Goal: Task Accomplishment & Management: Manage account settings

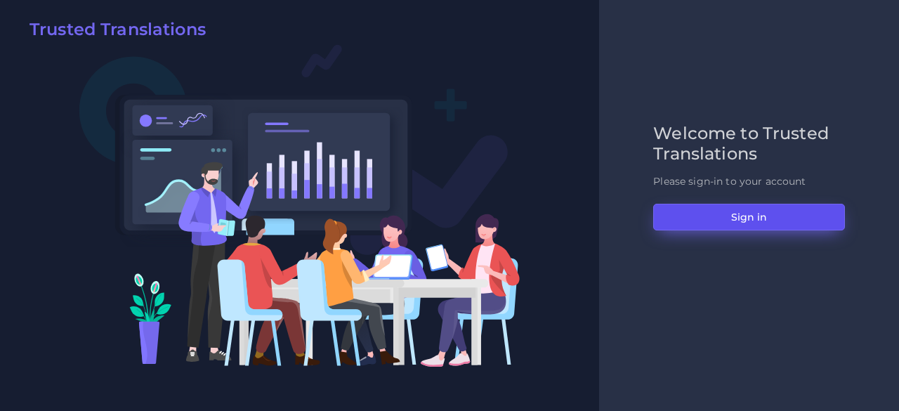
click at [774, 216] on button "Sign in" at bounding box center [749, 217] width 192 height 27
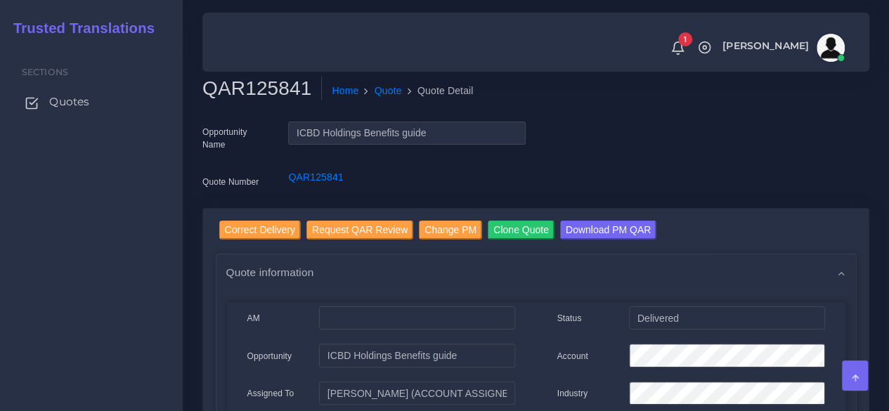
click at [87, 103] on span "Quotes" at bounding box center [69, 101] width 40 height 15
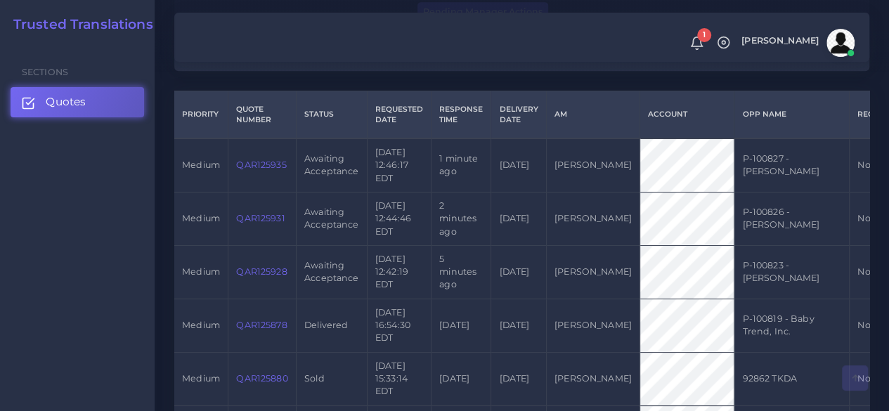
scroll to position [351, 0]
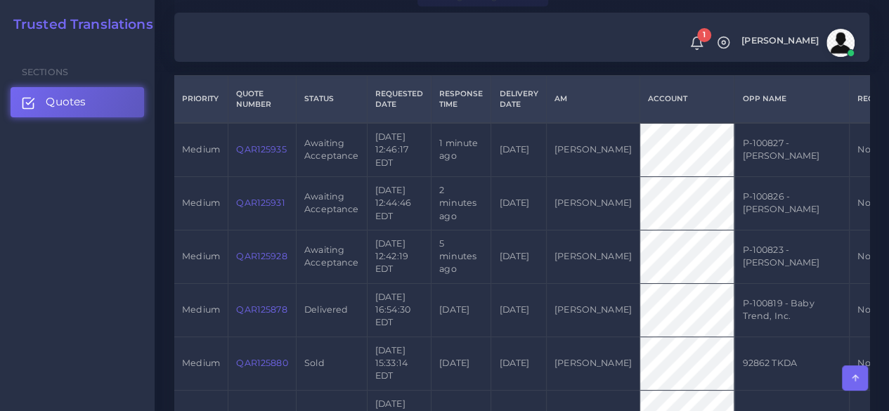
click at [281, 254] on link "QAR125928" at bounding box center [261, 256] width 51 height 11
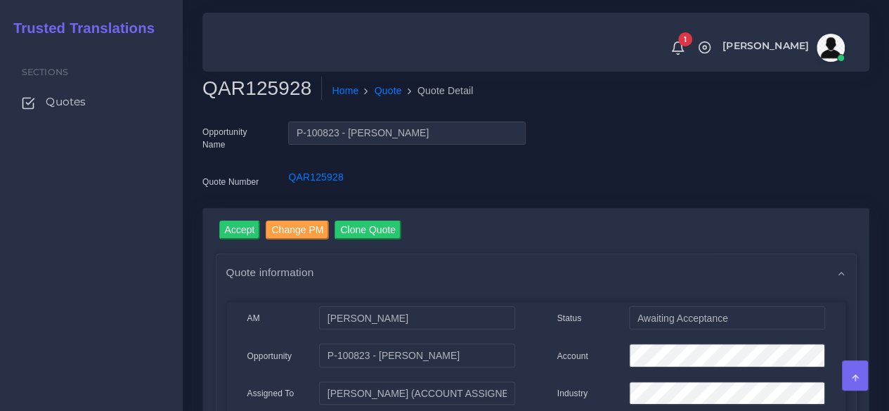
click at [268, 85] on h2 "QAR125928" at bounding box center [261, 89] width 119 height 24
copy h2 "QAR125928"
click at [243, 223] on input "Accept" at bounding box center [239, 230] width 41 height 19
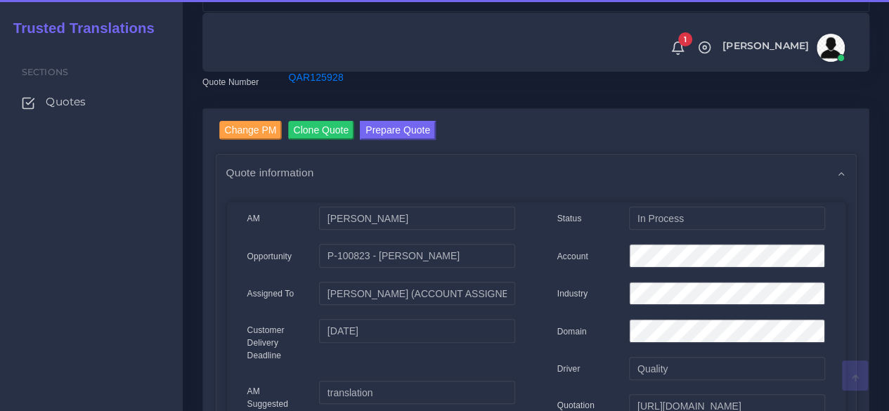
scroll to position [141, 0]
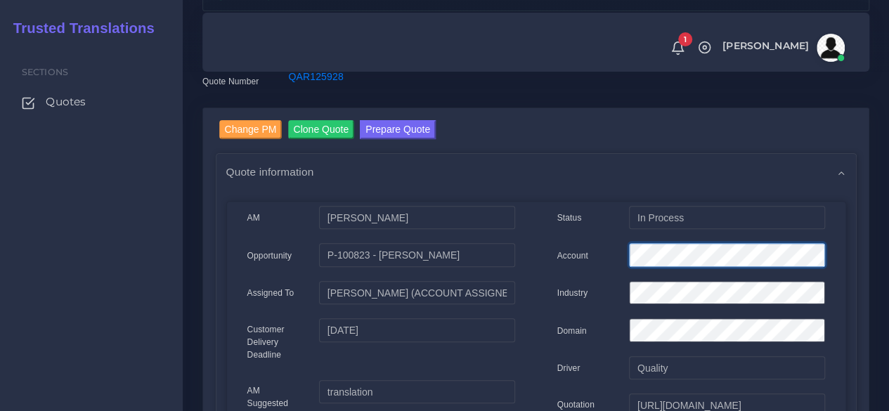
click at [597, 259] on div "Account" at bounding box center [691, 257] width 289 height 28
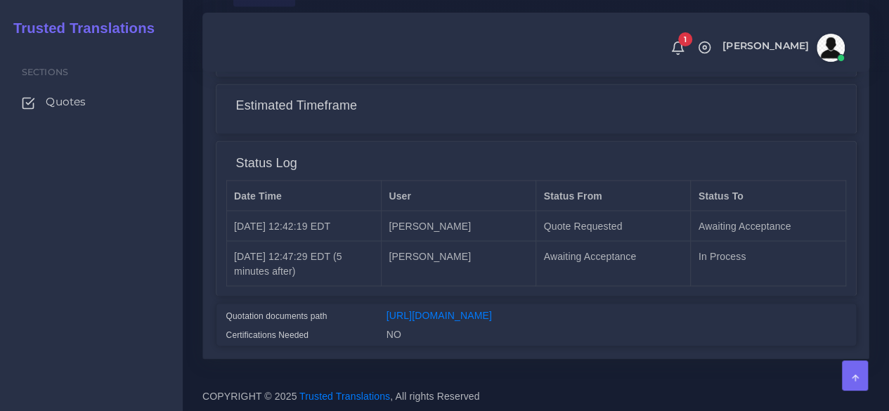
scroll to position [1197, 0]
click at [416, 308] on div "https://workdrive.zoho.com/fgoh3e43b1a1fe2124b65bedd7c3c51a0e040/teams/fgoh3e43…" at bounding box center [616, 317] width 481 height 19
click at [408, 309] on link "https://workdrive.zoho.com/fgoh3e43b1a1fe2124b65bedd7c3c51a0e040/teams/fgoh3e43…" at bounding box center [438, 314] width 105 height 11
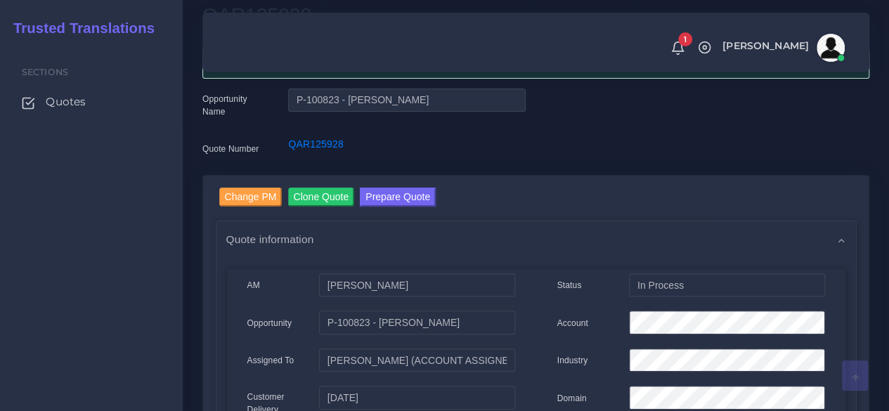
scroll to position [0, 0]
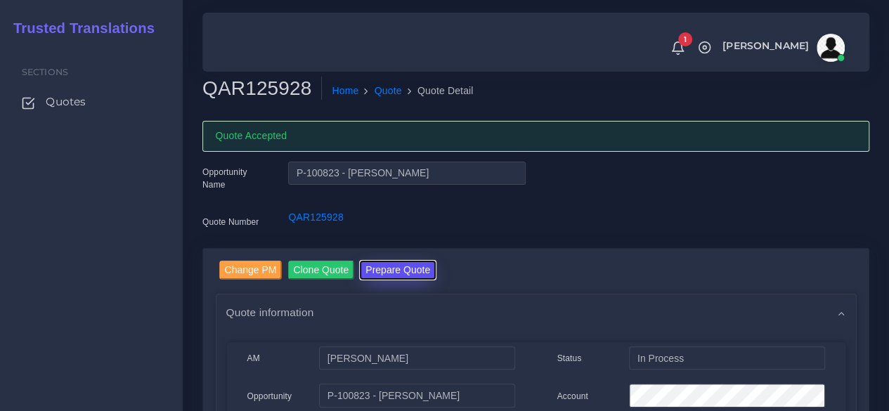
click at [384, 263] on button "Prepare Quote" at bounding box center [398, 270] width 76 height 19
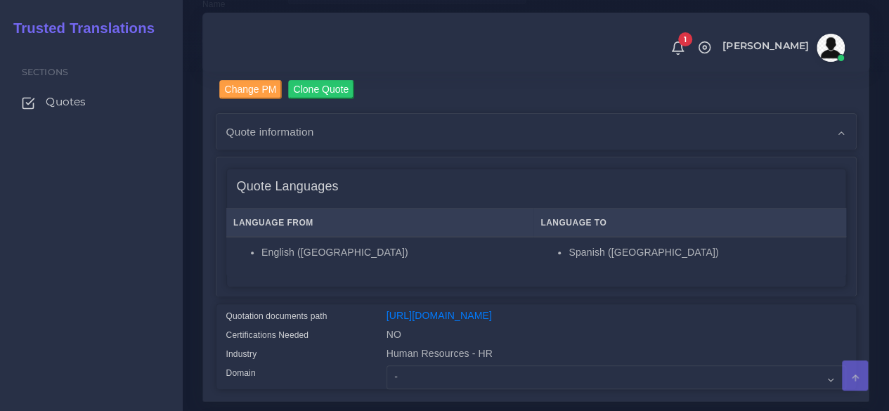
scroll to position [281, 0]
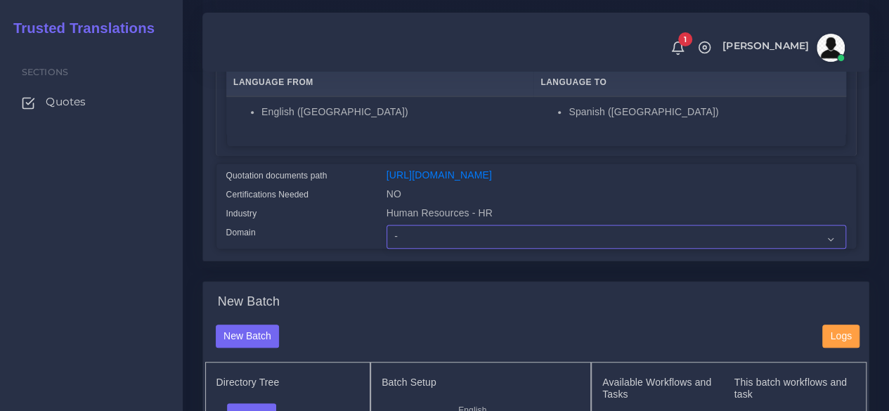
click at [404, 249] on select "- Advertising and Media Agriculture, Forestry and Fishing Architecture, Buildin…" at bounding box center [615, 237] width 459 height 24
select select "Human Resources - HR"
click at [386, 249] on select "- Advertising and Media Agriculture, Forestry and Fishing Architecture, Buildin…" at bounding box center [615, 237] width 459 height 24
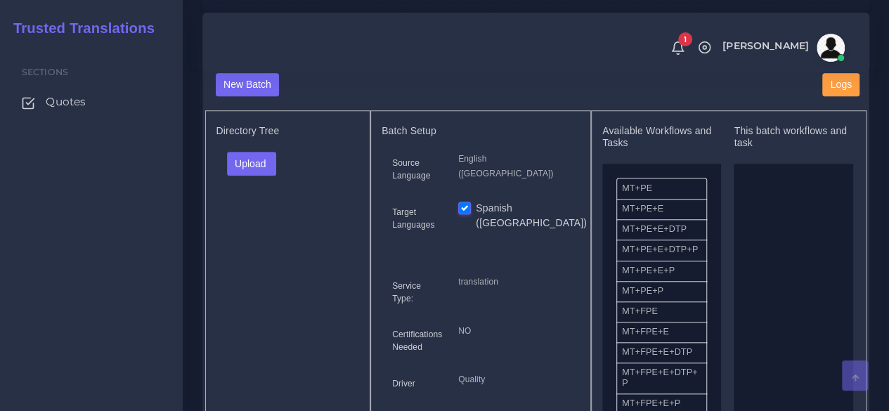
scroll to position [562, 0]
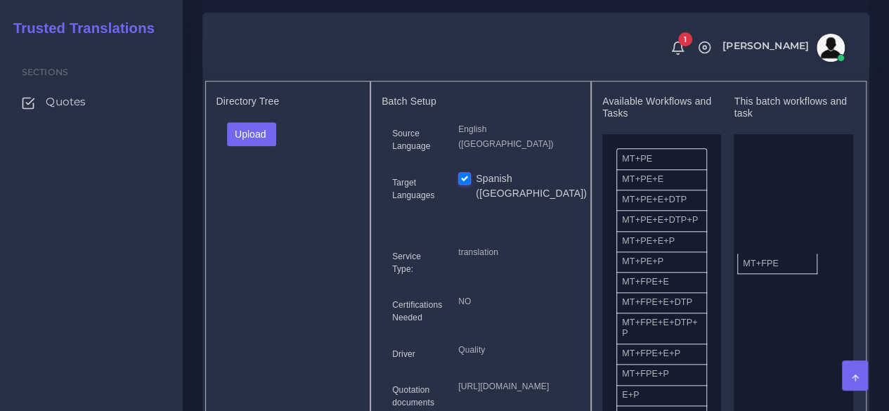
drag, startPoint x: 660, startPoint y: 314, endPoint x: 781, endPoint y: 287, distance: 123.9
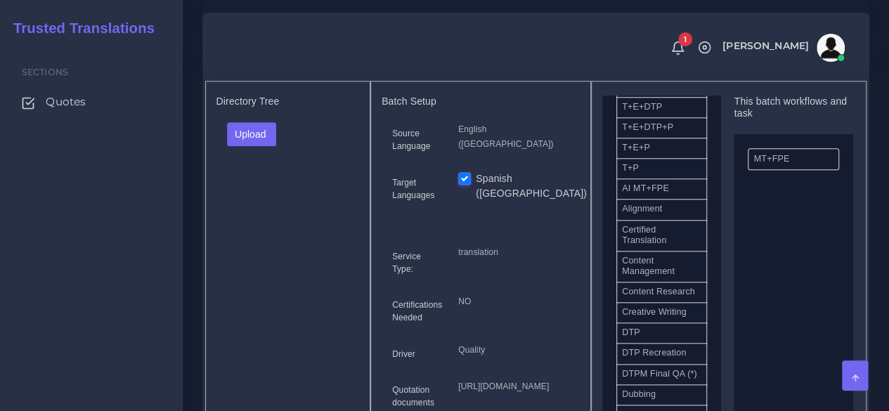
scroll to position [351, 0]
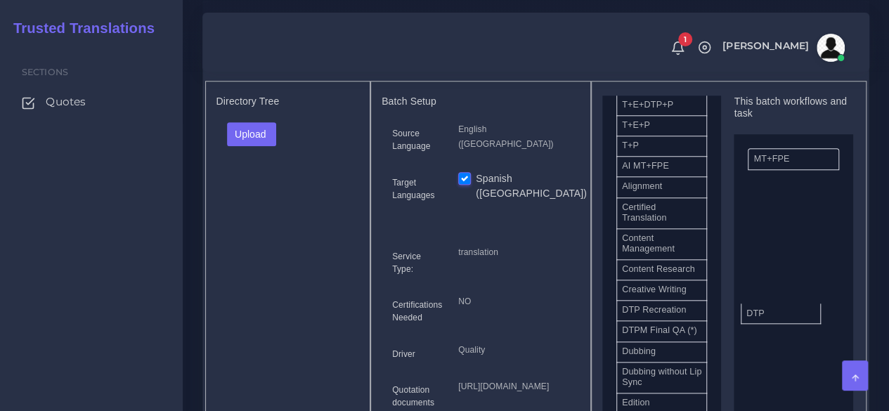
drag, startPoint x: 675, startPoint y: 356, endPoint x: 806, endPoint y: 342, distance: 132.1
click at [257, 146] on button "Upload" at bounding box center [252, 134] width 50 height 24
click at [261, 196] on label "Files" at bounding box center [276, 187] width 97 height 18
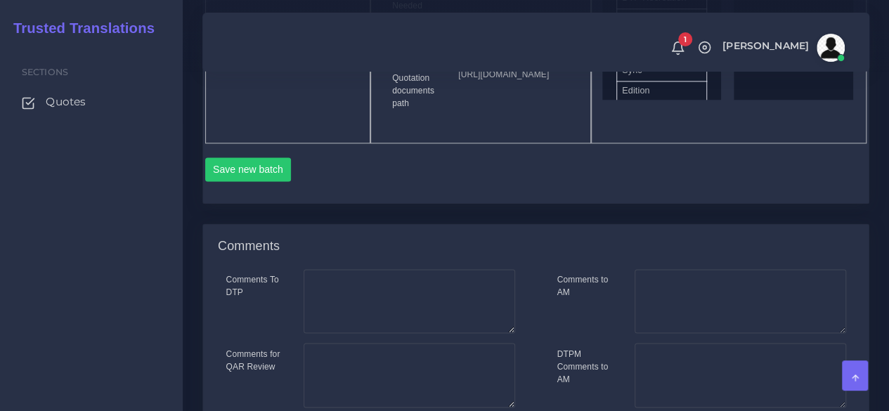
scroll to position [913, 0]
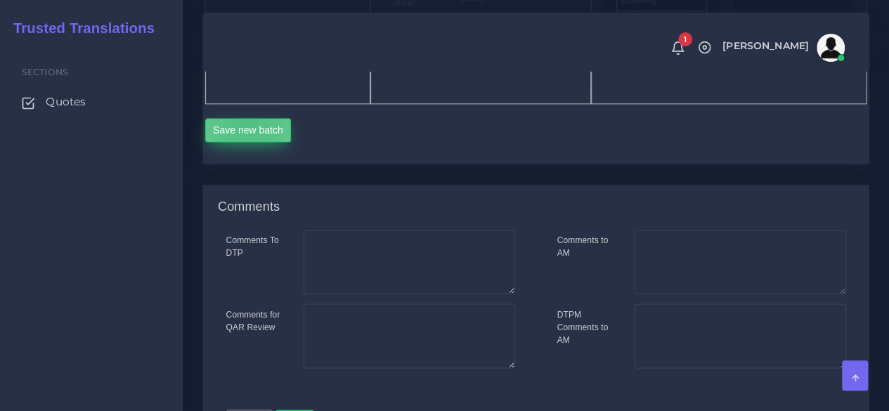
click at [248, 142] on button "Save new batch" at bounding box center [248, 130] width 86 height 24
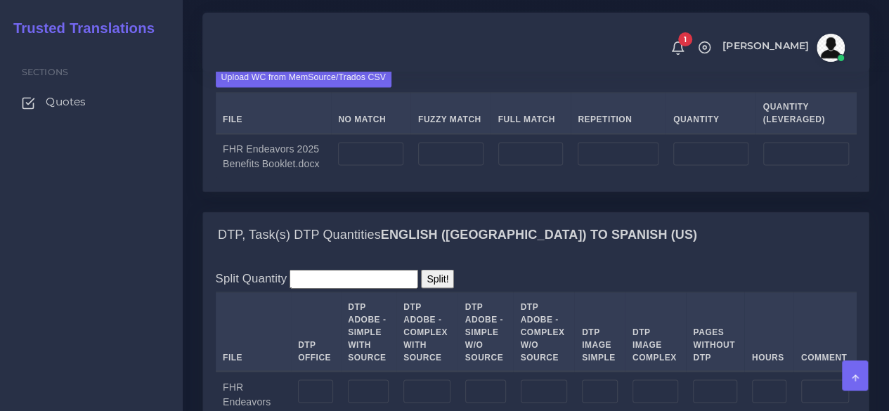
scroll to position [1124, 0]
click at [260, 86] on label "Upload WC from MemSource/Trados CSV" at bounding box center [304, 76] width 176 height 19
click at [0, 0] on input "Upload WC from MemSource/Trados CSV" at bounding box center [0, 0] width 0 height 0
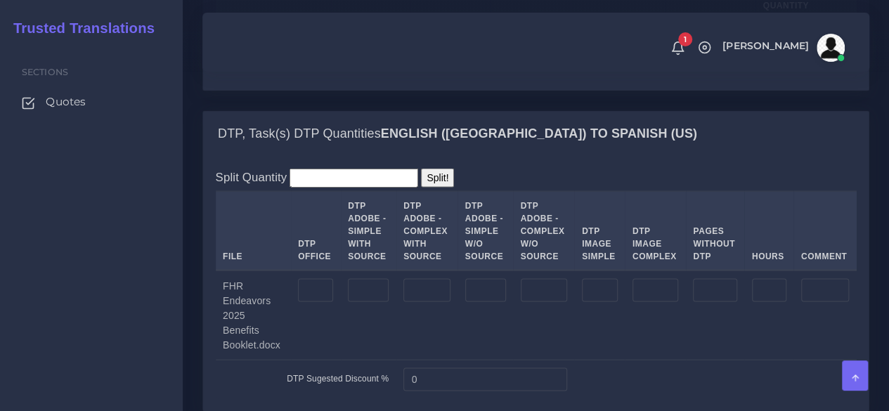
scroll to position [1335, 0]
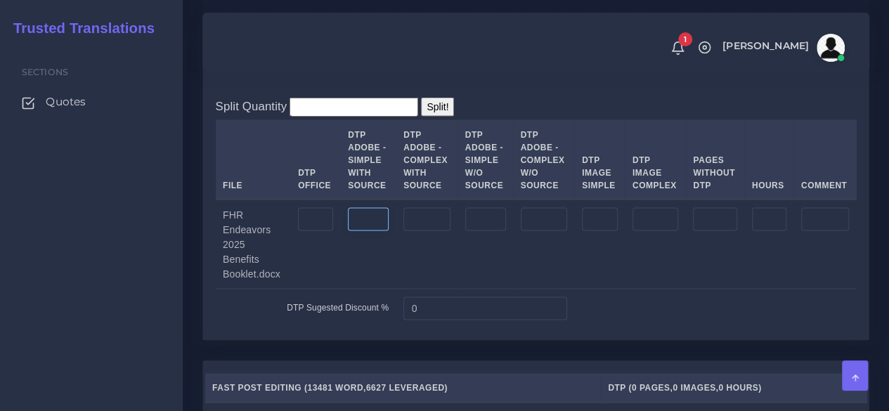
click at [372, 232] on input "number" at bounding box center [368, 220] width 41 height 24
type input "18"
click at [442, 232] on input "number" at bounding box center [426, 220] width 47 height 24
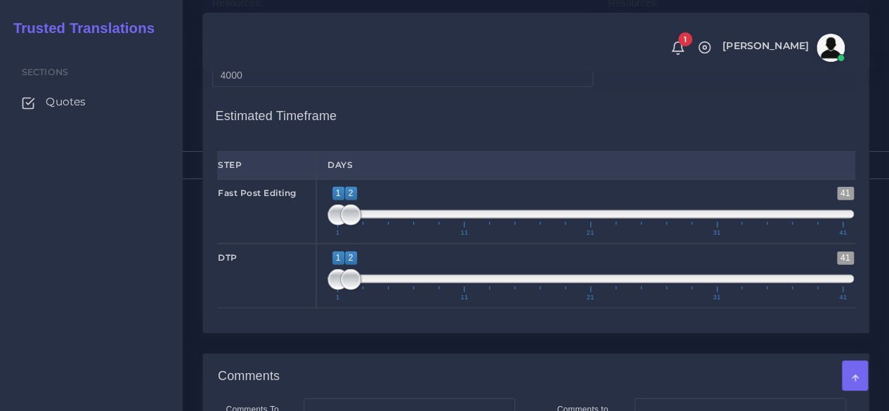
scroll to position [1756, 0]
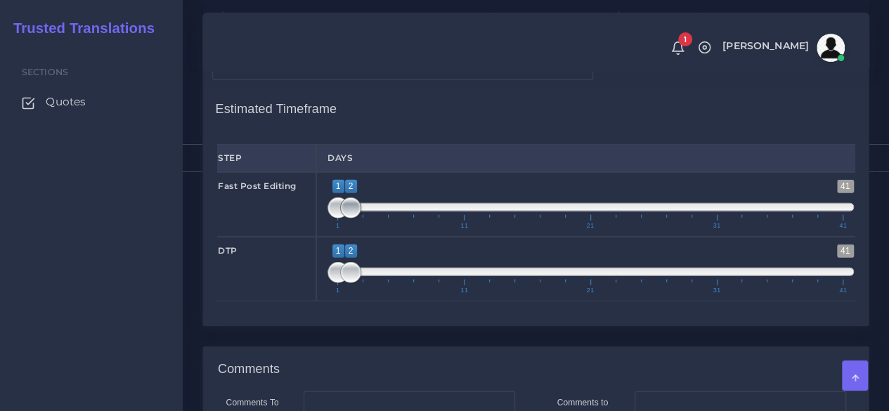
type input "22"
type input "1;1"
drag, startPoint x: 357, startPoint y: 292, endPoint x: 319, endPoint y: 299, distance: 38.6
click at [319, 237] on div "1 41 1 1 1 — 1 1 11 21 31 41 1;1" at bounding box center [590, 204] width 549 height 65
type input "2;2"
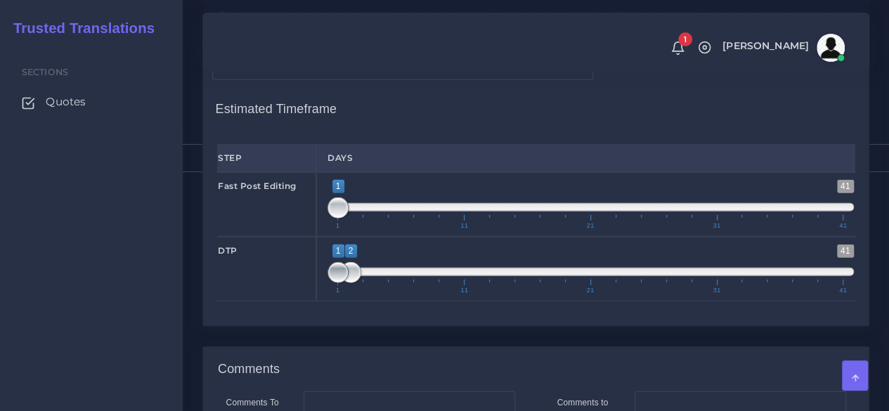
drag, startPoint x: 334, startPoint y: 349, endPoint x: 352, endPoint y: 349, distance: 17.6
click at [348, 283] on span at bounding box center [337, 272] width 21 height 21
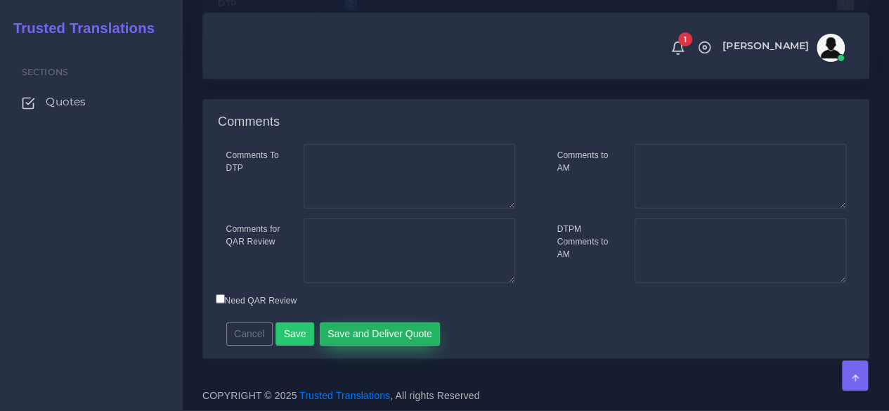
click at [370, 346] on button "Save and Deliver Quote" at bounding box center [380, 334] width 121 height 24
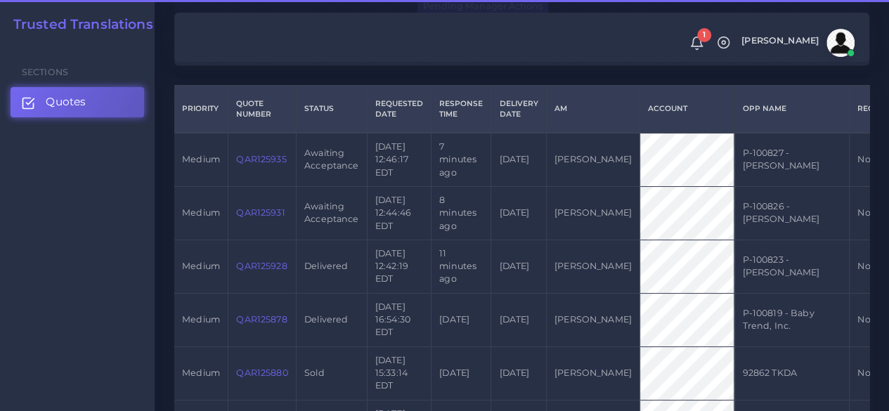
scroll to position [351, 0]
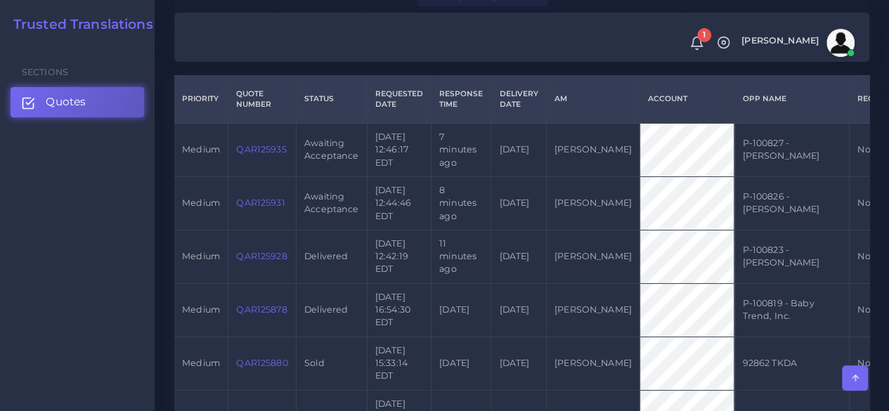
click at [257, 204] on link "QAR125931" at bounding box center [260, 202] width 48 height 11
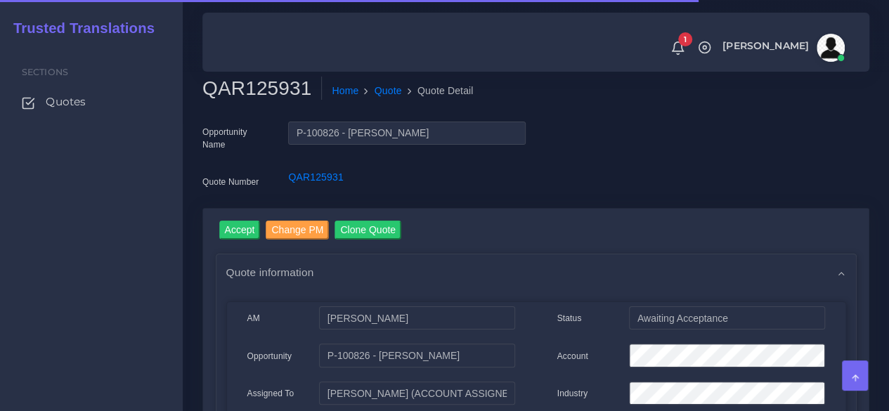
click at [267, 93] on h2 "QAR125931" at bounding box center [261, 89] width 119 height 24
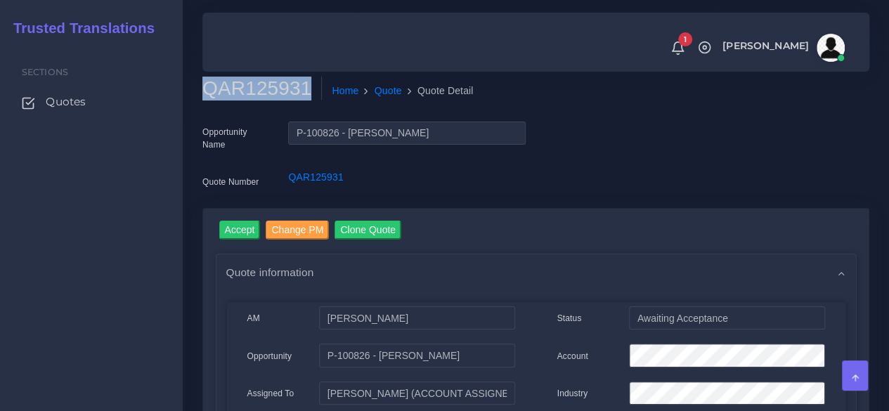
copy h2 "QAR125931"
click at [243, 229] on input "Accept" at bounding box center [239, 230] width 41 height 19
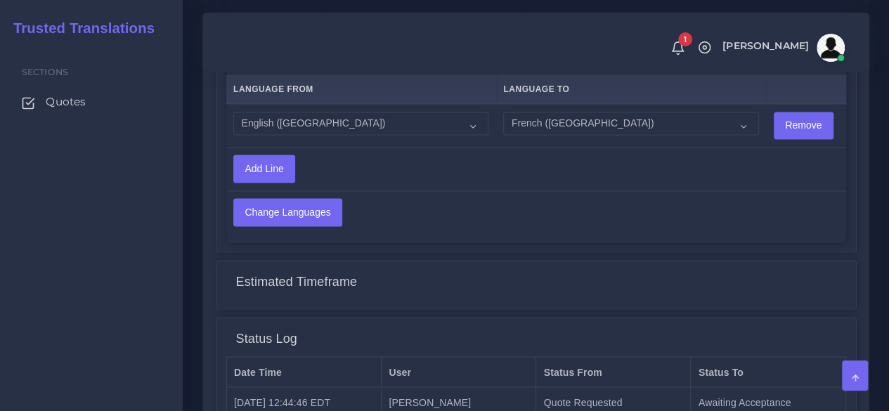
scroll to position [1182, 0]
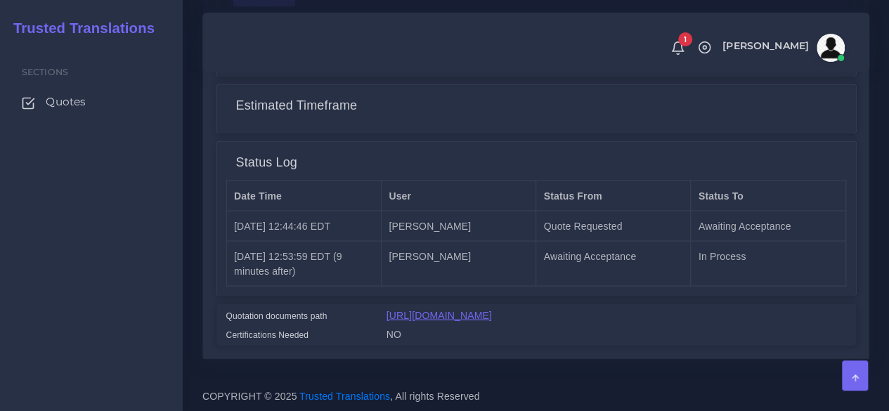
click at [459, 309] on link "[URL][DOMAIN_NAME]" at bounding box center [438, 314] width 105 height 11
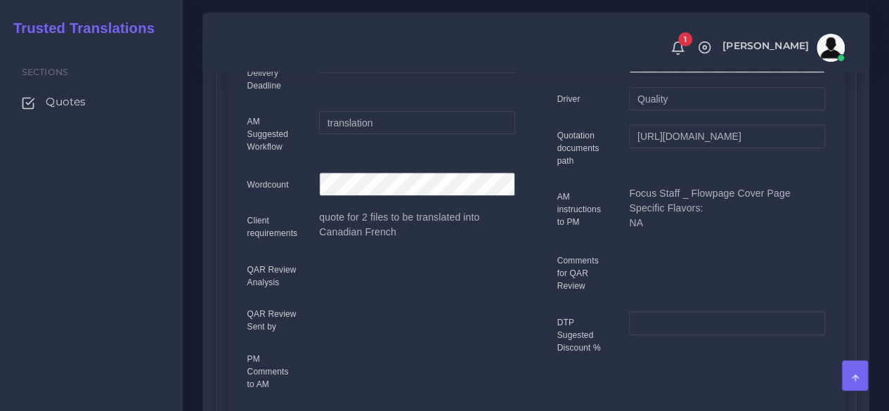
scroll to position [0, 0]
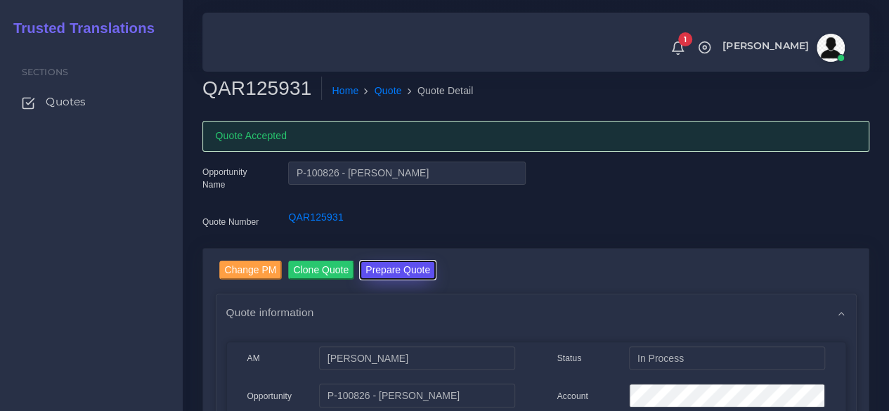
click at [395, 271] on button "Prepare Quote" at bounding box center [398, 270] width 76 height 19
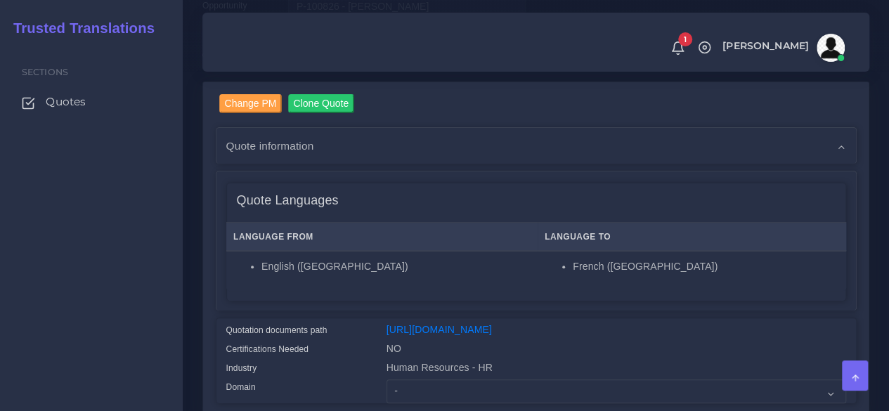
scroll to position [351, 0]
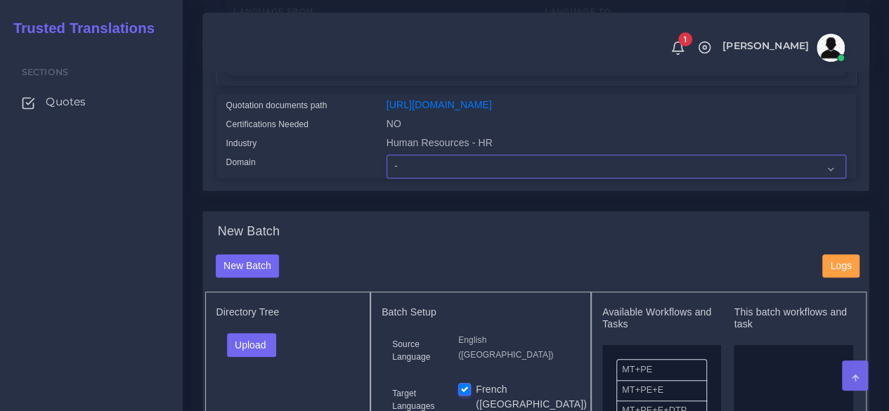
click at [414, 178] on select "- Advertising and Media Agriculture, Forestry and Fishing Architecture, Buildin…" at bounding box center [615, 167] width 459 height 24
select select "Human Resources - HR"
click at [386, 178] on select "- Advertising and Media Agriculture, Forestry and Fishing Architecture, Buildin…" at bounding box center [615, 167] width 459 height 24
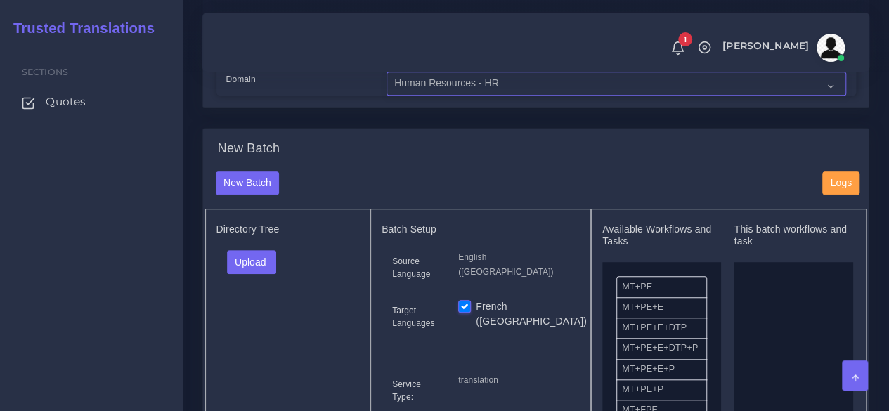
scroll to position [562, 0]
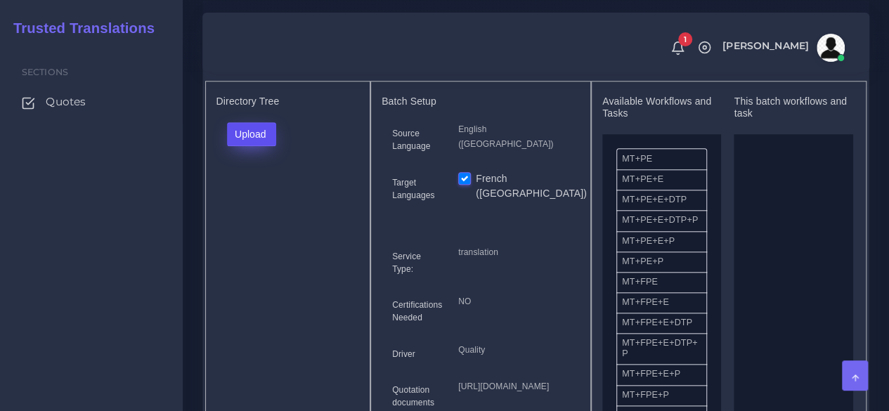
click at [257, 146] on button "Upload" at bounding box center [252, 134] width 50 height 24
click at [252, 196] on label "Files" at bounding box center [276, 187] width 97 height 18
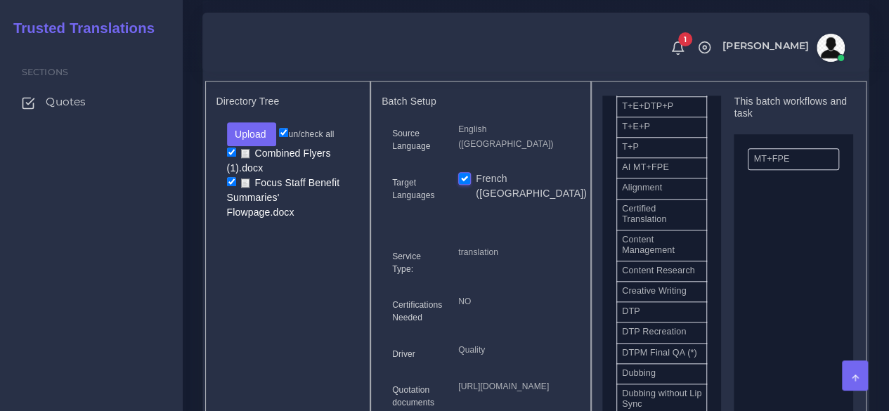
scroll to position [351, 0]
drag, startPoint x: 668, startPoint y: 348, endPoint x: 790, endPoint y: 339, distance: 121.9
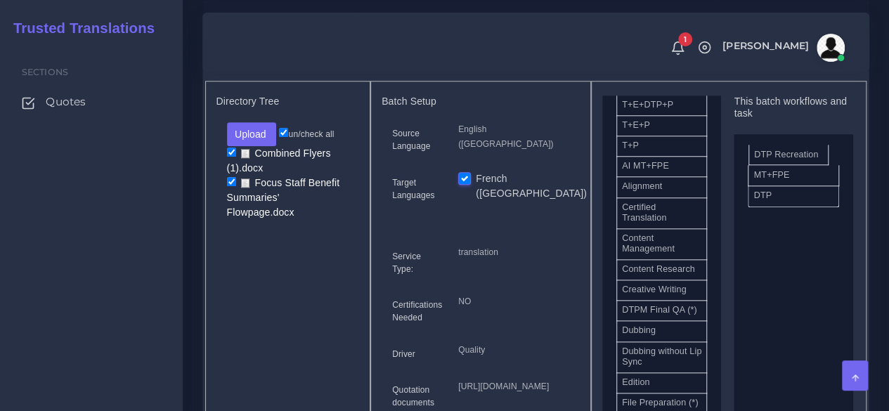
drag, startPoint x: 672, startPoint y: 349, endPoint x: 804, endPoint y: 178, distance: 216.4
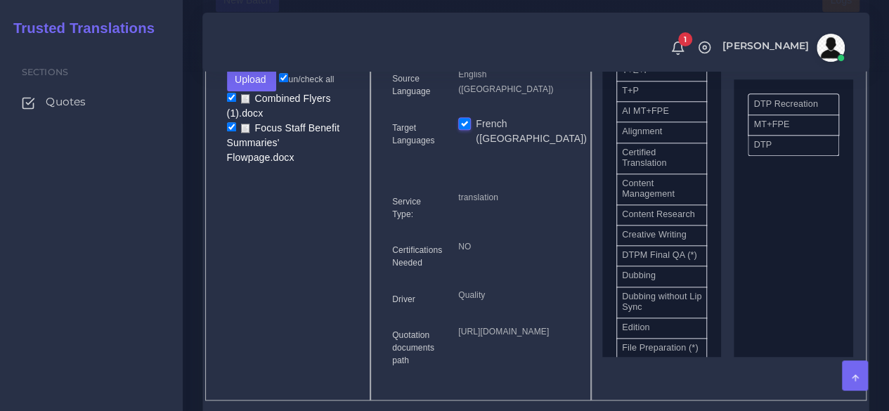
scroll to position [773, 0]
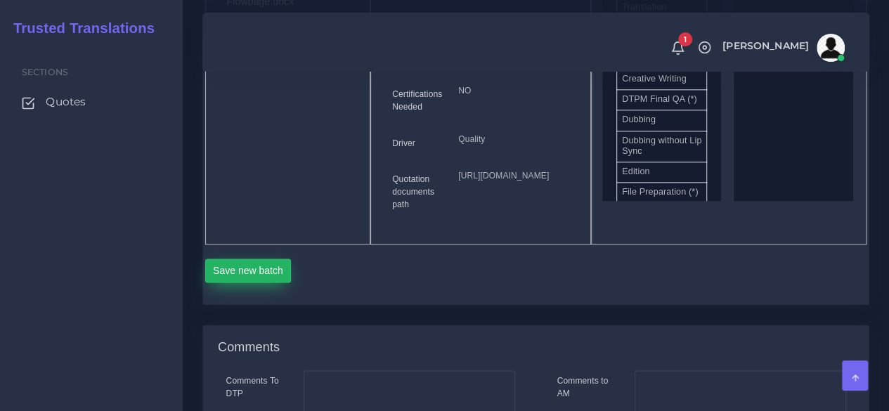
click at [240, 282] on button "Save new batch" at bounding box center [248, 271] width 86 height 24
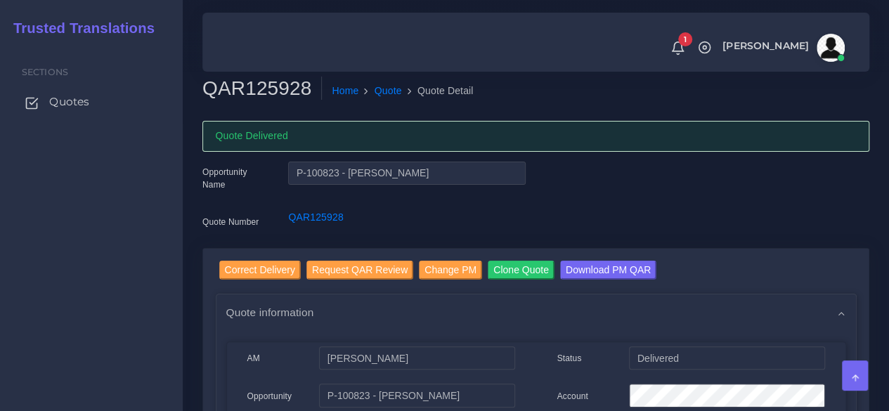
click at [58, 105] on span "Quotes" at bounding box center [69, 101] width 40 height 15
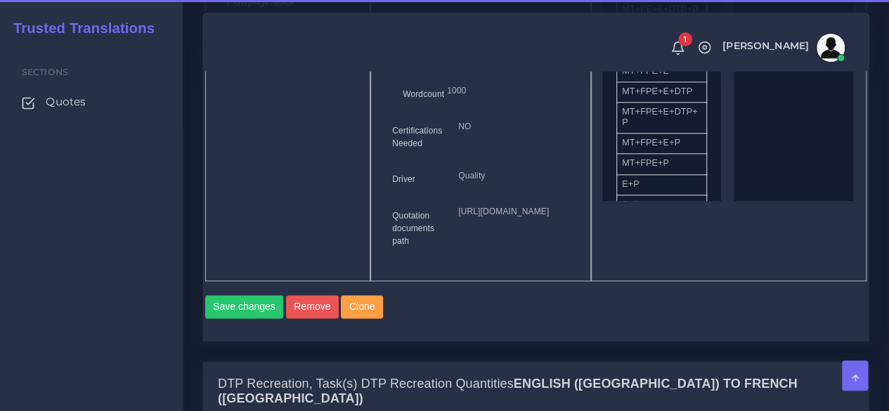
scroll to position [1194, 0]
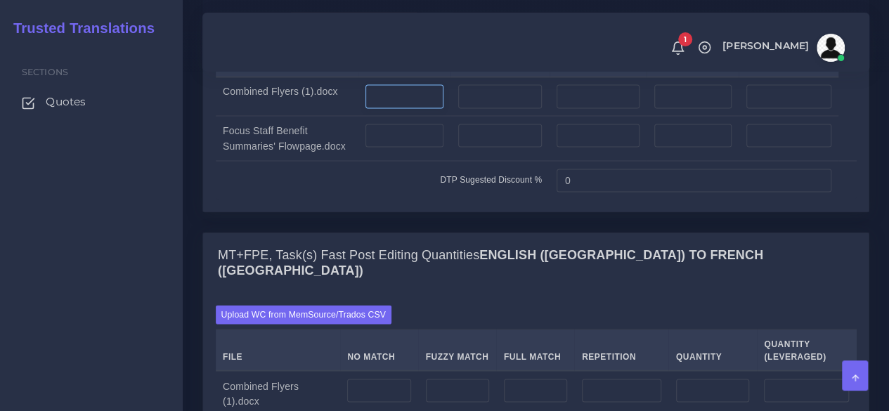
click at [419, 108] on input "number" at bounding box center [404, 96] width 78 height 24
type input "40"
click at [490, 108] on input "number" at bounding box center [500, 96] width 84 height 24
type input "27"
click at [433, 148] on input "number" at bounding box center [404, 136] width 78 height 24
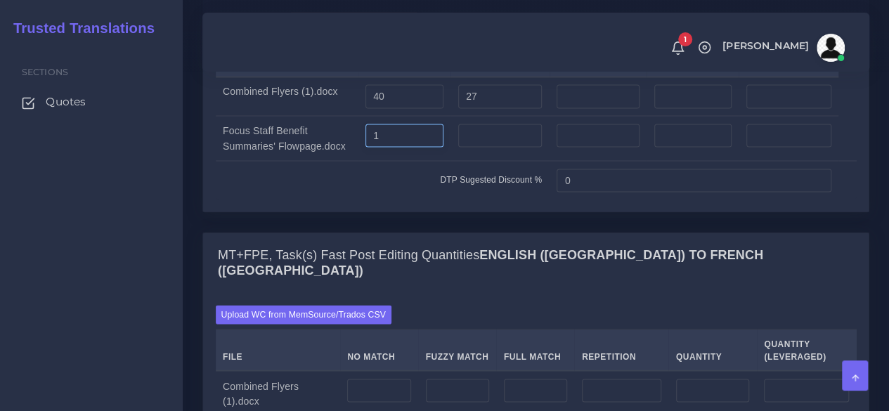
type input "1"
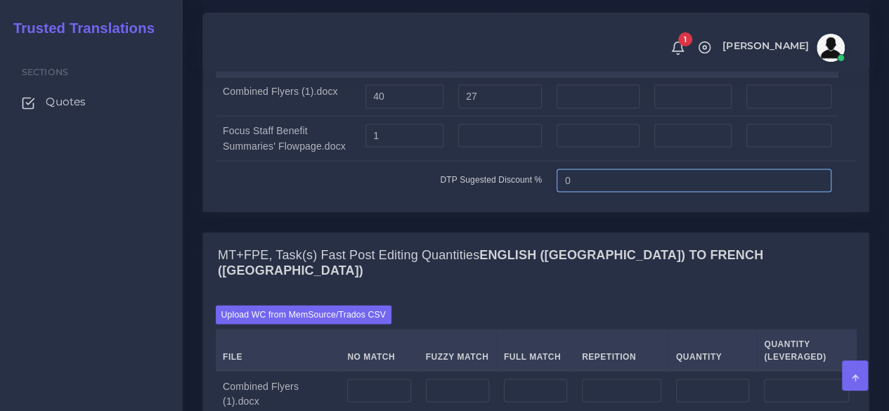
drag, startPoint x: 577, startPoint y: 263, endPoint x: 518, endPoint y: 269, distance: 58.6
click at [518, 200] on tr "DTP Sugested Discount % 0" at bounding box center [536, 180] width 641 height 39
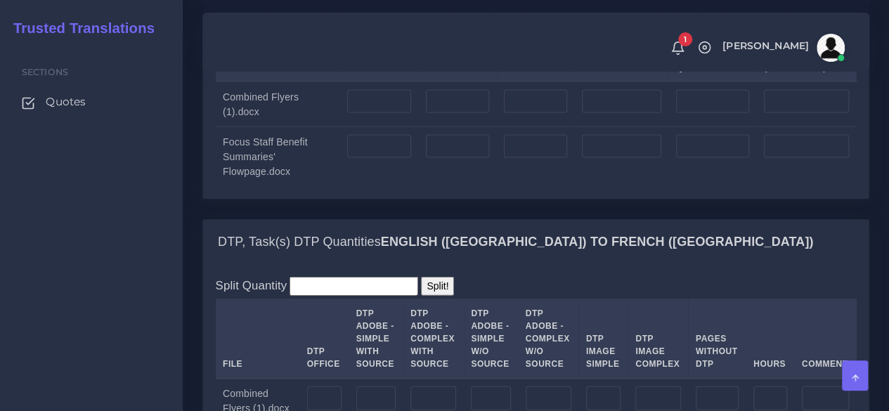
scroll to position [1616, 0]
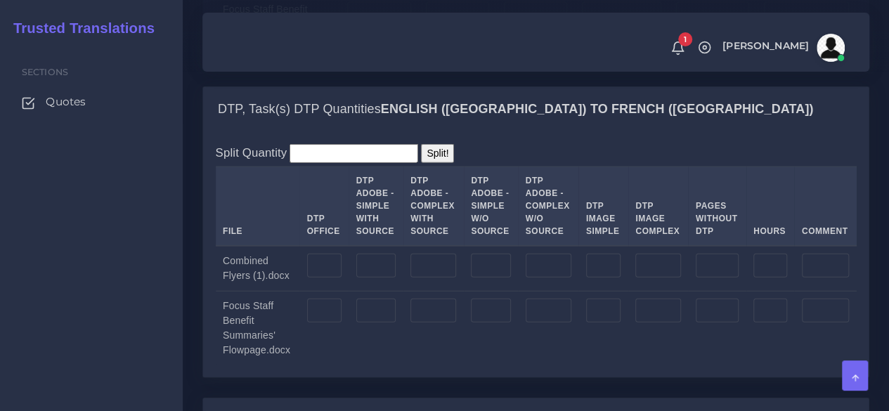
type input "10"
click at [378, 277] on input "number" at bounding box center [376, 266] width 40 height 24
type input "40"
click at [424, 277] on input "number" at bounding box center [433, 266] width 46 height 24
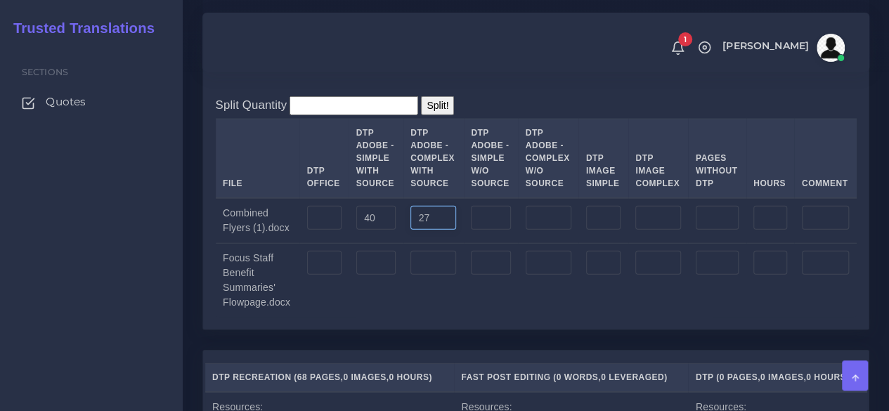
scroll to position [1686, 0]
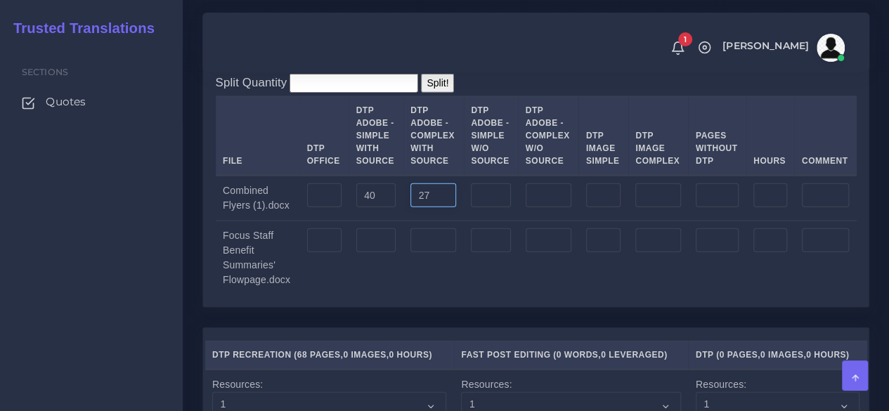
type input "27"
click at [388, 252] on input "number" at bounding box center [376, 240] width 40 height 24
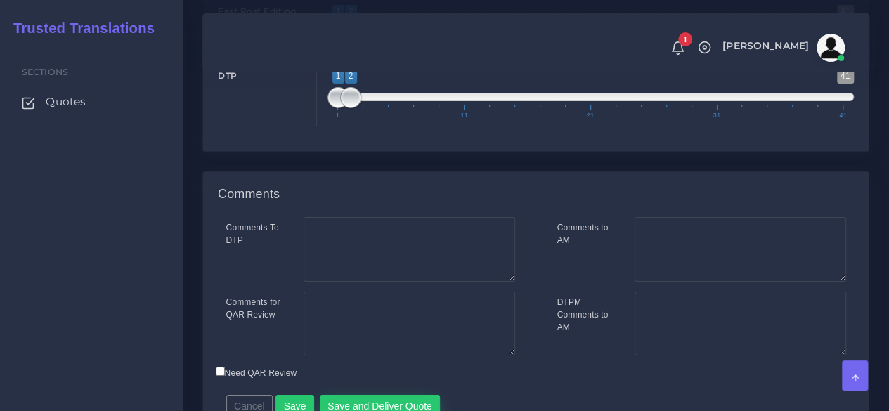
scroll to position [2442, 0]
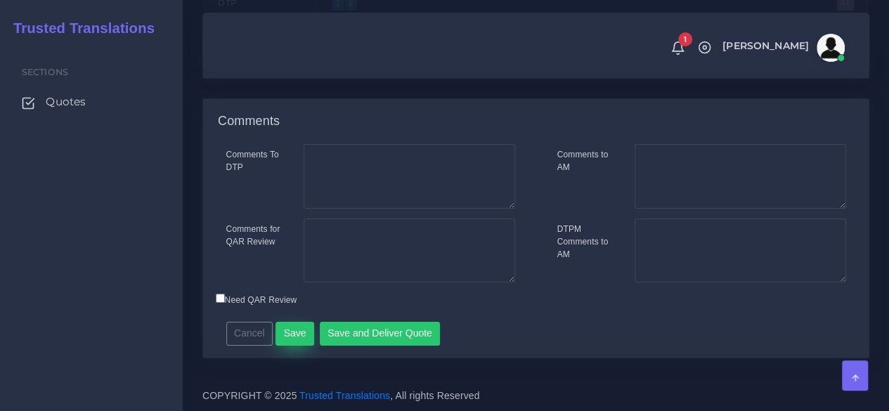
type input "1"
click at [295, 334] on button "Save" at bounding box center [294, 334] width 39 height 24
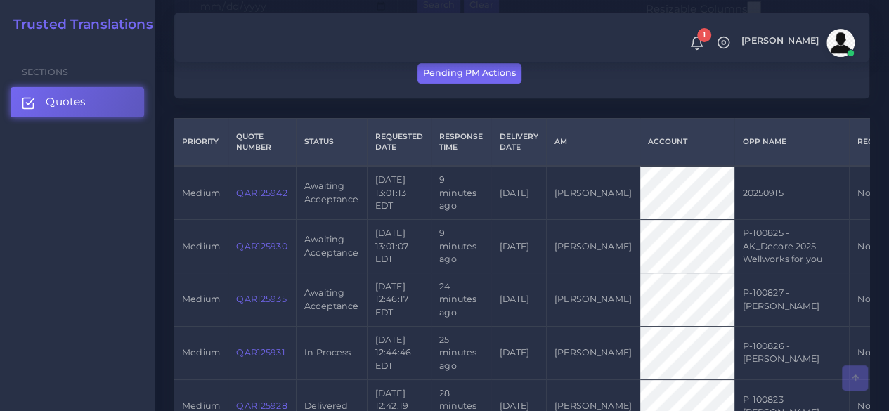
scroll to position [422, 0]
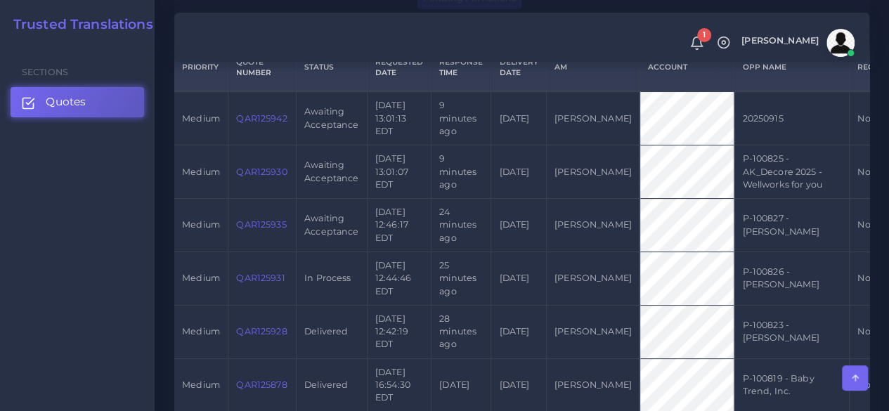
click at [278, 230] on link "QAR125935" at bounding box center [261, 224] width 50 height 11
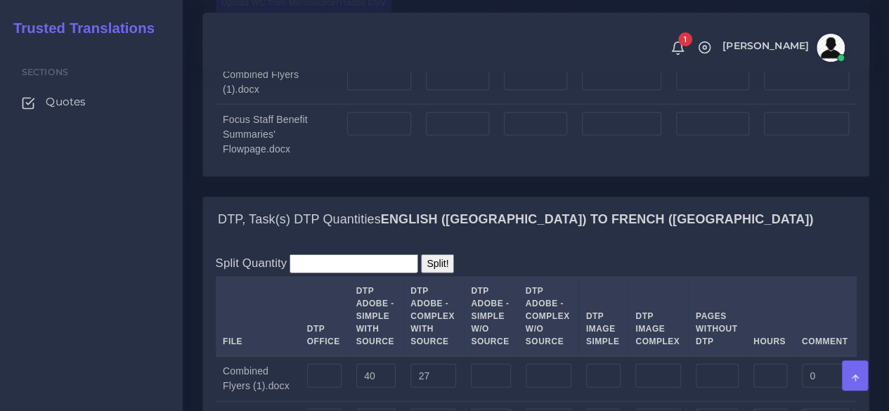
scroll to position [1405, 0]
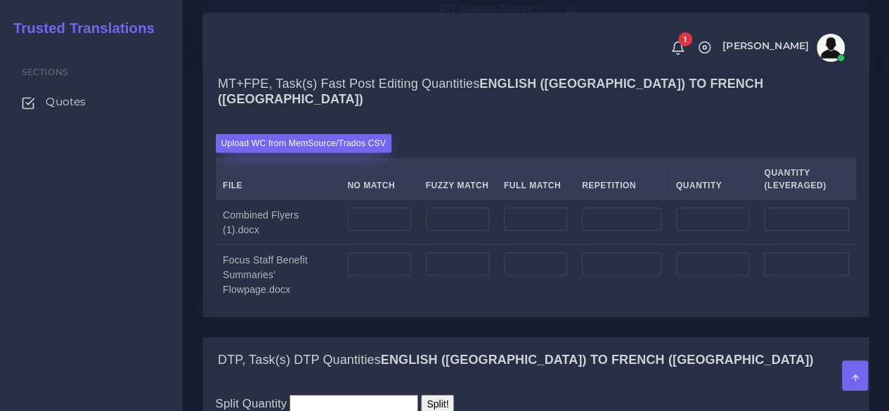
click at [289, 153] on label "Upload WC from MemSource/Trados CSV" at bounding box center [304, 143] width 176 height 19
click at [0, 0] on input "Upload WC from MemSource/Trados CSV" at bounding box center [0, 0] width 0 height 0
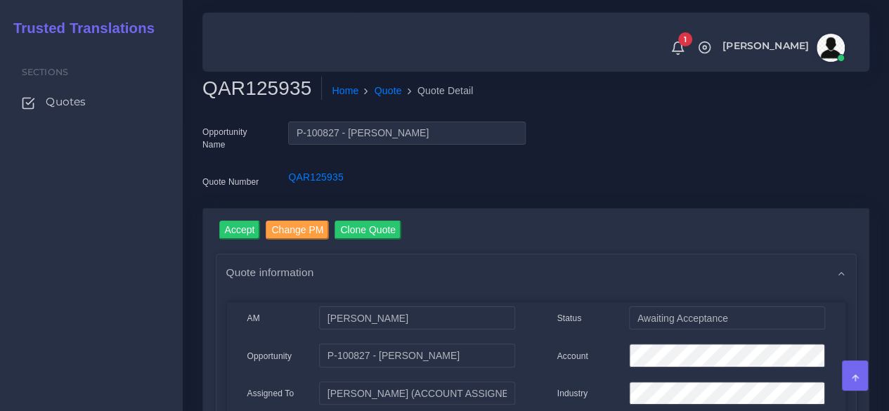
click at [263, 98] on h2 "QAR125935" at bounding box center [261, 89] width 119 height 24
copy h2 "QAR125935"
click at [233, 224] on input "Accept" at bounding box center [239, 230] width 41 height 19
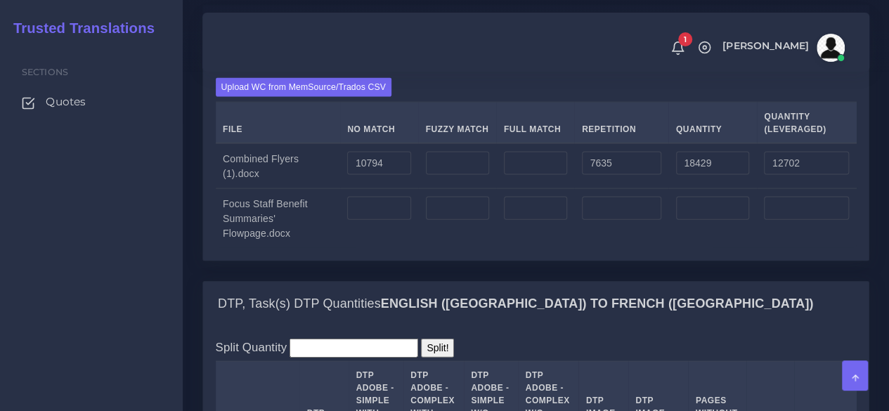
scroll to position [1475, 0]
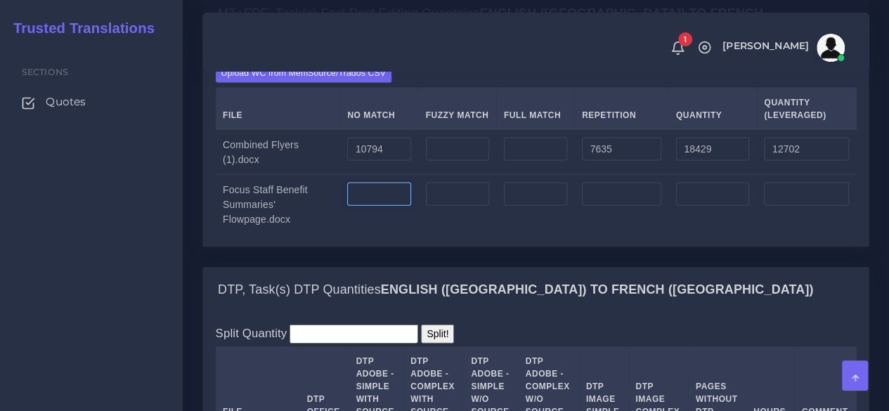
click at [374, 207] on input "number" at bounding box center [378, 195] width 63 height 24
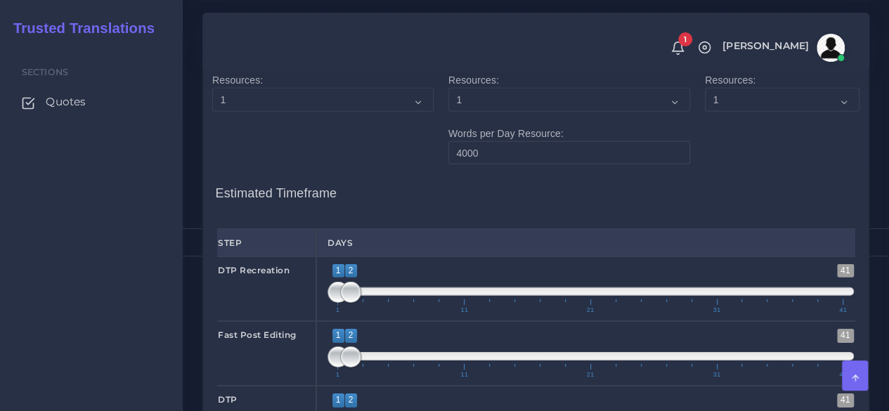
scroll to position [2037, 0]
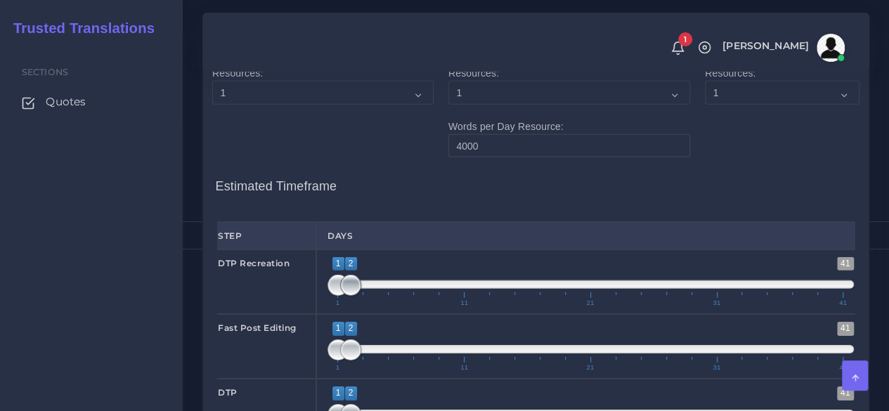
type input "81"
type input "1;1"
drag, startPoint x: 346, startPoint y: 343, endPoint x: 287, endPoint y: 346, distance: 59.8
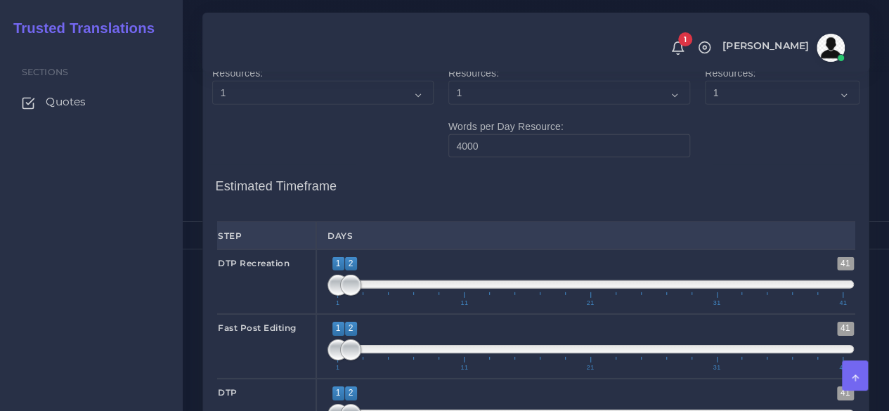
click at [287, 314] on div "DTP Recreation 1 41 1 2 1 — 2 1 11 21 31 41 1;1" at bounding box center [536, 281] width 658 height 65
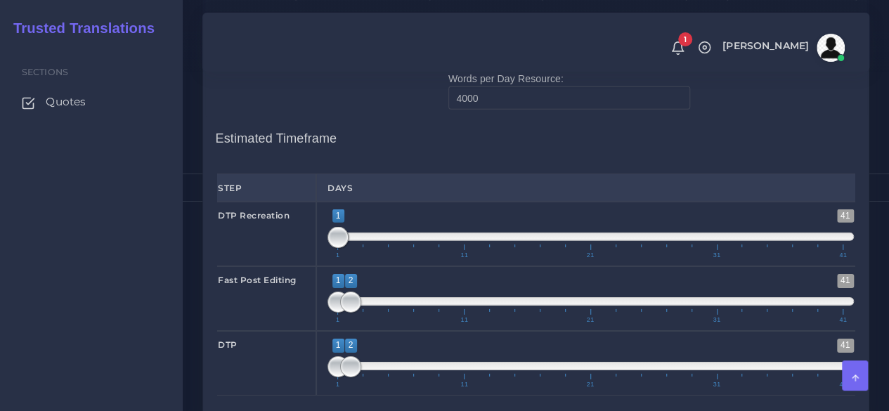
scroll to position [2108, 0]
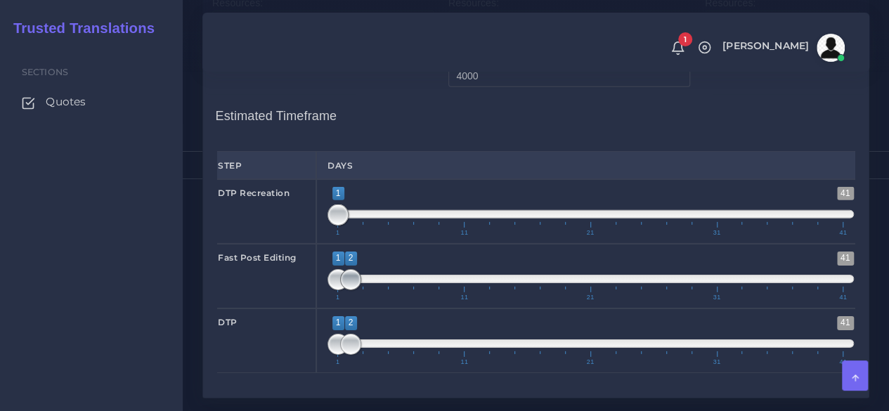
type input "1;3"
drag, startPoint x: 351, startPoint y: 334, endPoint x: 360, endPoint y: 334, distance: 9.1
click at [360, 290] on span at bounding box center [363, 279] width 21 height 21
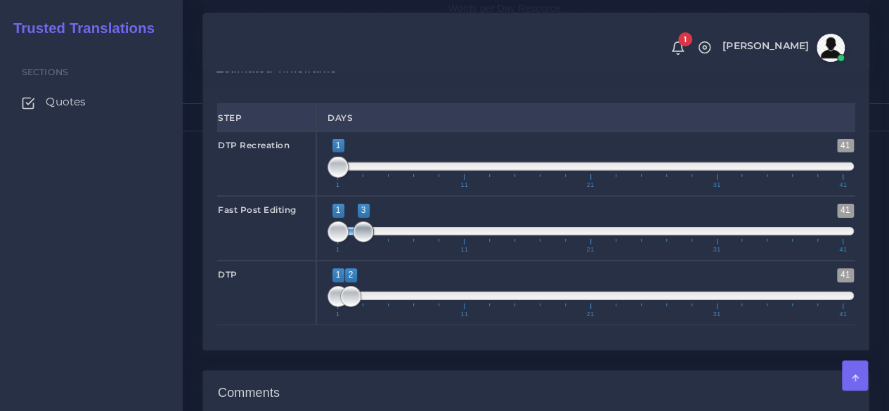
scroll to position [2178, 0]
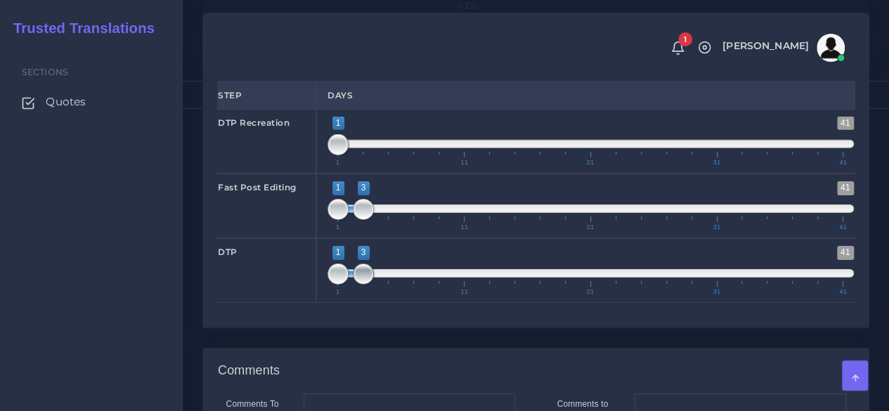
drag, startPoint x: 351, startPoint y: 333, endPoint x: 362, endPoint y: 332, distance: 11.3
click at [362, 285] on span at bounding box center [363, 273] width 21 height 21
type input "3;3"
drag, startPoint x: 337, startPoint y: 333, endPoint x: 377, endPoint y: 327, distance: 39.8
click at [377, 295] on span "1 41 1 3 1 — 3 1 11 21 31 41" at bounding box center [590, 270] width 526 height 49
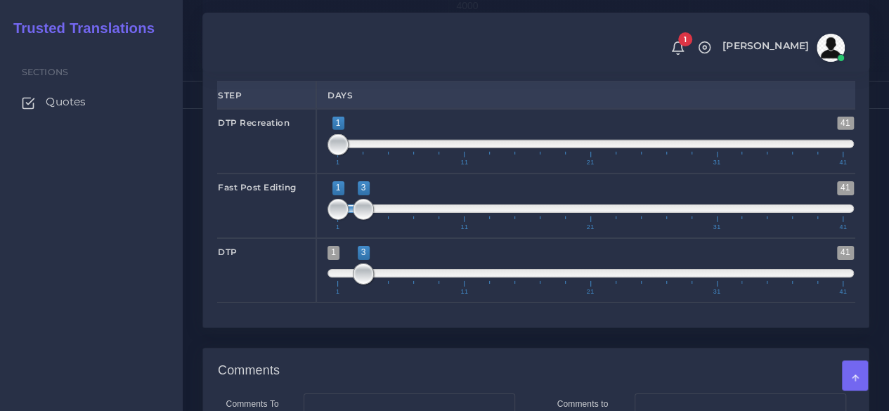
scroll to position [2481, 0]
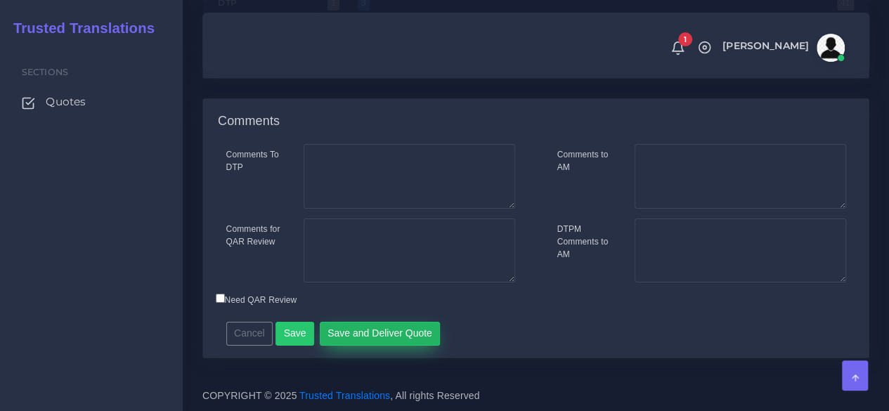
click at [370, 337] on button "Save and Deliver Quote" at bounding box center [380, 334] width 121 height 24
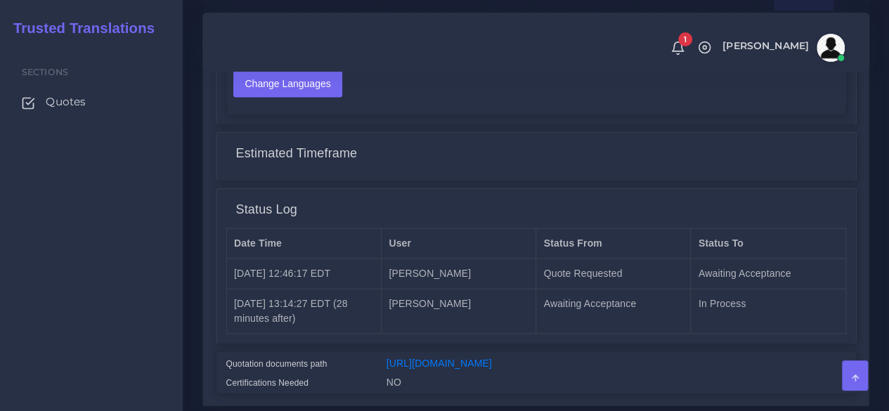
scroll to position [1182, 0]
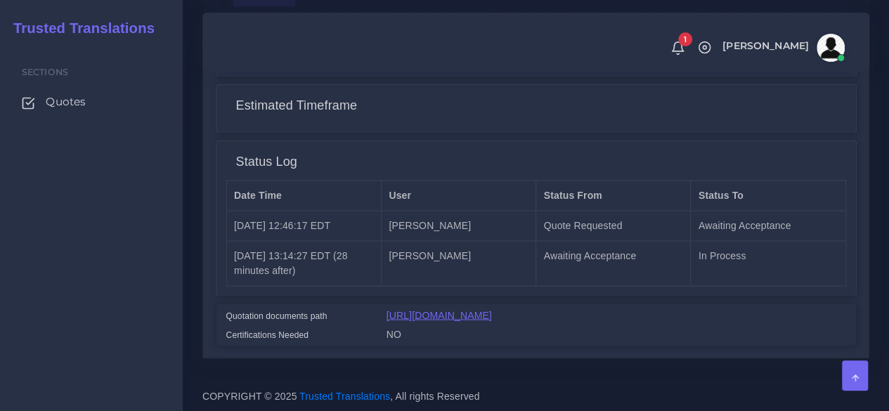
click at [478, 309] on link "[URL][DOMAIN_NAME]" at bounding box center [438, 314] width 105 height 11
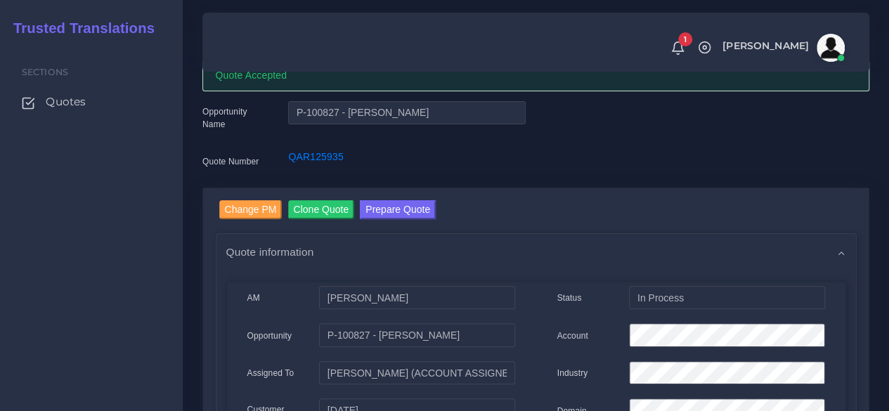
scroll to position [58, 0]
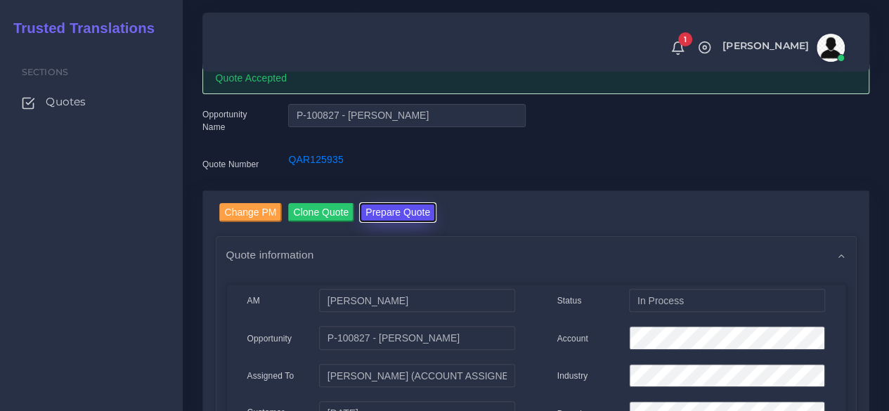
click at [381, 217] on button "Prepare Quote" at bounding box center [398, 212] width 76 height 19
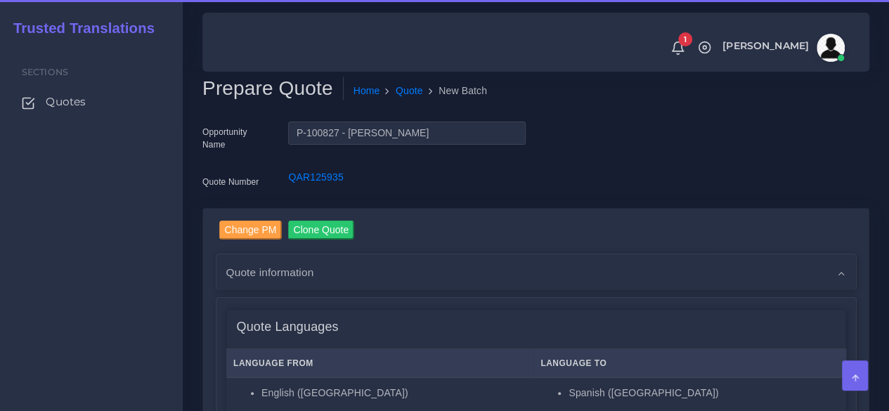
scroll to position [281, 0]
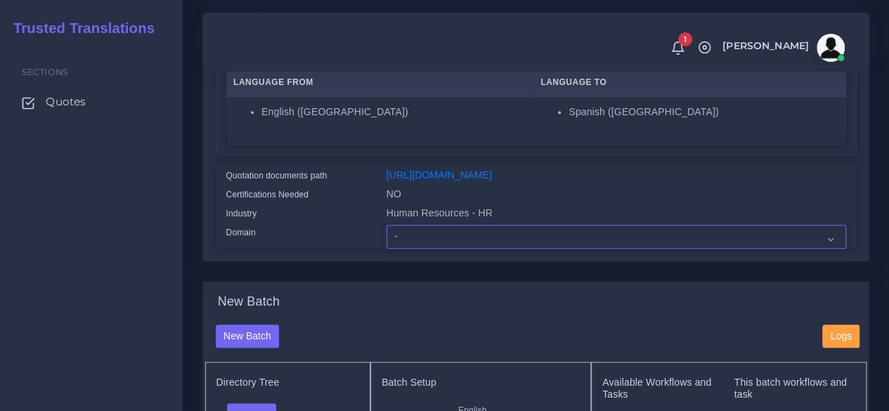
click at [412, 249] on select "- Advertising and Media Agriculture, Forestry and Fishing Architecture, Buildin…" at bounding box center [615, 237] width 459 height 24
select select "Human Resources - HR"
click at [386, 249] on select "- Advertising and Media Agriculture, Forestry and Fishing Architecture, Buildin…" at bounding box center [615, 237] width 459 height 24
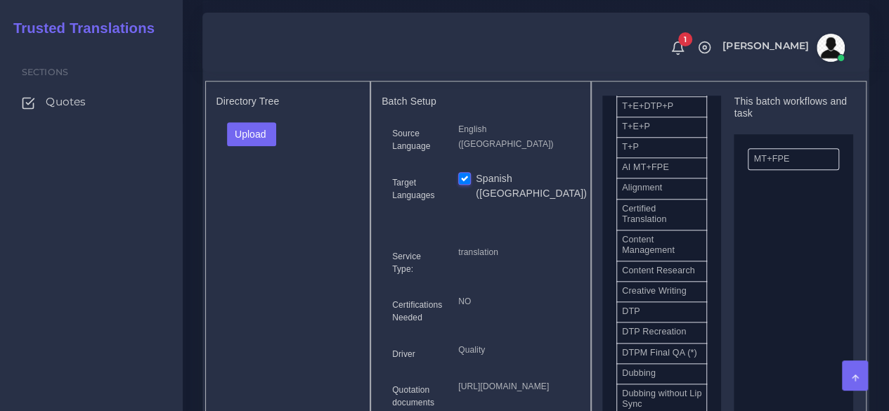
scroll to position [351, 0]
drag, startPoint x: 677, startPoint y: 349, endPoint x: 780, endPoint y: 332, distance: 103.9
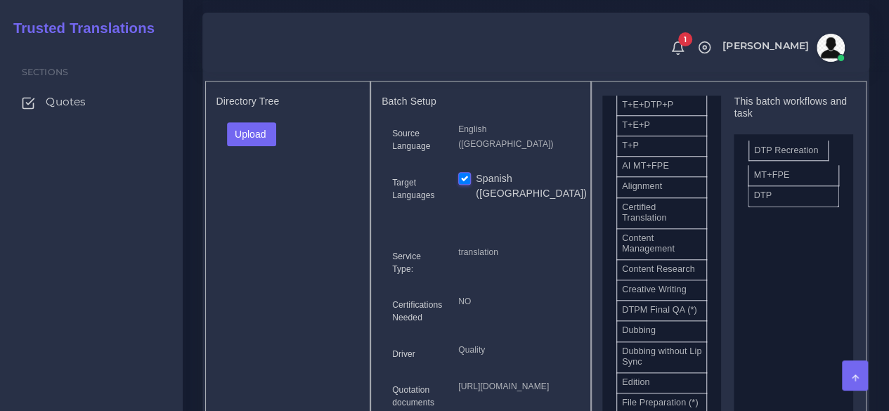
drag, startPoint x: 688, startPoint y: 344, endPoint x: 815, endPoint y: 171, distance: 214.1
click at [240, 146] on button "Upload" at bounding box center [252, 134] width 50 height 24
click at [261, 196] on label "Files" at bounding box center [276, 187] width 97 height 18
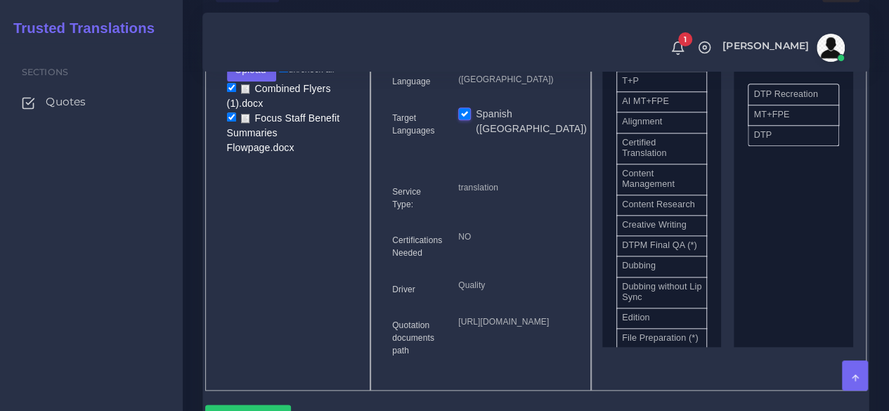
scroll to position [913, 0]
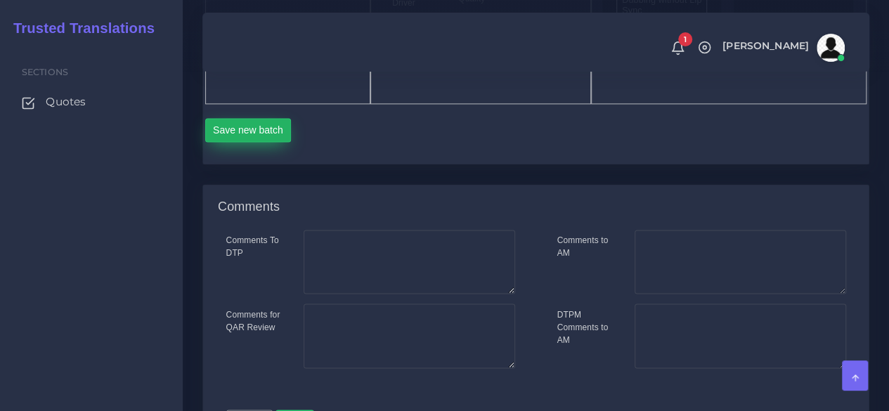
click at [261, 142] on button "Save new batch" at bounding box center [248, 130] width 86 height 24
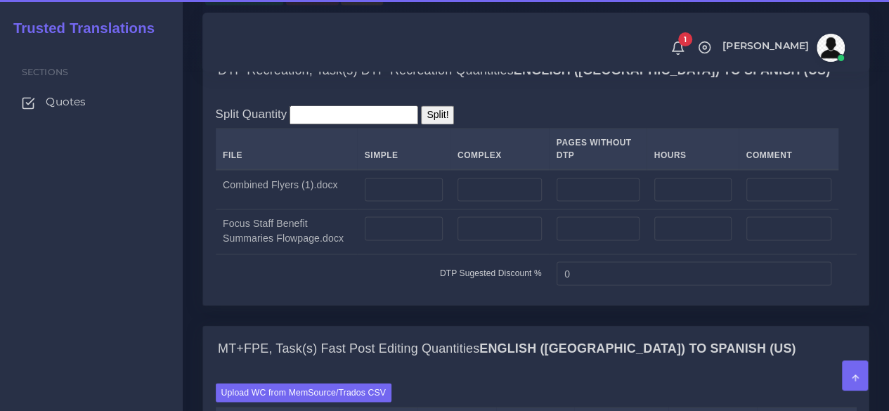
scroll to position [1124, 0]
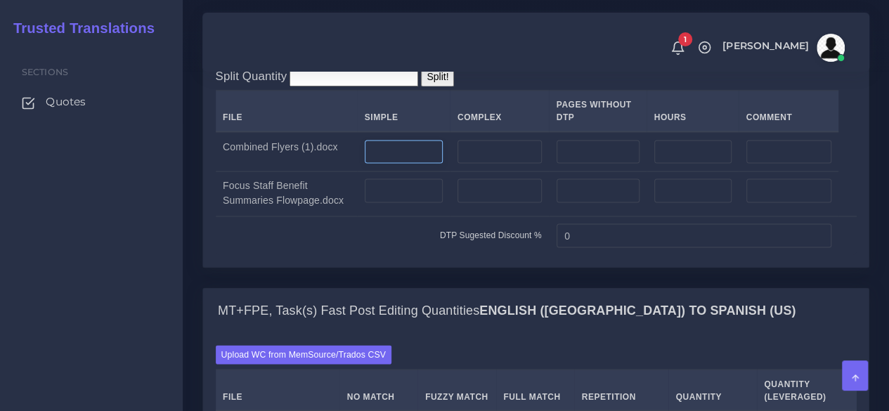
click at [412, 164] on input "number" at bounding box center [404, 152] width 78 height 24
type input "40"
click at [497, 164] on input "number" at bounding box center [499, 152] width 84 height 24
type input "27"
click at [419, 202] on input "number" at bounding box center [404, 190] width 78 height 24
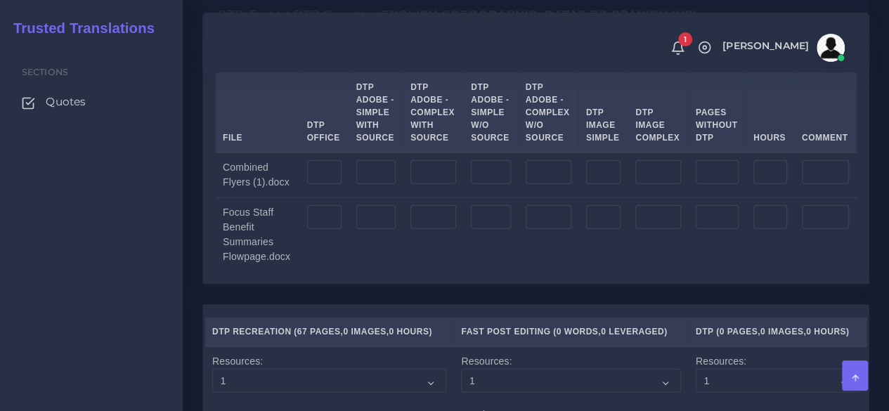
scroll to position [1686, 0]
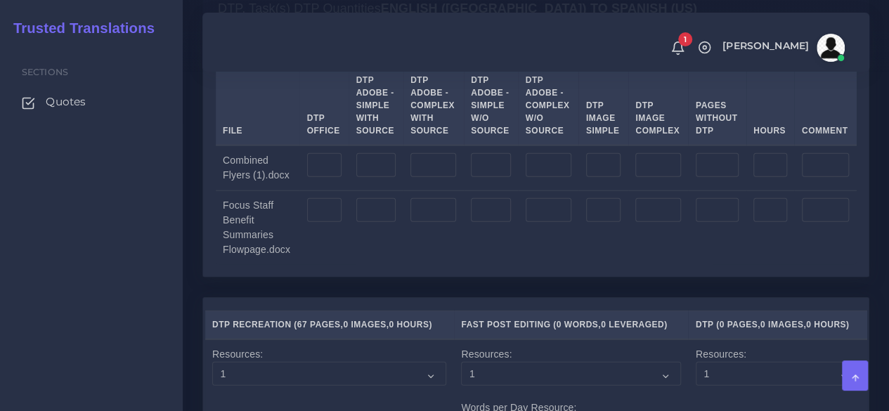
type input "1"
click at [384, 177] on input "number" at bounding box center [376, 165] width 40 height 24
type input "40"
click at [433, 177] on input "number" at bounding box center [433, 165] width 46 height 24
type input "27"
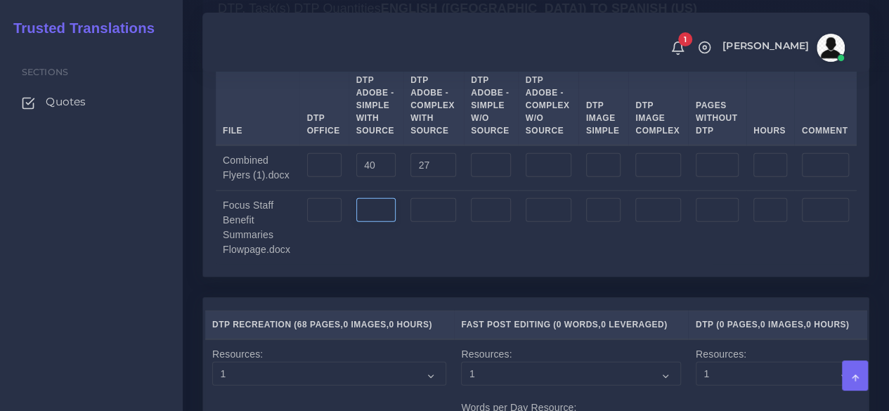
click at [378, 222] on input "number" at bounding box center [376, 210] width 40 height 24
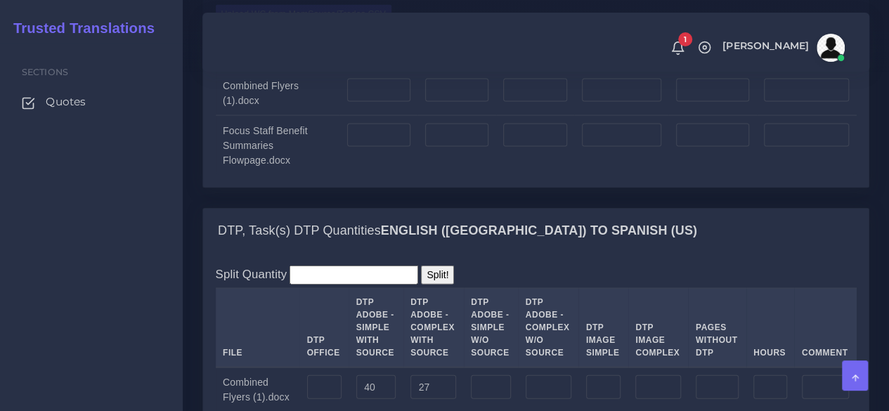
scroll to position [1253, 0]
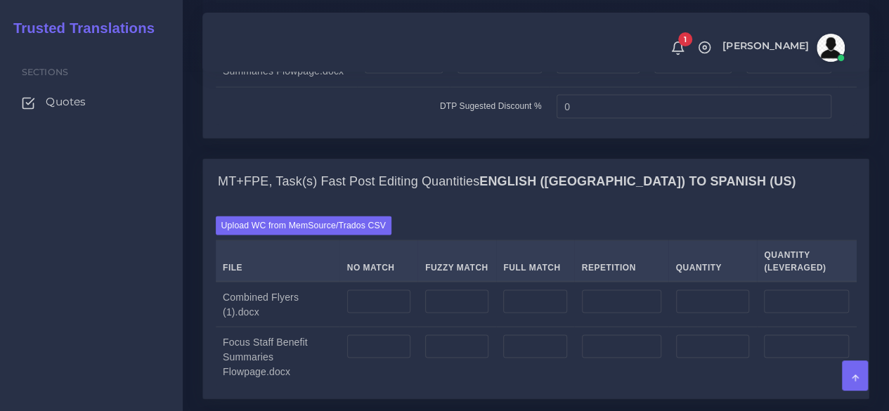
type input "1"
drag, startPoint x: 555, startPoint y: 209, endPoint x: 478, endPoint y: 210, distance: 77.3
click at [478, 125] on tr "DTP Sugested Discount % 0" at bounding box center [536, 105] width 641 height 39
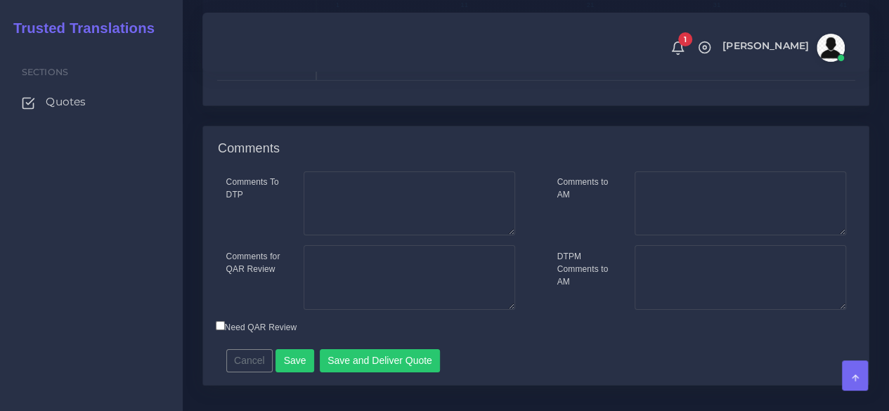
scroll to position [2448, 0]
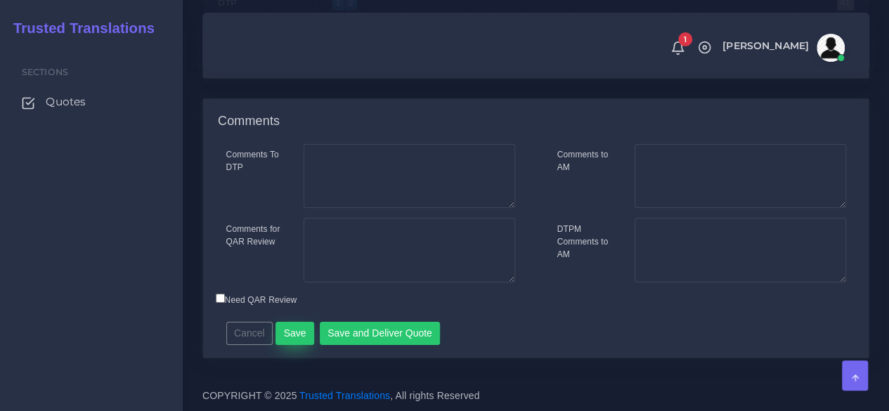
type input "10"
click at [290, 337] on button "Save" at bounding box center [294, 334] width 39 height 24
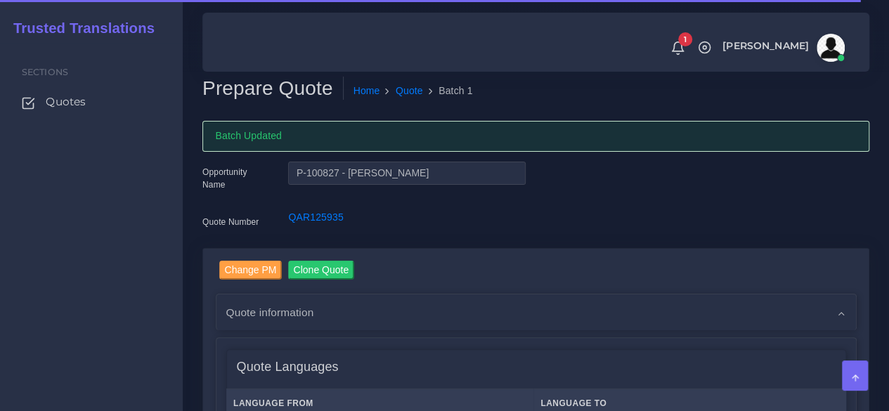
drag, startPoint x: 156, startPoint y: 251, endPoint x: 176, endPoint y: 253, distance: 19.7
click at [156, 251] on div "Sections Quotes" at bounding box center [91, 227] width 183 height 367
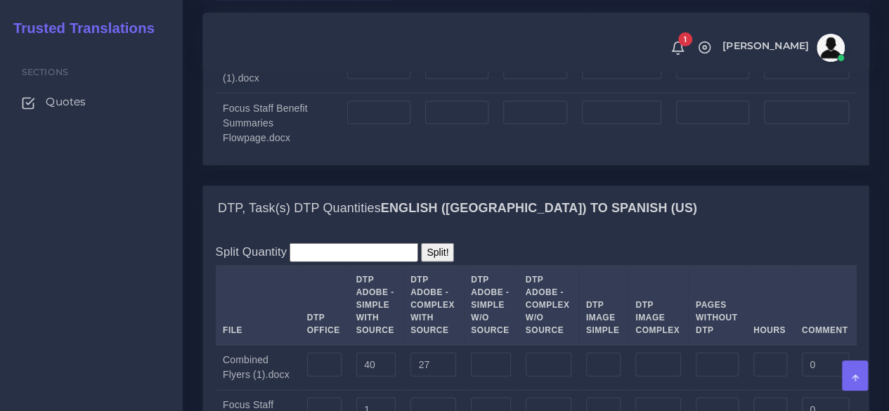
scroll to position [1475, 0]
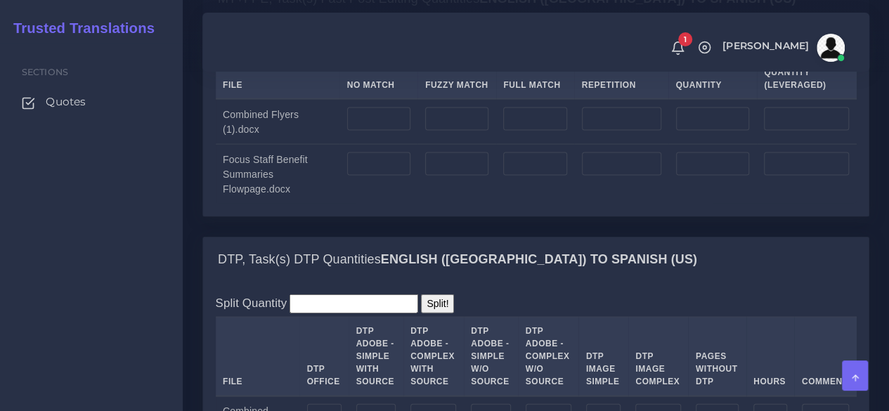
click at [336, 149] on div "Upload WC from MemSource/Trados CSV File No Match Fuzzy Match Full Match Repeti…" at bounding box center [536, 119] width 641 height 170
click at [318, 53] on label "Upload WC from MemSource/Trados CSV" at bounding box center [304, 43] width 176 height 19
click at [0, 0] on input "Upload WC from MemSource/Trados CSV" at bounding box center [0, 0] width 0 height 0
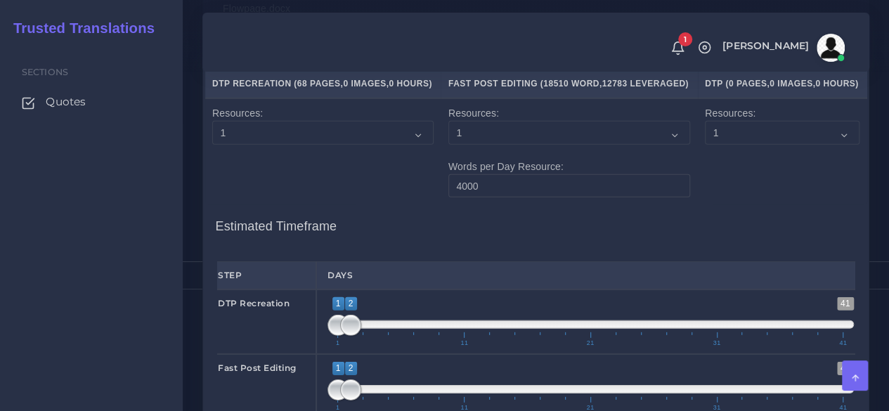
scroll to position [2178, 0]
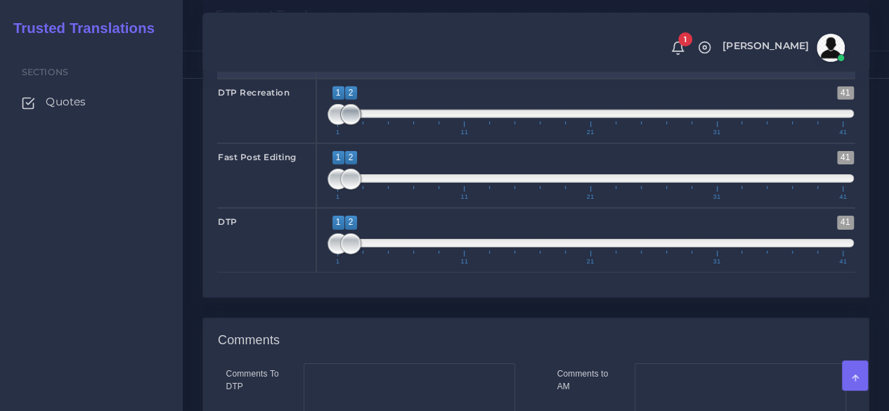
type input "1;1"
drag, startPoint x: 351, startPoint y: 204, endPoint x: 311, endPoint y: 214, distance: 41.4
click at [311, 143] on div "DTP Recreation 1 41 1 2 1 — 2 1 11 21 31 41 1;1" at bounding box center [536, 111] width 658 height 65
type input "1;3"
drag, startPoint x: 347, startPoint y: 274, endPoint x: 359, endPoint y: 274, distance: 11.9
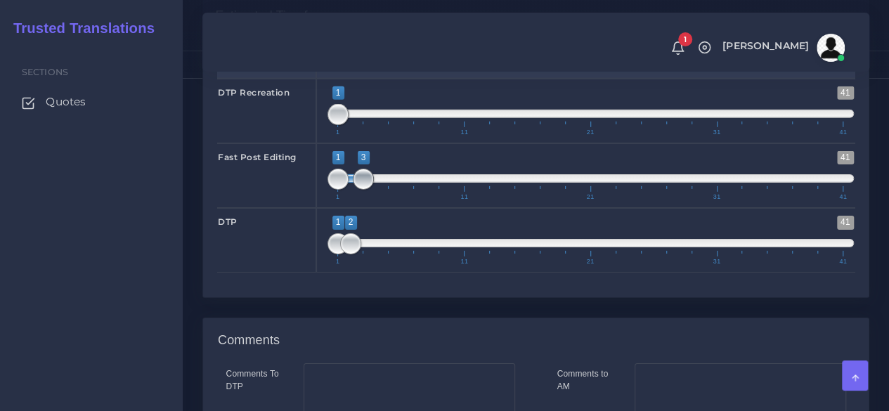
click at [359, 190] on span at bounding box center [363, 179] width 21 height 21
drag, startPoint x: 353, startPoint y: 335, endPoint x: 362, endPoint y: 335, distance: 9.8
click at [362, 254] on span at bounding box center [363, 243] width 21 height 21
type input "3;3"
drag, startPoint x: 334, startPoint y: 334, endPoint x: 377, endPoint y: 334, distance: 42.9
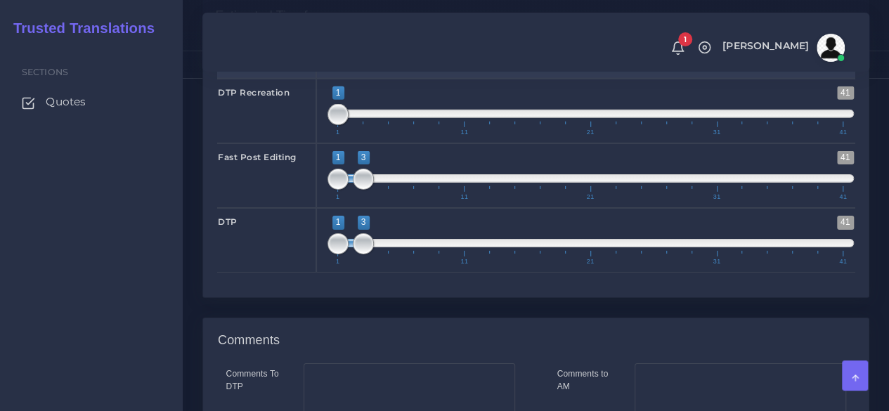
click at [377, 265] on span "1 41 1 3 1 — 3 1 11 21 31 41" at bounding box center [590, 240] width 526 height 49
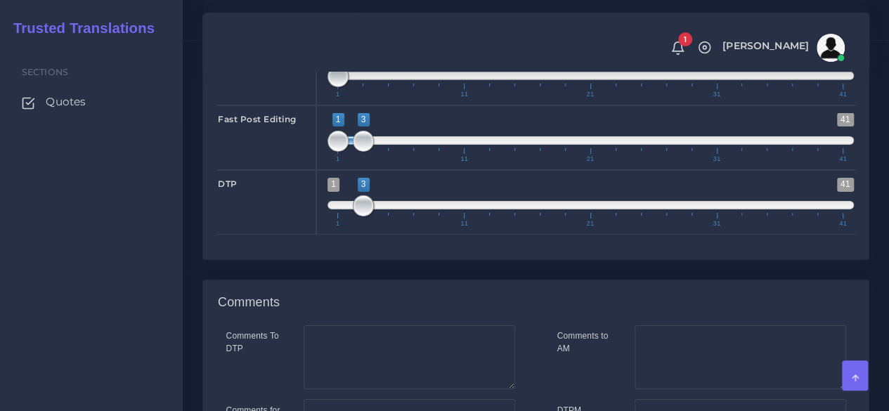
scroll to position [2487, 0]
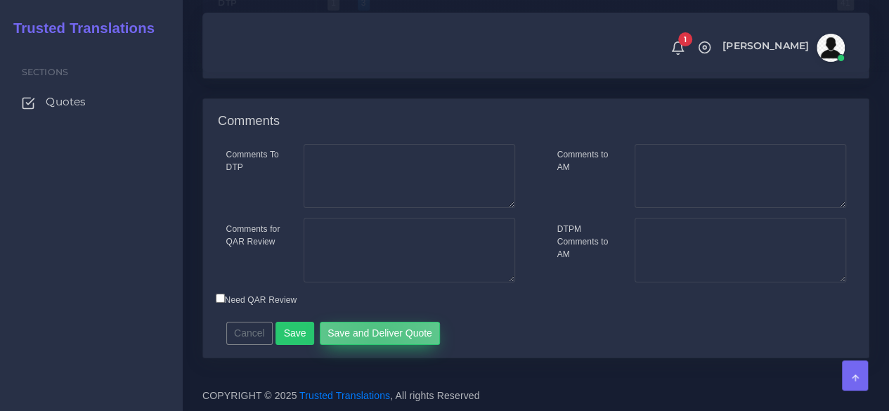
click at [371, 333] on button "Save and Deliver Quote" at bounding box center [380, 334] width 121 height 24
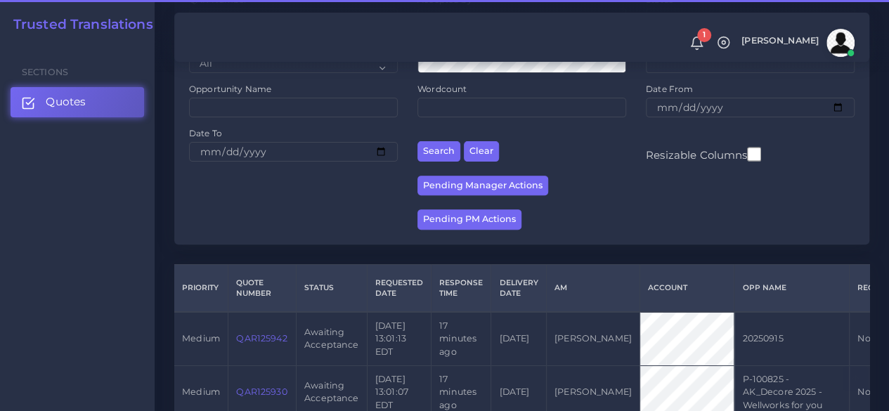
scroll to position [351, 0]
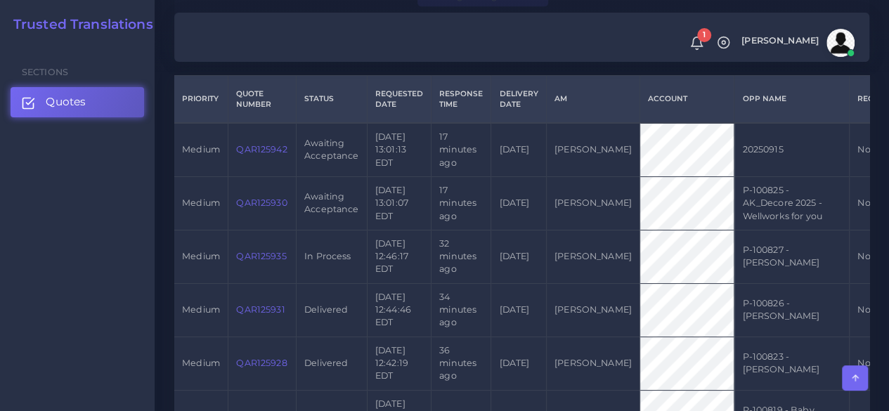
click at [253, 208] on link "QAR125930" at bounding box center [261, 202] width 51 height 11
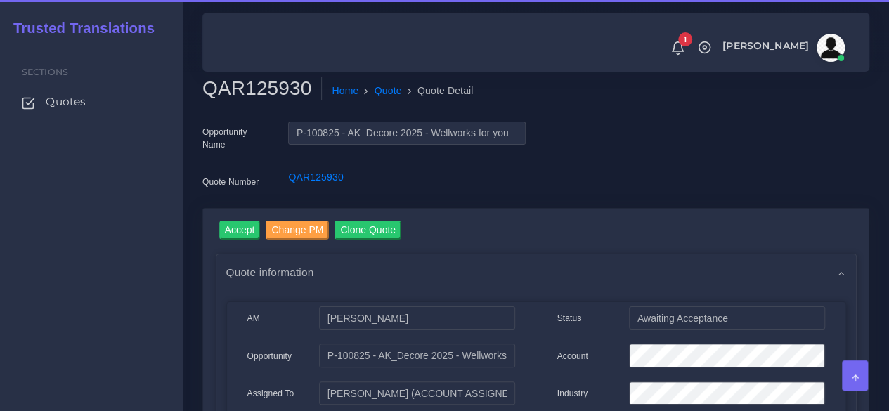
click at [261, 92] on h2 "QAR125930" at bounding box center [261, 89] width 119 height 24
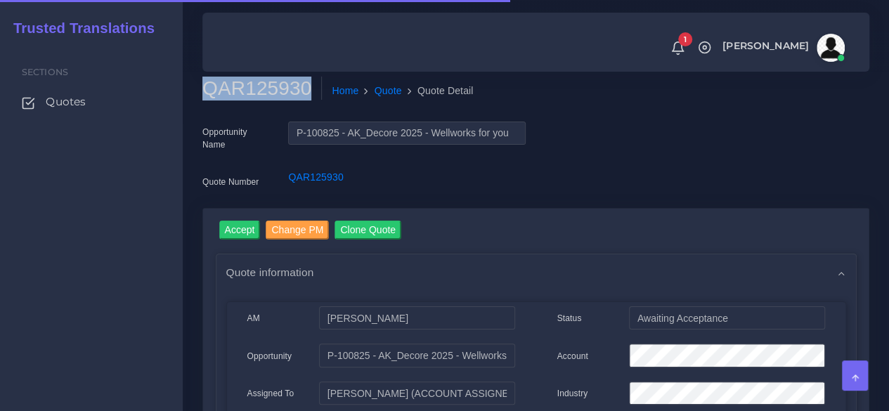
copy h2 "QAR125930"
drag, startPoint x: 231, startPoint y: 234, endPoint x: 252, endPoint y: 223, distance: 23.9
click at [231, 235] on input "Accept" at bounding box center [239, 230] width 41 height 19
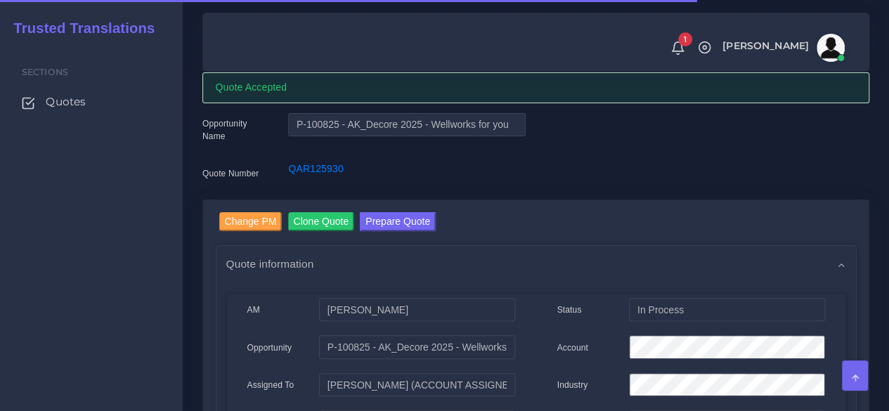
scroll to position [211, 0]
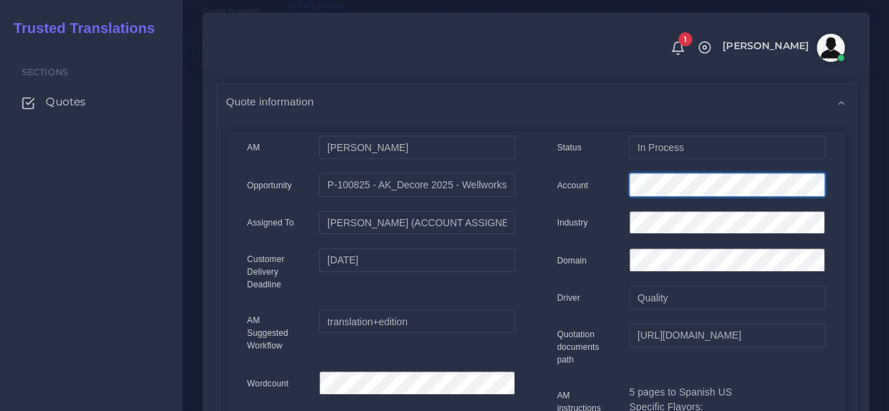
click at [614, 189] on div "Account" at bounding box center [691, 187] width 289 height 28
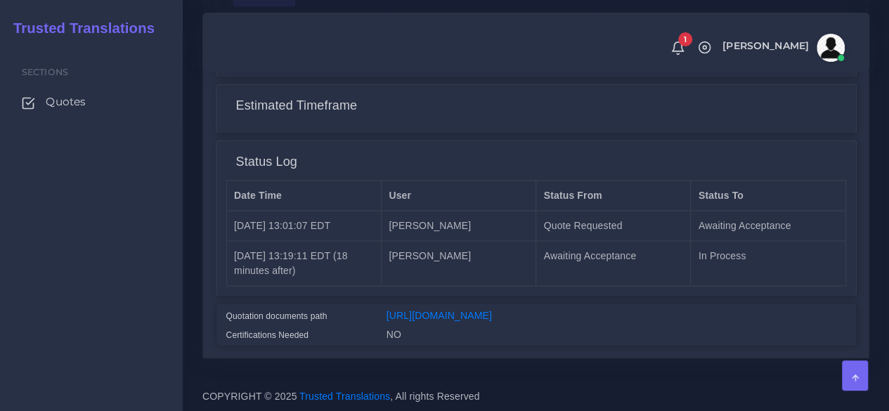
scroll to position [1182, 0]
click at [424, 309] on link "[URL][DOMAIN_NAME]" at bounding box center [438, 314] width 105 height 11
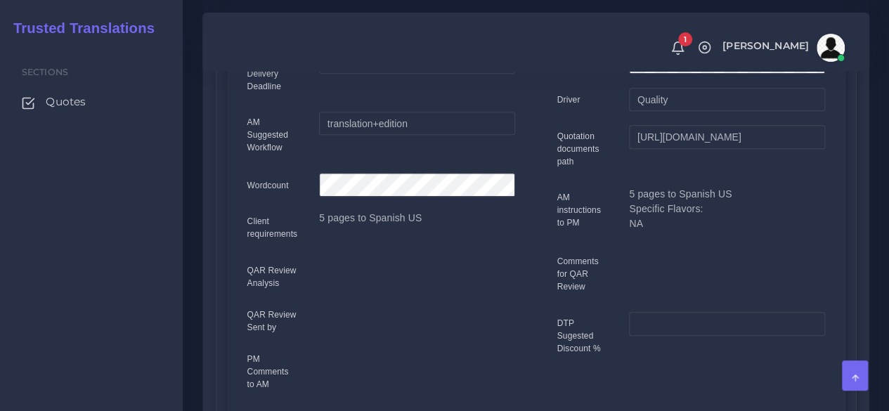
scroll to position [58, 0]
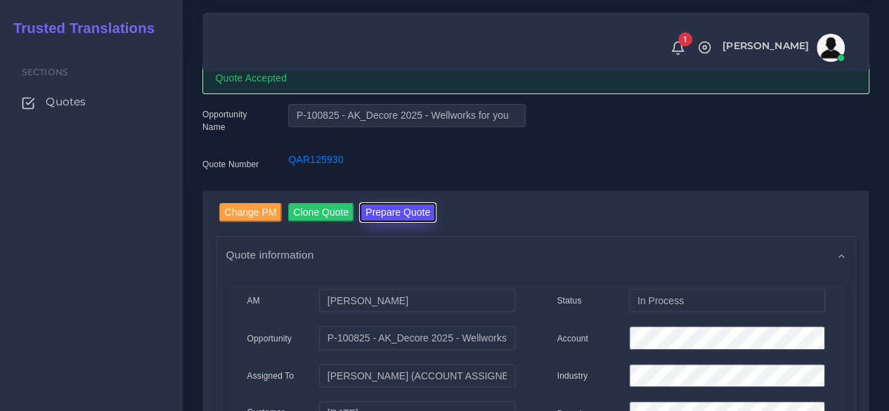
click at [417, 211] on button "Prepare Quote" at bounding box center [398, 212] width 76 height 19
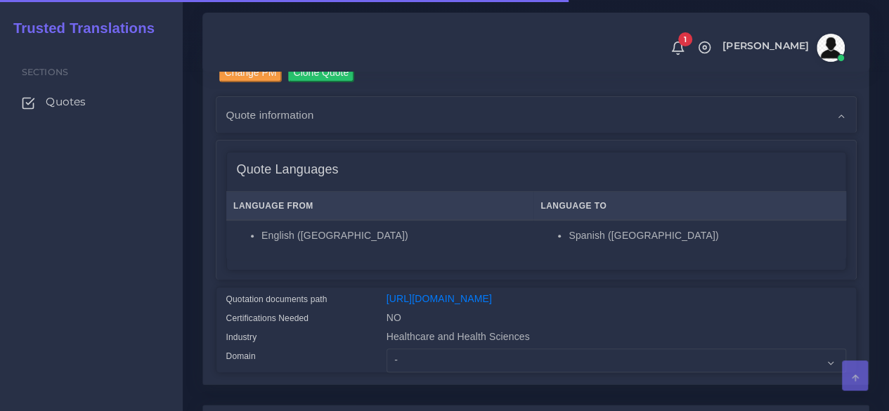
scroll to position [281, 0]
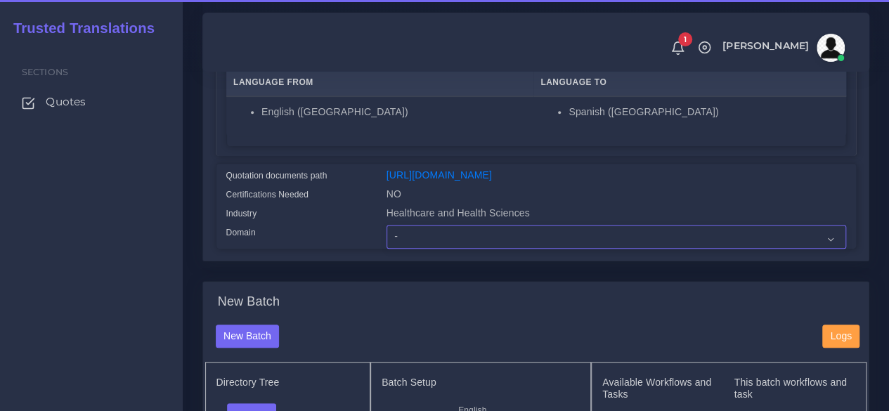
click at [437, 249] on select "- Advertising and Media Agriculture, Forestry and Fishing Architecture, Buildin…" at bounding box center [615, 237] width 459 height 24
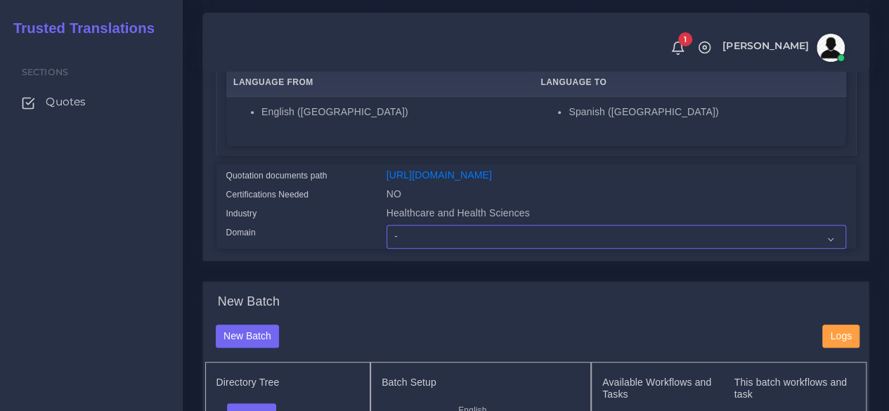
select select "Healthcare and Health Sciences"
click at [386, 249] on select "- Advertising and Media Agriculture, Forestry and Fishing Architecture, Buildin…" at bounding box center [615, 237] width 459 height 24
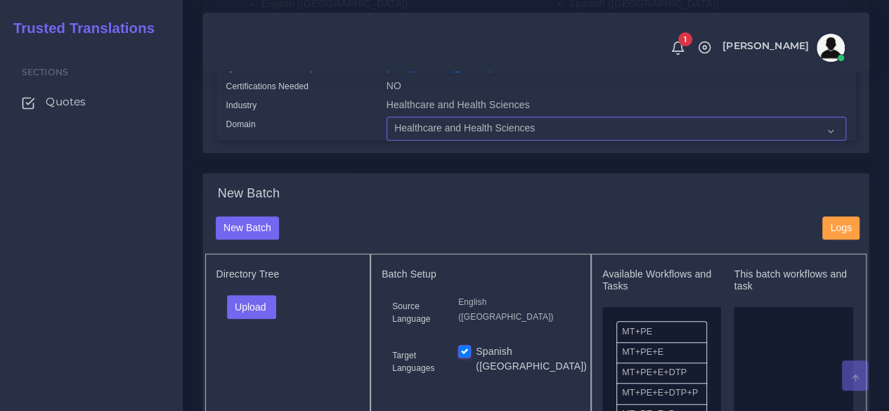
scroll to position [562, 0]
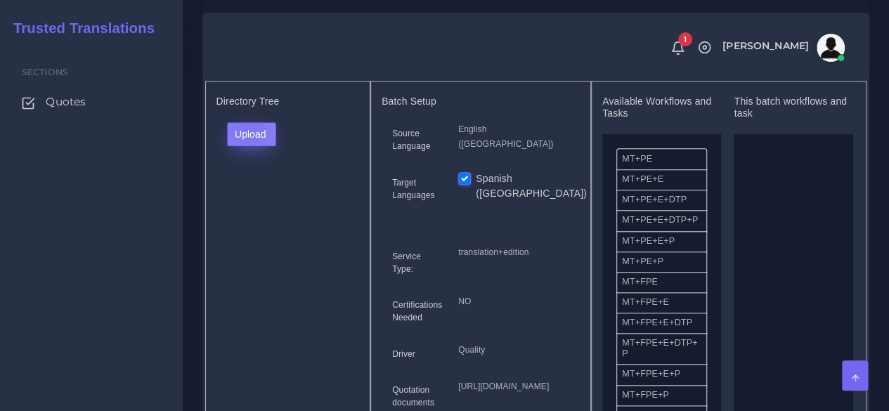
click at [247, 146] on button "Upload" at bounding box center [252, 134] width 50 height 24
click at [264, 196] on label "Files" at bounding box center [276, 187] width 97 height 18
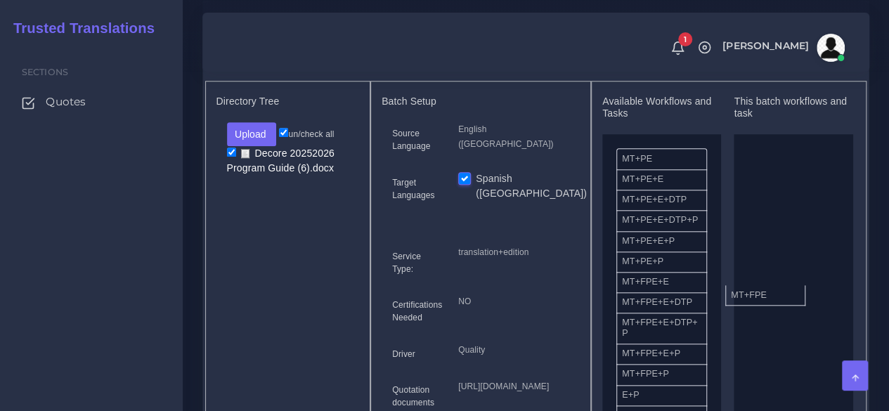
drag, startPoint x: 641, startPoint y: 310, endPoint x: 769, endPoint y: 305, distance: 128.0
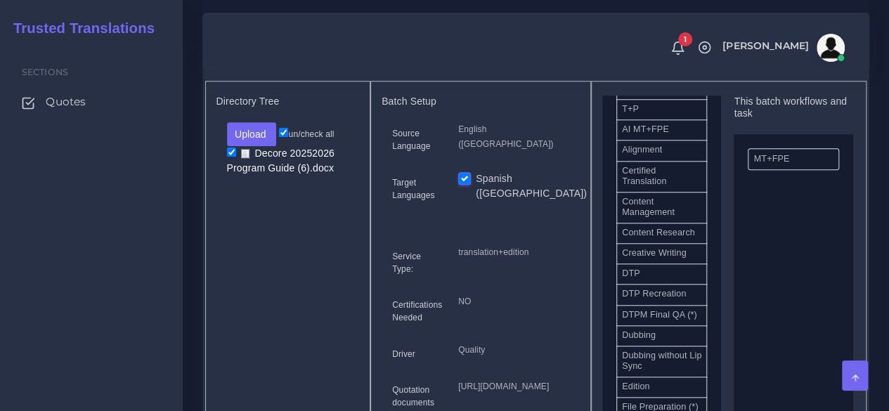
scroll to position [422, 0]
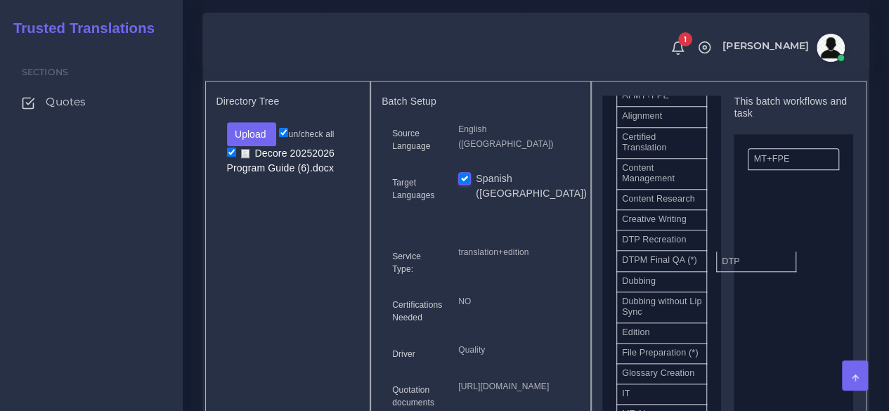
drag, startPoint x: 726, startPoint y: 286, endPoint x: 776, endPoint y: 286, distance: 49.2
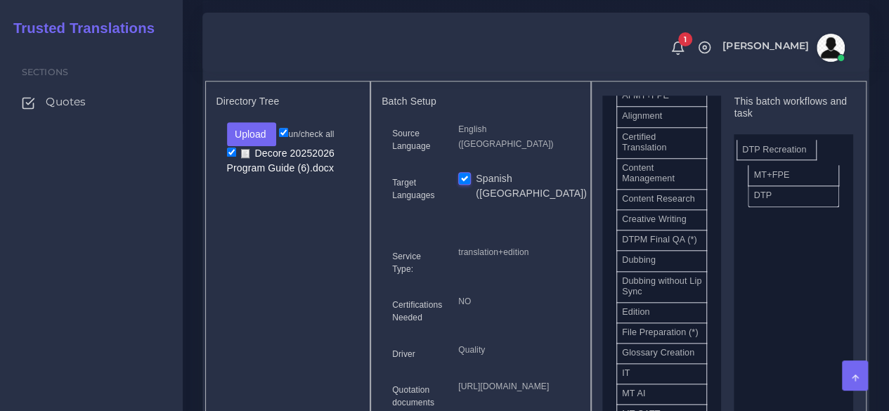
drag, startPoint x: 662, startPoint y: 283, endPoint x: 783, endPoint y: 177, distance: 160.3
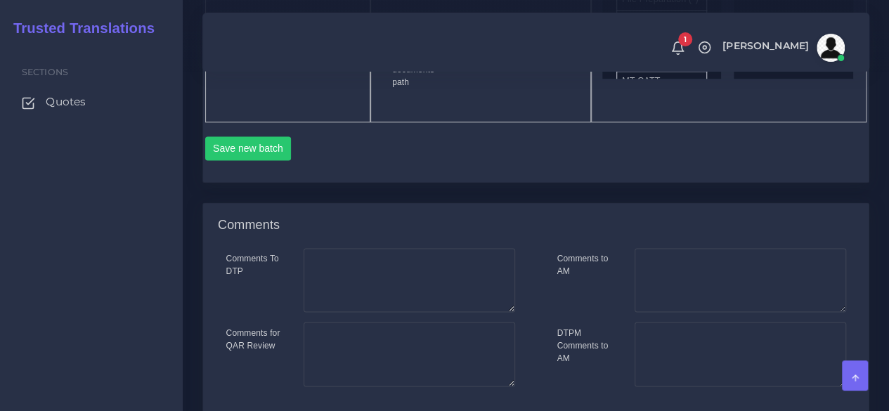
scroll to position [913, 0]
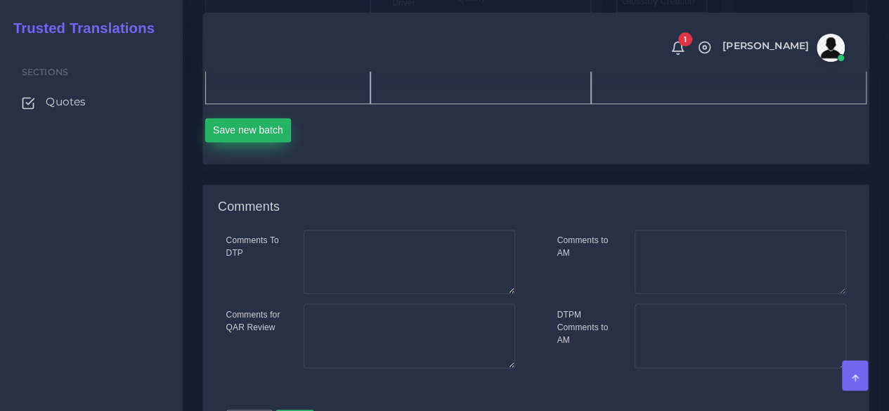
click at [261, 142] on button "Save new batch" at bounding box center [248, 130] width 86 height 24
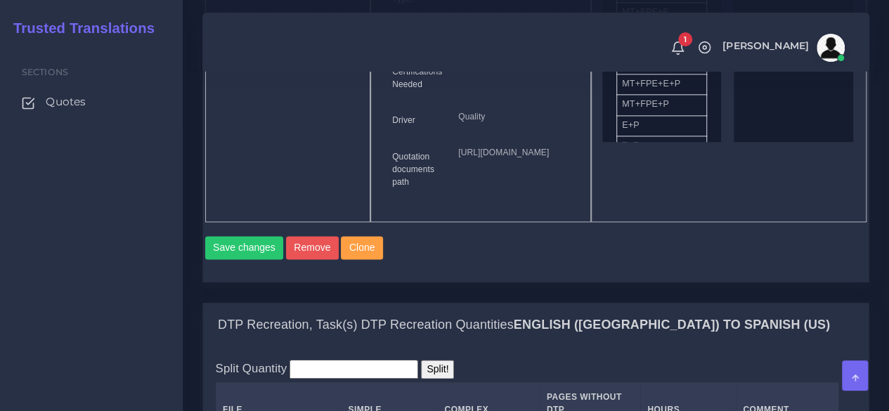
scroll to position [1054, 0]
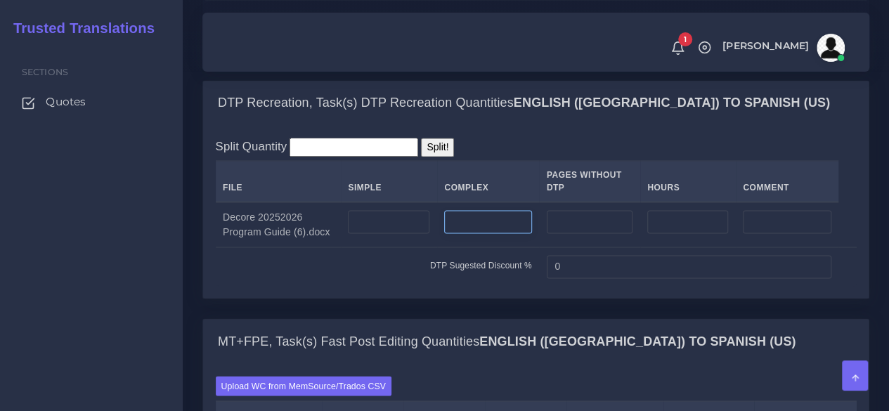
click at [483, 234] on input "number" at bounding box center [487, 222] width 87 height 24
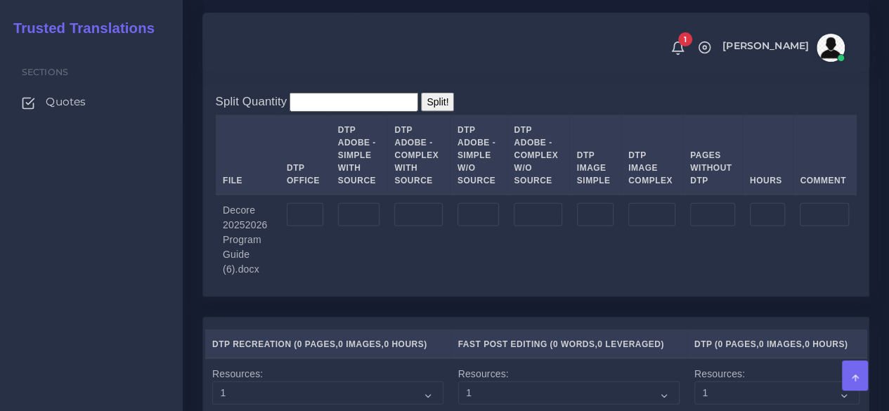
scroll to position [1616, 0]
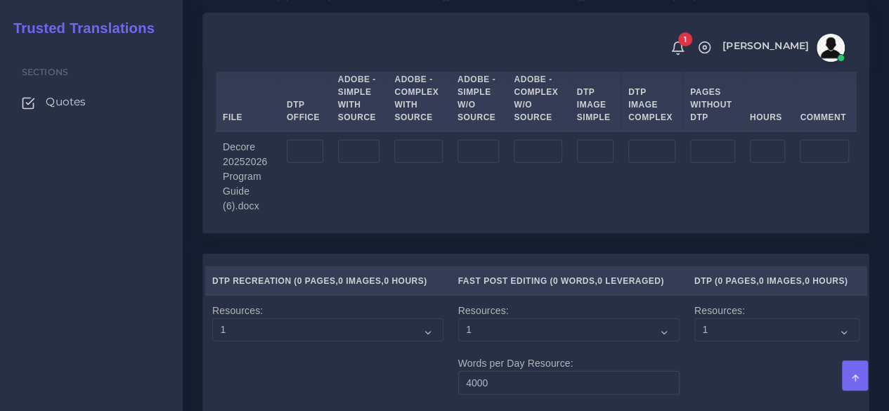
type input "5"
click at [410, 164] on input "number" at bounding box center [418, 152] width 48 height 24
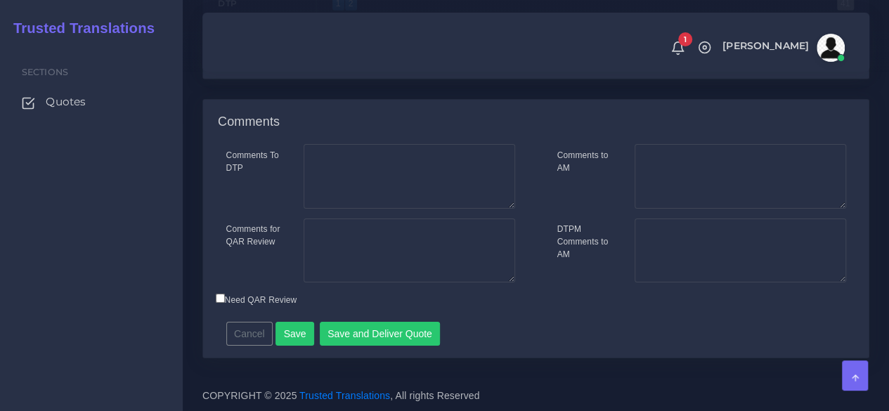
scroll to position [2318, 0]
type input "5"
click at [285, 346] on button "Save" at bounding box center [294, 334] width 39 height 24
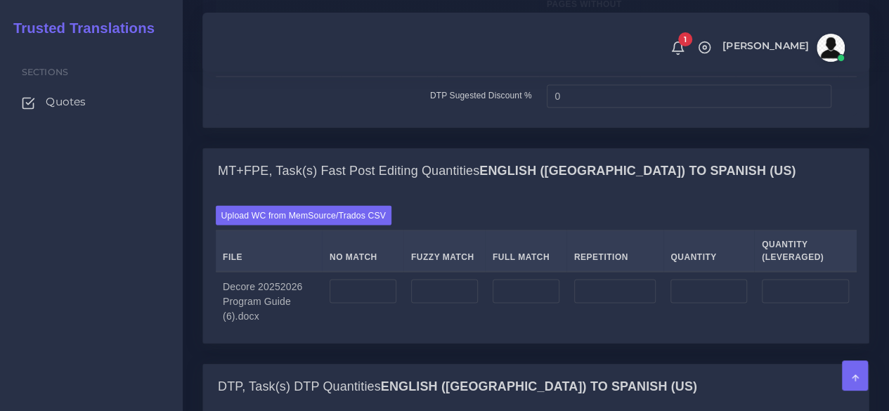
scroll to position [1405, 0]
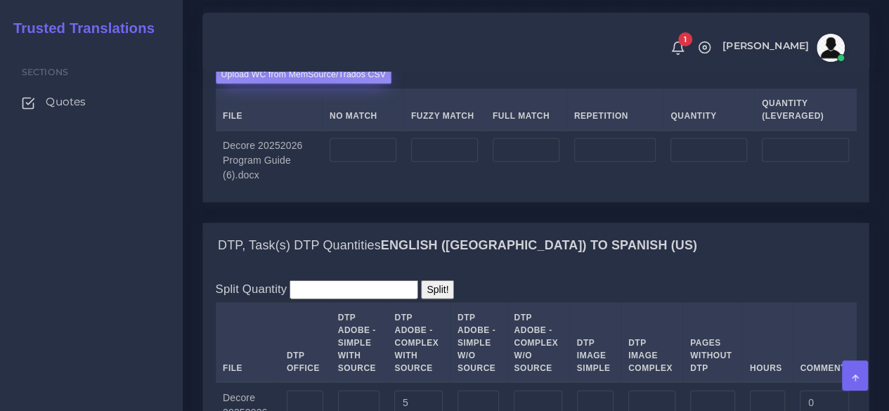
click at [299, 84] on label "Upload WC from MemSource/Trados CSV" at bounding box center [304, 74] width 176 height 19
click at [0, 0] on input "Upload WC from MemSource/Trados CSV" at bounding box center [0, 0] width 0 height 0
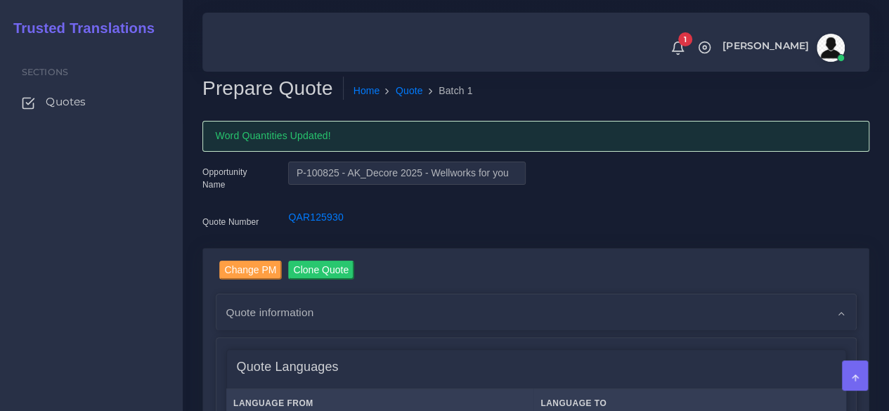
click at [195, 237] on div "Quote Number" at bounding box center [235, 224] width 86 height 28
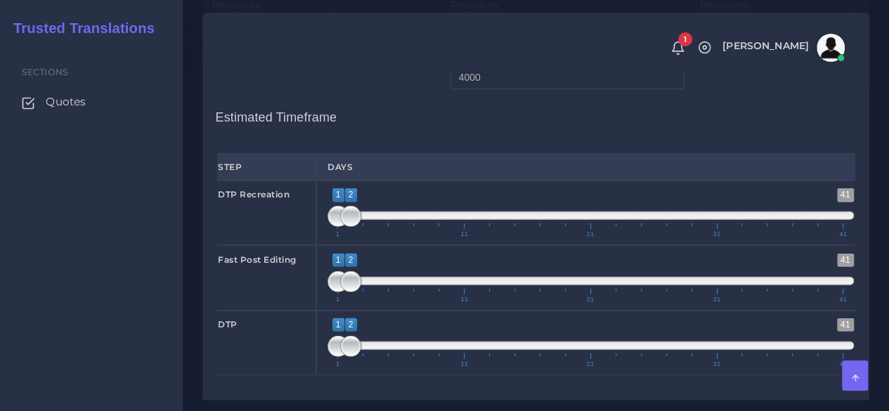
scroll to position [2108, 0]
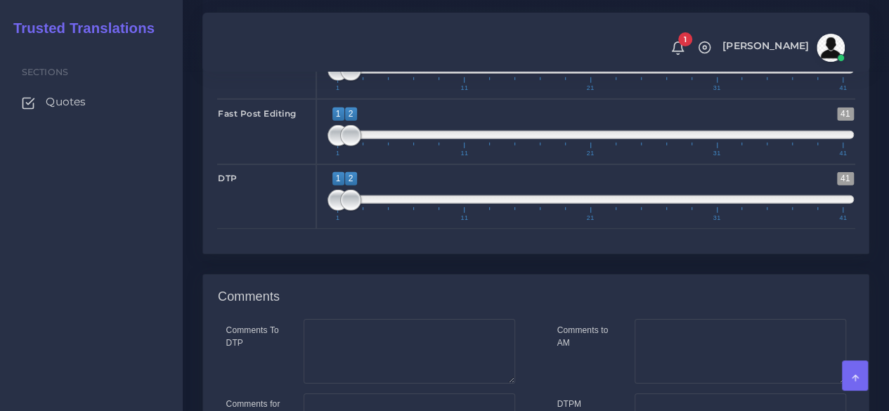
type input "1;1"
drag, startPoint x: 345, startPoint y: 163, endPoint x: 311, endPoint y: 172, distance: 35.6
click at [311, 99] on div "DTP Recreation 1 41 1 1 1 — 1 1 11 21 31 41 1;1" at bounding box center [536, 66] width 658 height 65
type input "1;1"
drag, startPoint x: 350, startPoint y: 235, endPoint x: 281, endPoint y: 242, distance: 69.3
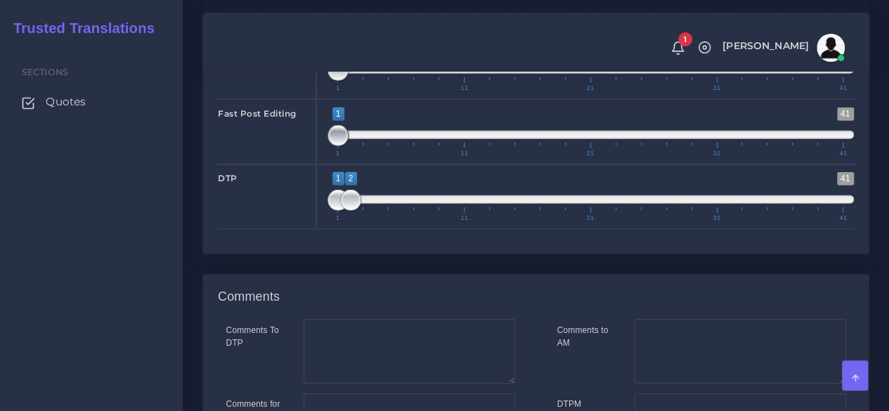
click at [281, 164] on div "Fast Post Editing 1 41 1 1 1 — 1 1 11 21 31 41 1;1" at bounding box center [536, 131] width 658 height 65
type input "1;1"
drag, startPoint x: 343, startPoint y: 296, endPoint x: 235, endPoint y: 298, distance: 108.2
click at [233, 229] on div "DTP 1 41 1 1 1 — 1 1 11 21 31 41 1;1" at bounding box center [536, 196] width 658 height 65
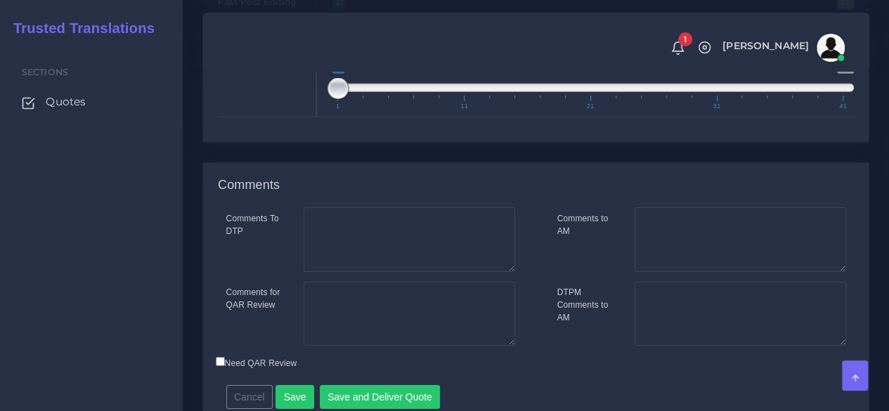
scroll to position [2374, 0]
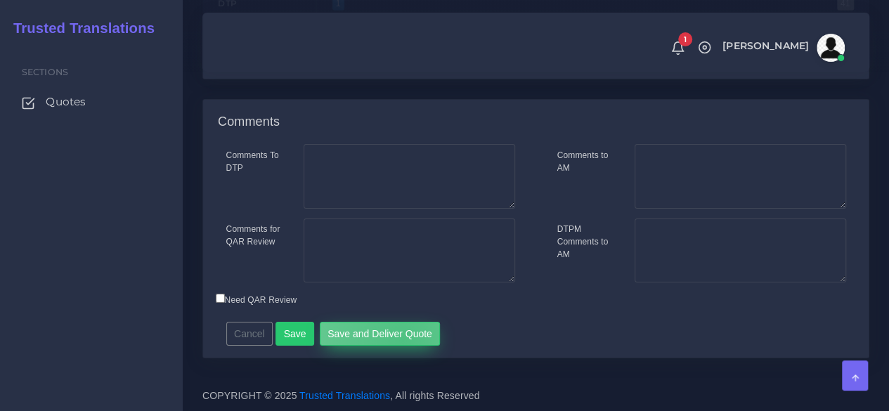
click at [396, 339] on button "Save and Deliver Quote" at bounding box center [380, 334] width 121 height 24
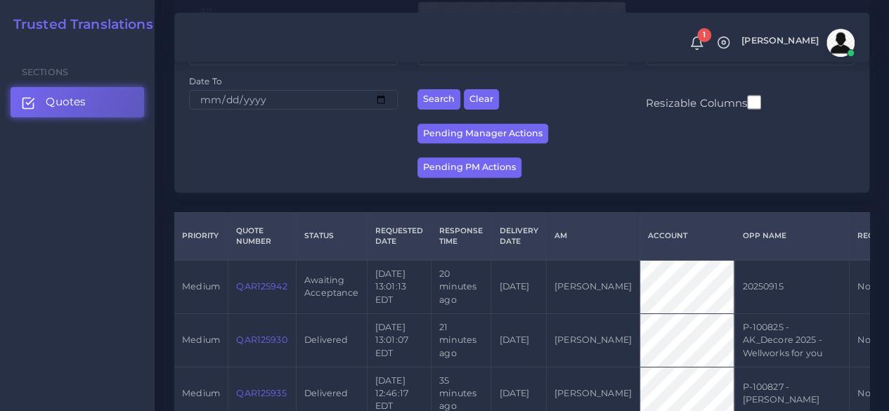
scroll to position [281, 0]
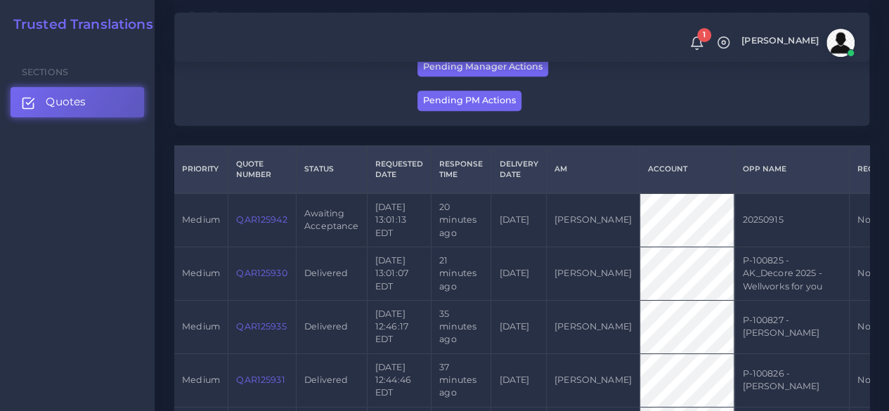
click at [270, 225] on link "QAR125942" at bounding box center [261, 219] width 51 height 11
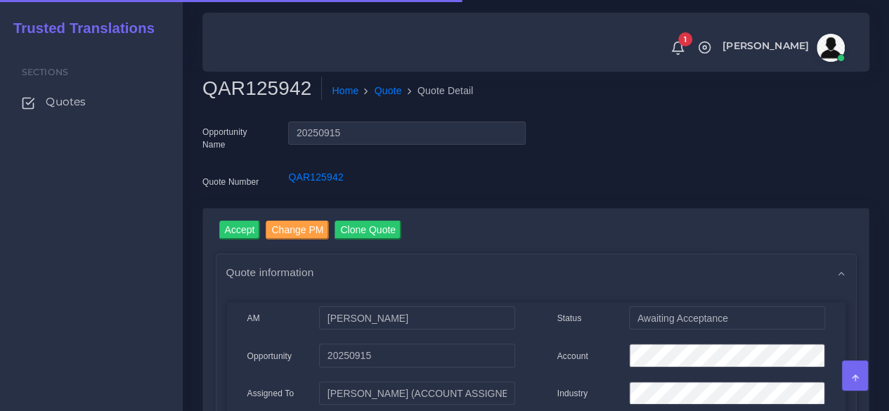
click at [270, 93] on h2 "QAR125942" at bounding box center [261, 89] width 119 height 24
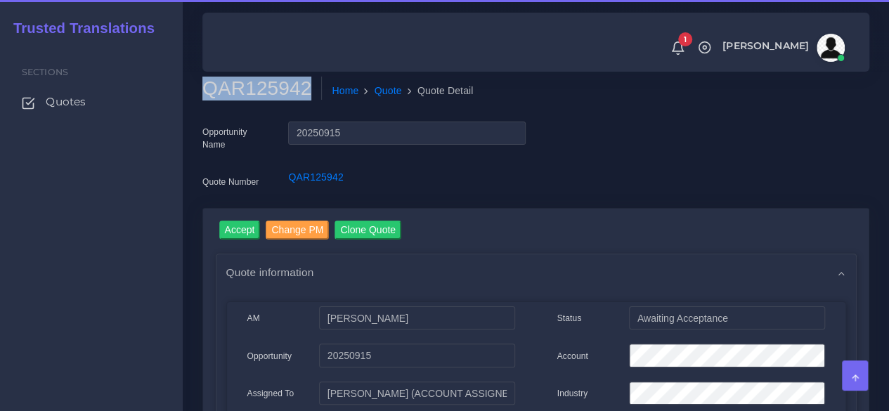
click at [270, 93] on h2 "QAR125942" at bounding box center [261, 89] width 119 height 24
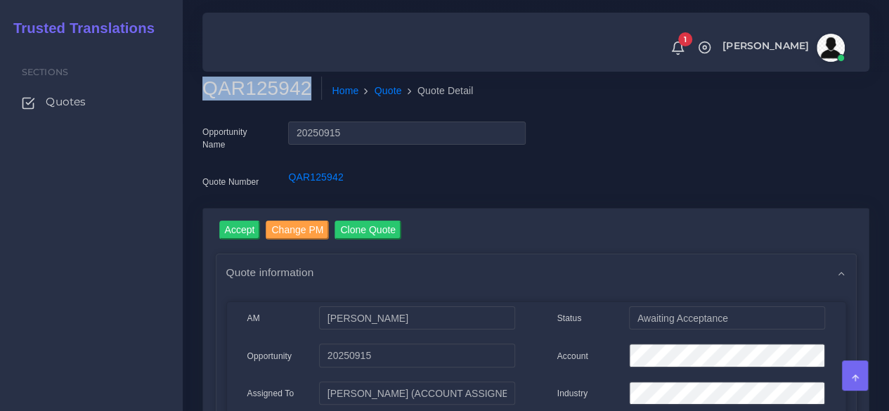
copy h2 "QAR125942"
click at [235, 223] on input "Accept" at bounding box center [239, 230] width 41 height 19
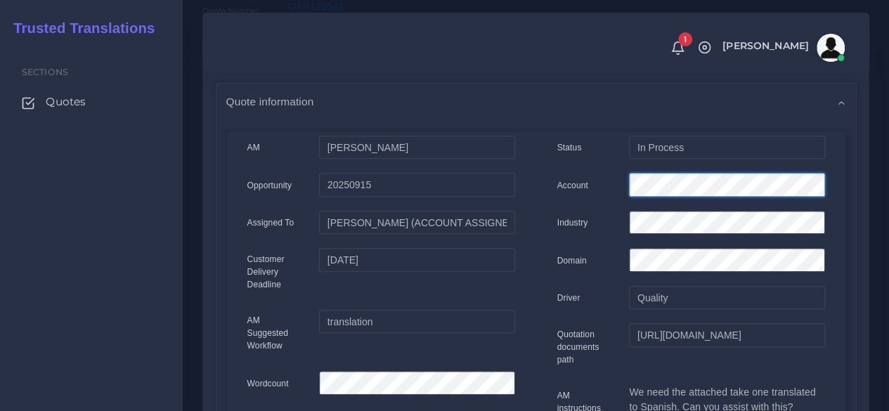
scroll to position [0, 24]
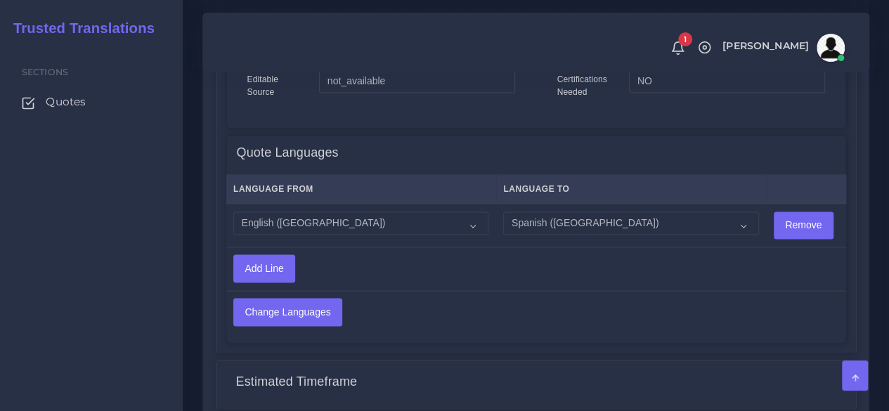
scroll to position [1124, 0]
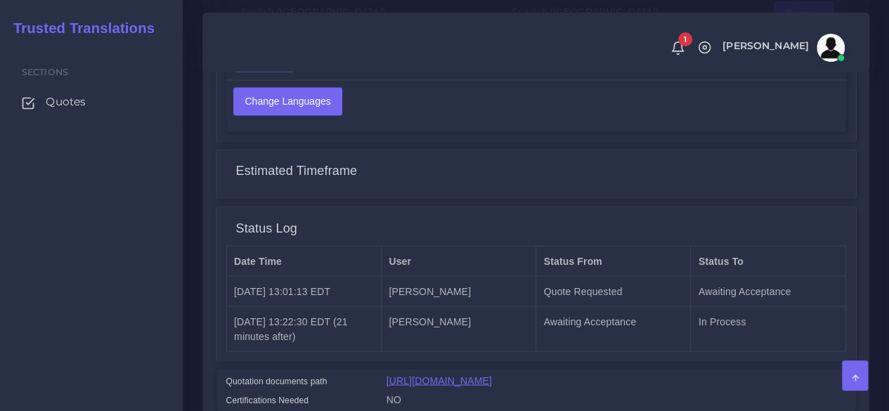
click at [444, 386] on link "[URL][DOMAIN_NAME]" at bounding box center [438, 379] width 105 height 11
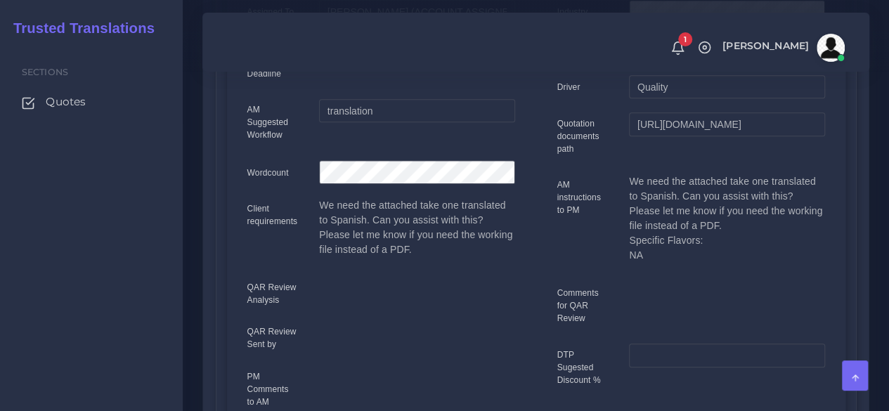
scroll to position [0, 0]
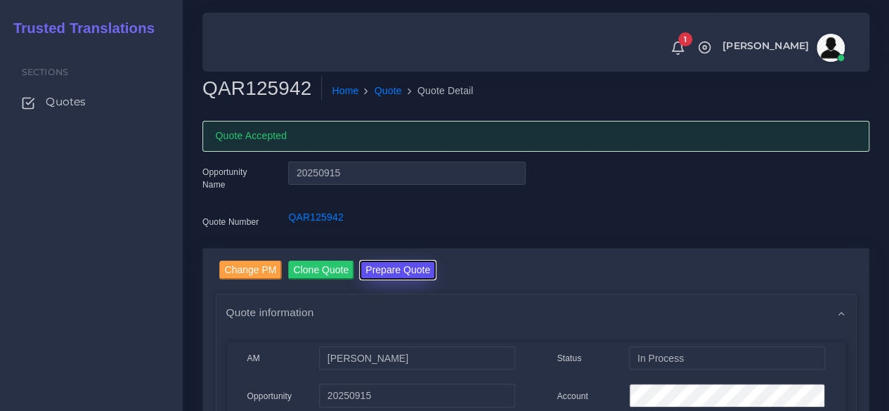
click at [390, 269] on button "Prepare Quote" at bounding box center [398, 270] width 76 height 19
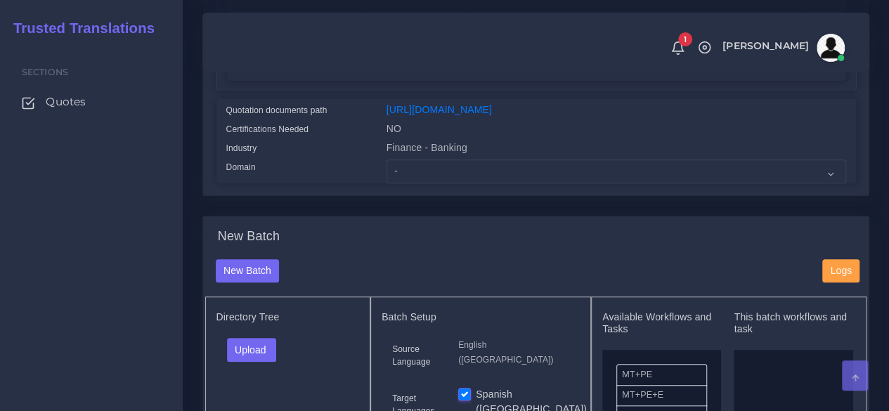
scroll to position [351, 0]
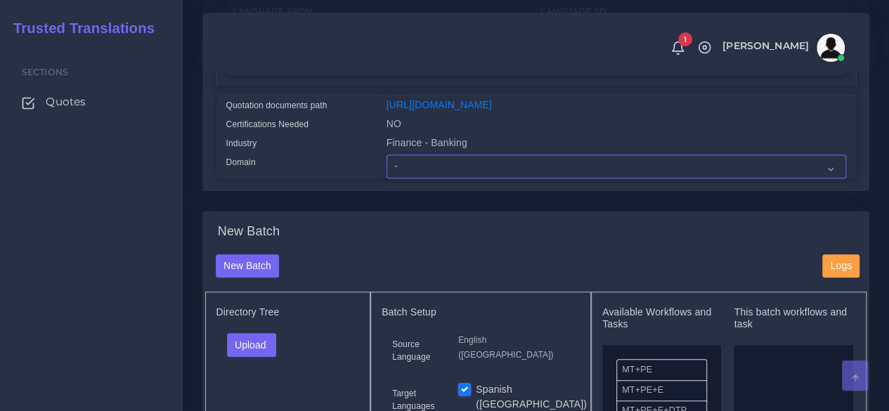
click at [407, 178] on select "- Advertising and Media Agriculture, Forestry and Fishing Architecture, Buildin…" at bounding box center [615, 167] width 459 height 24
select select "Finance - Banking"
click at [386, 178] on select "- Advertising and Media Agriculture, Forestry and Fishing Architecture, Buildin…" at bounding box center [615, 167] width 459 height 24
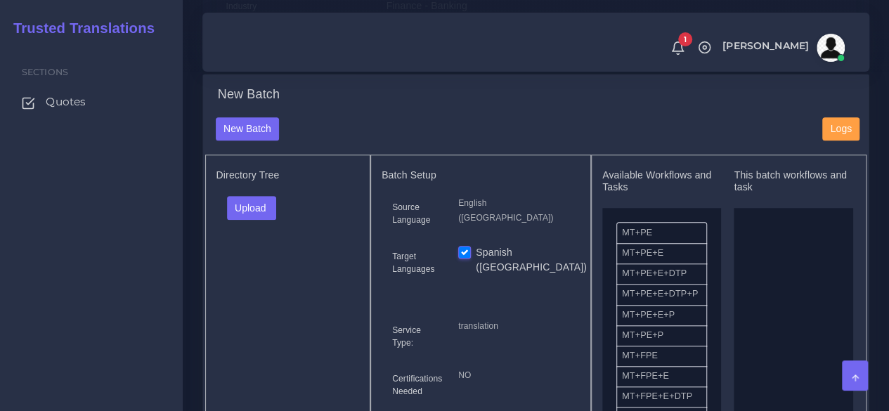
scroll to position [632, 0]
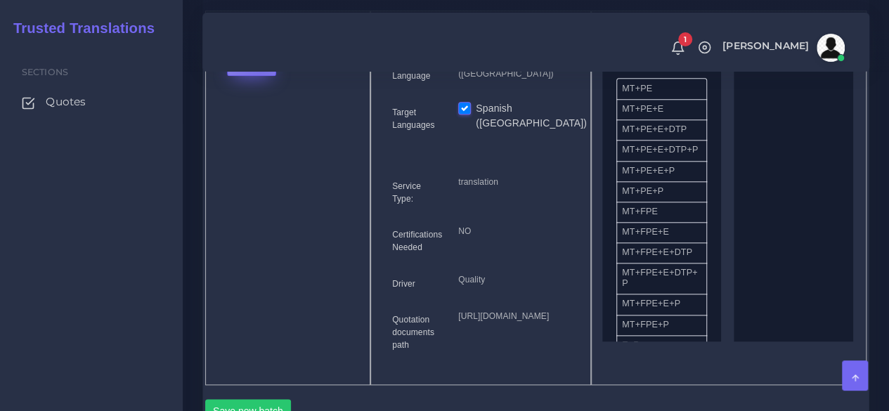
click at [260, 76] on button "Upload" at bounding box center [252, 64] width 50 height 24
click at [251, 126] on label "Files" at bounding box center [276, 117] width 97 height 18
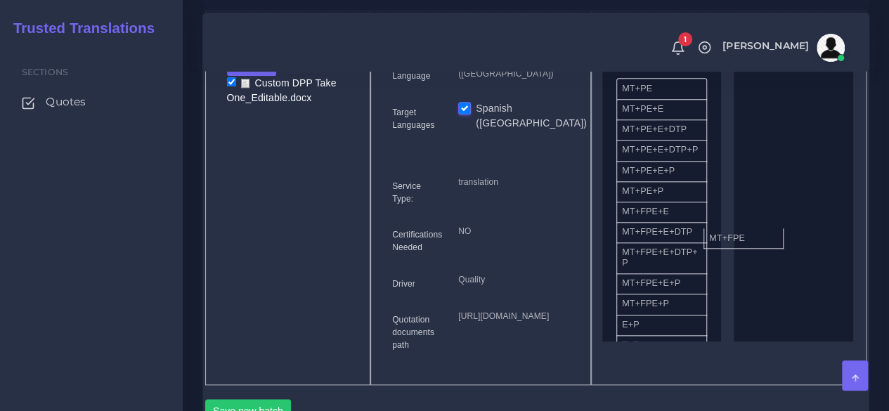
drag, startPoint x: 668, startPoint y: 237, endPoint x: 755, endPoint y: 255, distance: 88.9
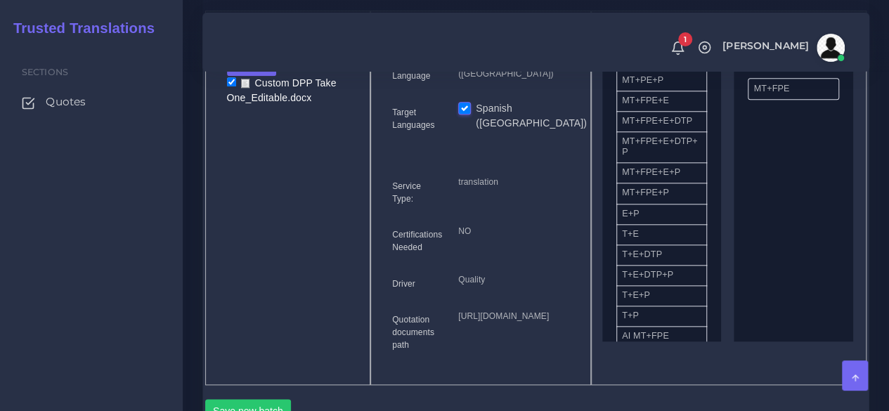
scroll to position [281, 0]
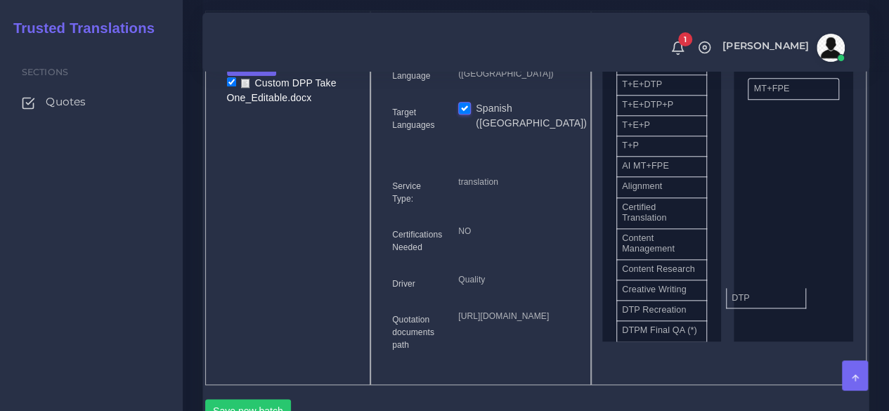
drag, startPoint x: 655, startPoint y: 346, endPoint x: 764, endPoint y: 318, distance: 113.1
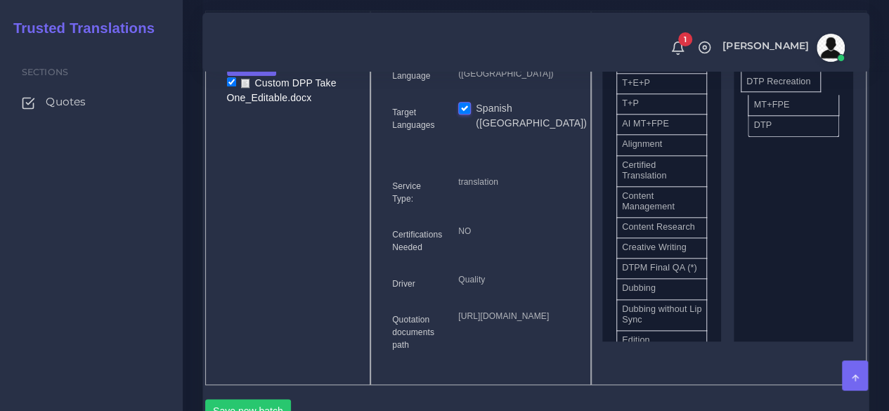
drag, startPoint x: 669, startPoint y: 353, endPoint x: 793, endPoint y: 108, distance: 274.3
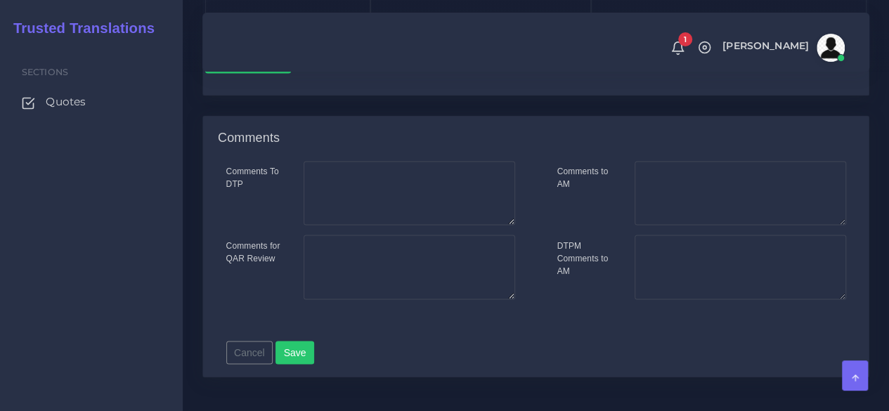
scroll to position [984, 0]
click at [264, 72] on button "Save new batch" at bounding box center [248, 60] width 86 height 24
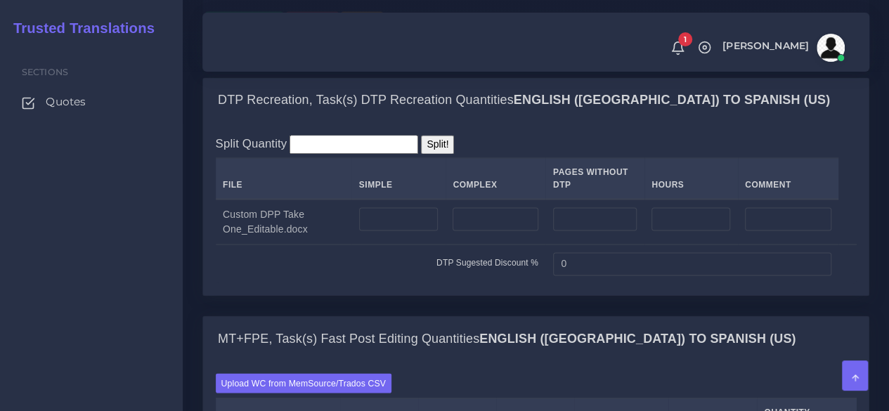
scroll to position [1124, 0]
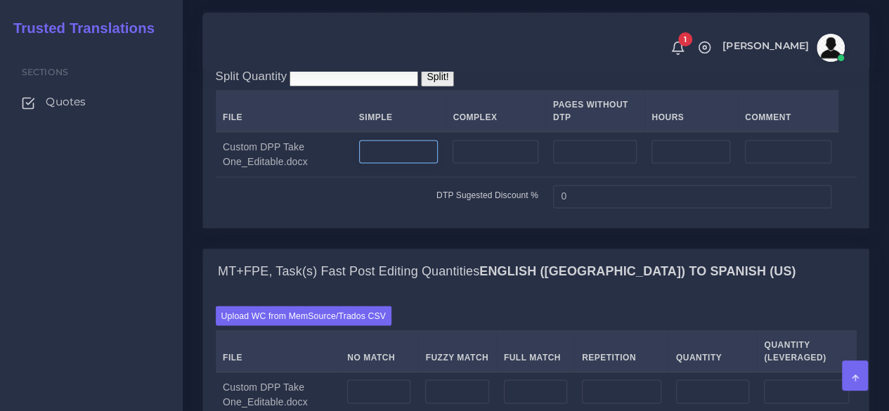
click at [398, 164] on input "number" at bounding box center [398, 152] width 79 height 24
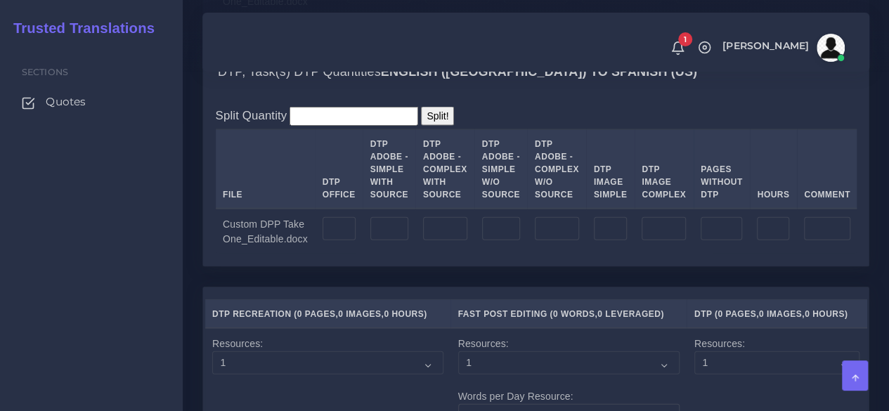
scroll to position [1546, 0]
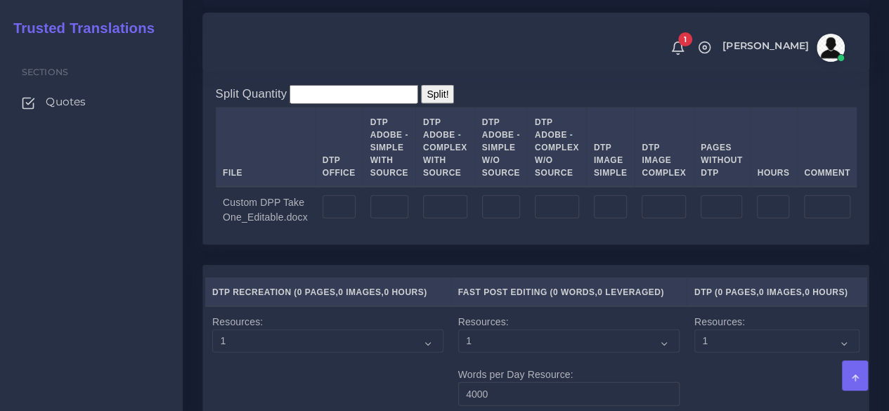
type input "2"
click at [389, 219] on input "number" at bounding box center [389, 207] width 38 height 24
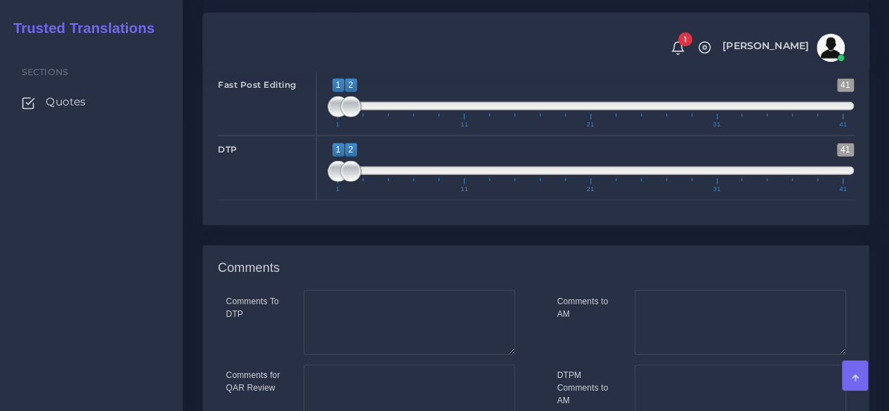
scroll to position [2275, 0]
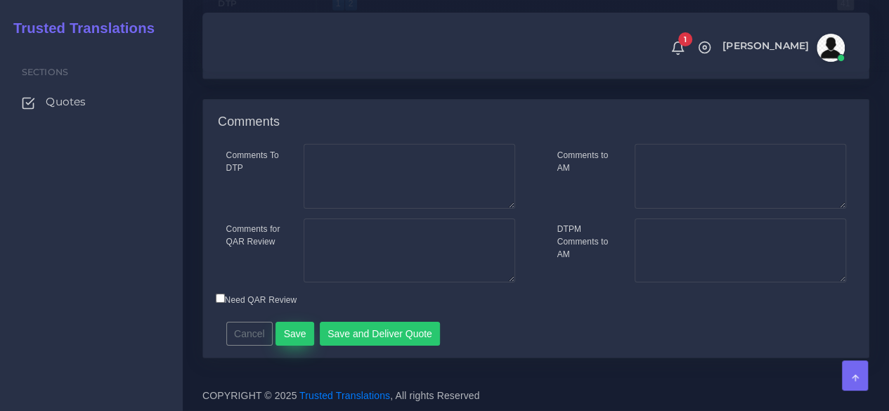
type input "2"
click at [292, 332] on button "Save" at bounding box center [294, 334] width 39 height 24
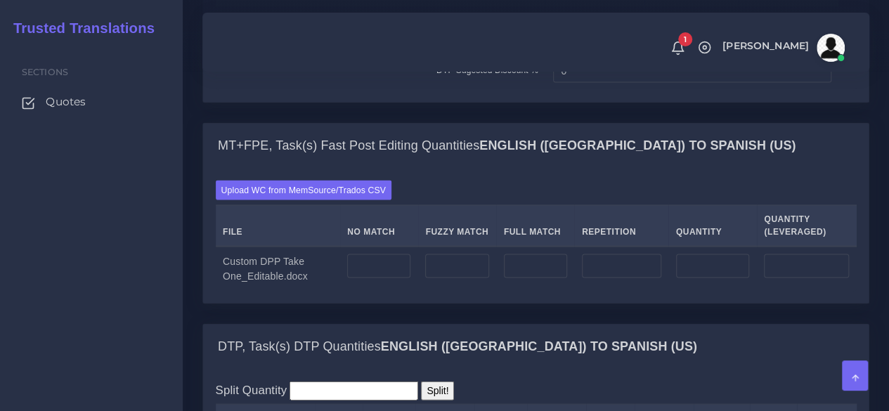
scroll to position [1475, 0]
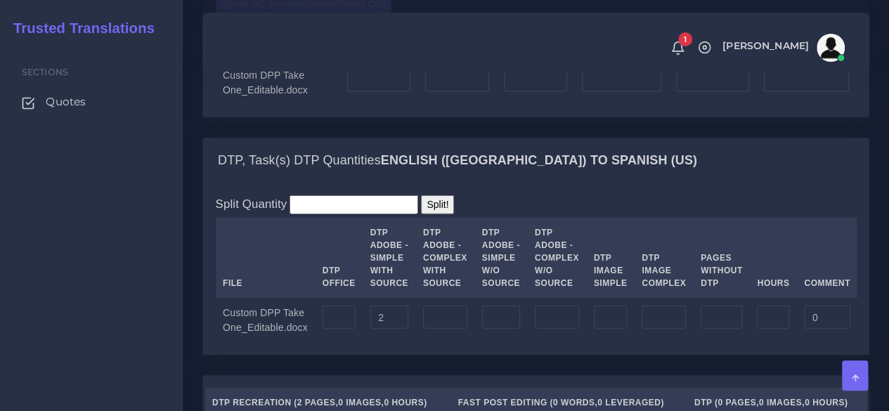
click at [239, 13] on label "Upload WC from MemSource/Trados CSV" at bounding box center [304, 3] width 176 height 19
click at [0, 0] on input "Upload WC from MemSource/Trados CSV" at bounding box center [0, 0] width 0 height 0
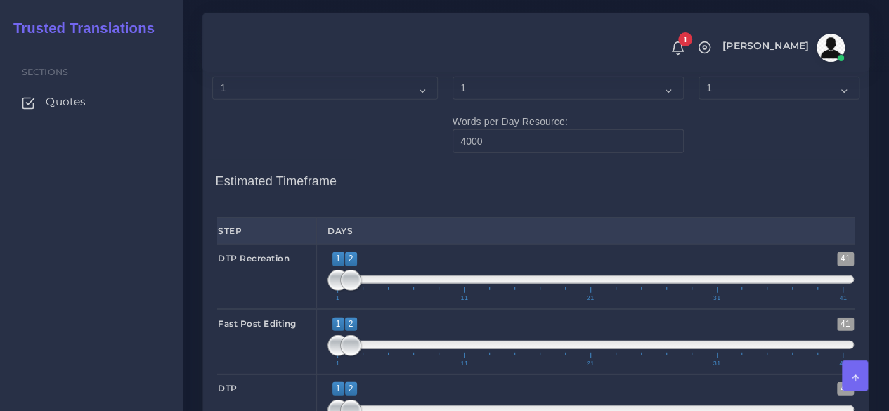
scroll to position [2037, 0]
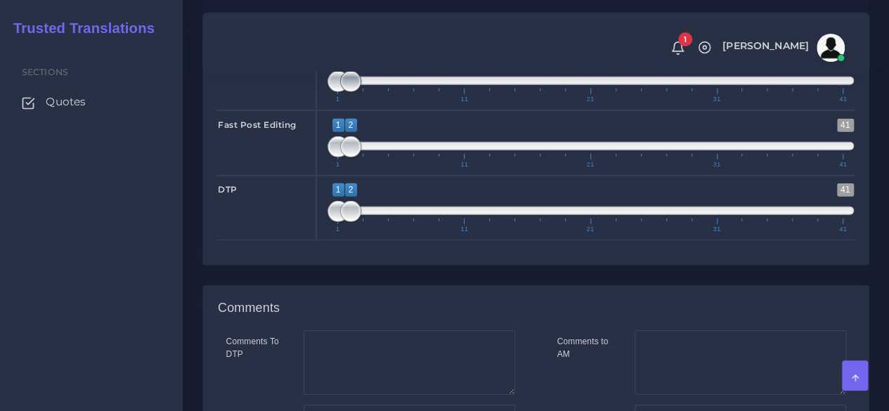
type input "1;1"
drag, startPoint x: 335, startPoint y: 176, endPoint x: 316, endPoint y: 180, distance: 19.4
click at [314, 110] on div "DTP Recreation 1 41 1 1 1 — 1 1 11 21 31 41 1;1" at bounding box center [536, 78] width 658 height 65
type input "1;1"
drag, startPoint x: 344, startPoint y: 242, endPoint x: 313, endPoint y: 247, distance: 30.6
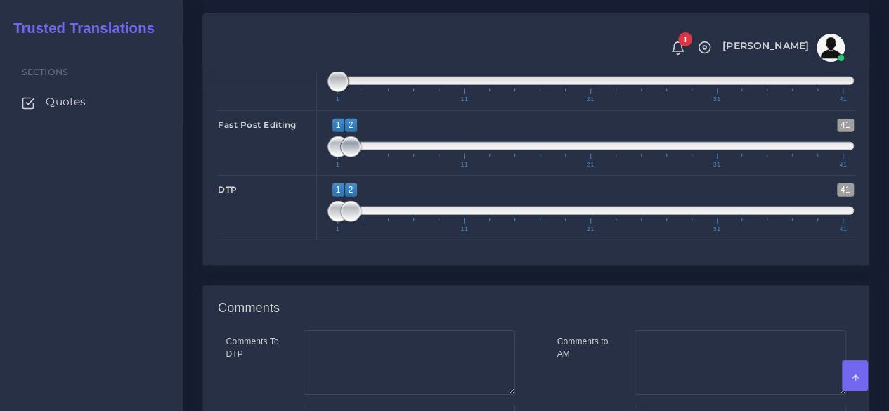
click at [313, 175] on div "Fast Post Editing 1 41 1 2 1 — 2 1 11 21 31 41 1;1" at bounding box center [536, 142] width 658 height 65
type input "1;1"
drag, startPoint x: 329, startPoint y: 303, endPoint x: 302, endPoint y: 303, distance: 26.7
click at [303, 240] on div "DTP 1 41 1 1 1 — 1 1 11 21 31 41 1;1" at bounding box center [536, 208] width 658 height 65
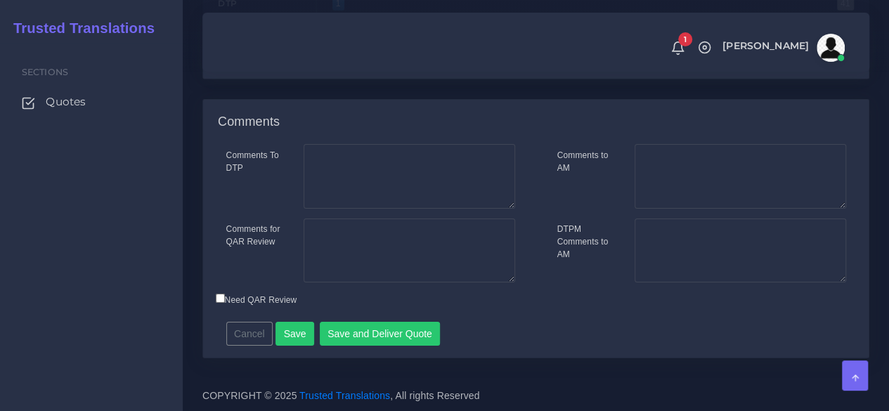
scroll to position [2315, 0]
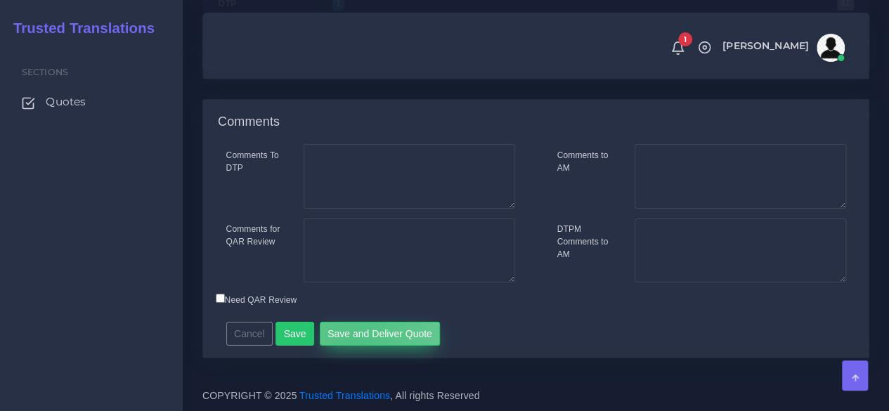
click at [354, 344] on button "Save and Deliver Quote" at bounding box center [380, 334] width 121 height 24
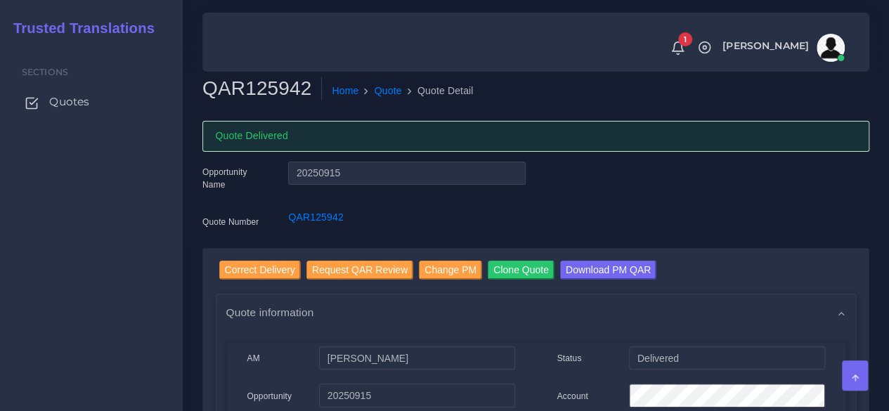
click at [62, 102] on span "Quotes" at bounding box center [69, 101] width 40 height 15
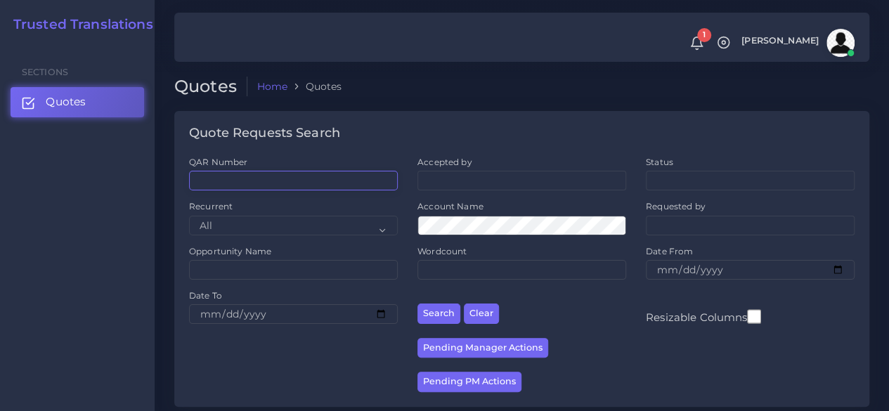
click at [233, 182] on input "QAR Number" at bounding box center [293, 181] width 209 height 20
paste input "QAR125928"
type input "QAR125928"
click at [417, 303] on button "Search" at bounding box center [438, 313] width 43 height 20
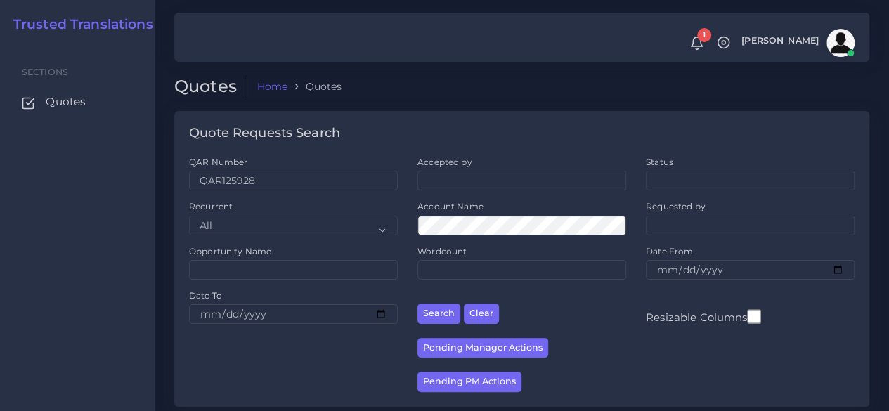
scroll to position [179, 0]
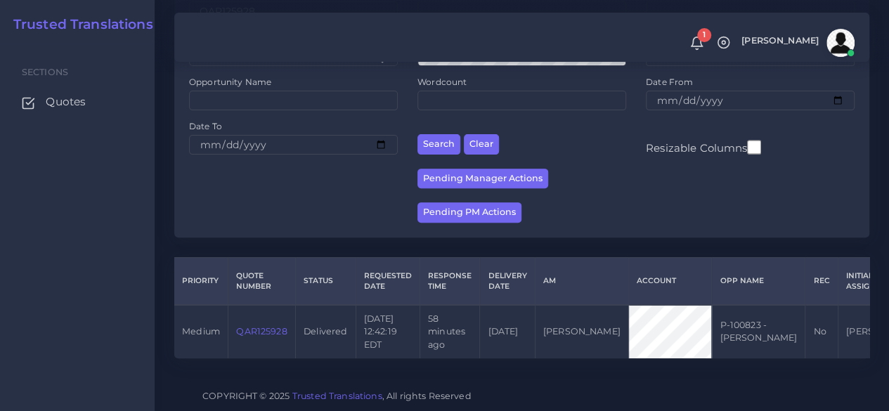
click at [271, 326] on link "QAR125928" at bounding box center [261, 331] width 51 height 11
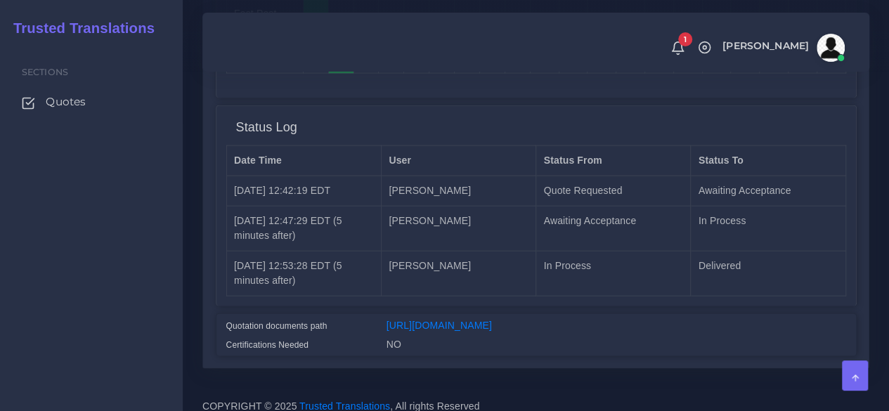
scroll to position [1430, 0]
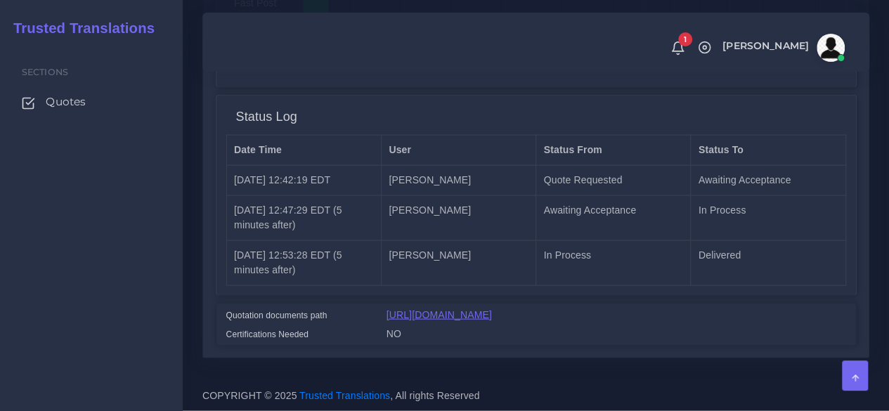
click at [420, 309] on link "[URL][DOMAIN_NAME]" at bounding box center [438, 314] width 105 height 11
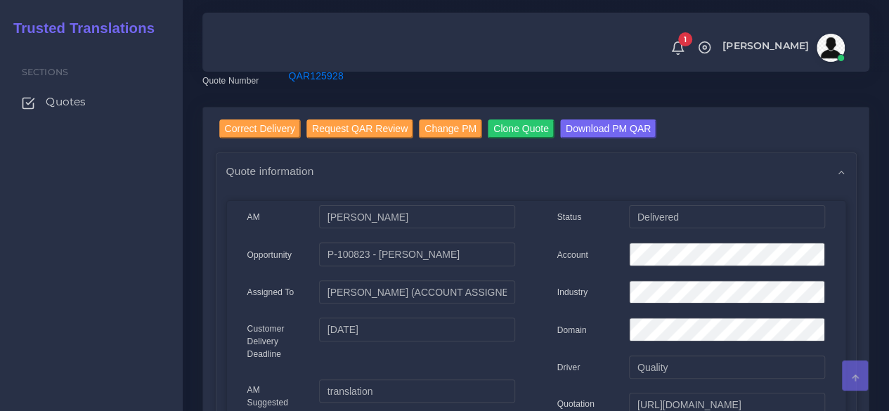
scroll to position [0, 0]
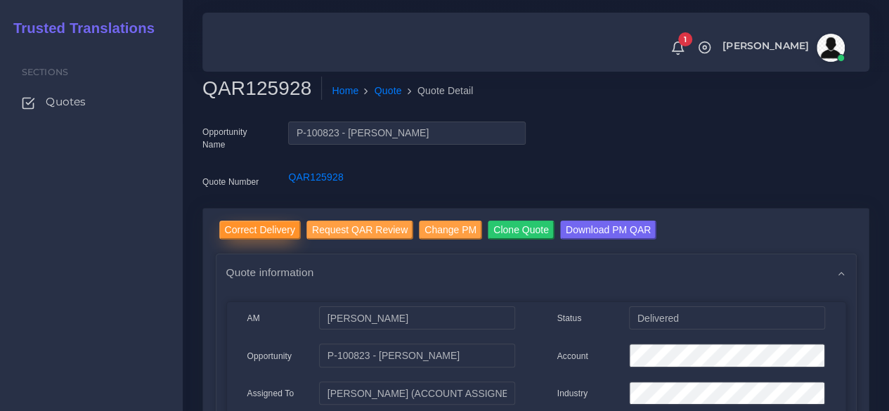
click at [252, 236] on input "Correct Delivery" at bounding box center [259, 230] width 81 height 19
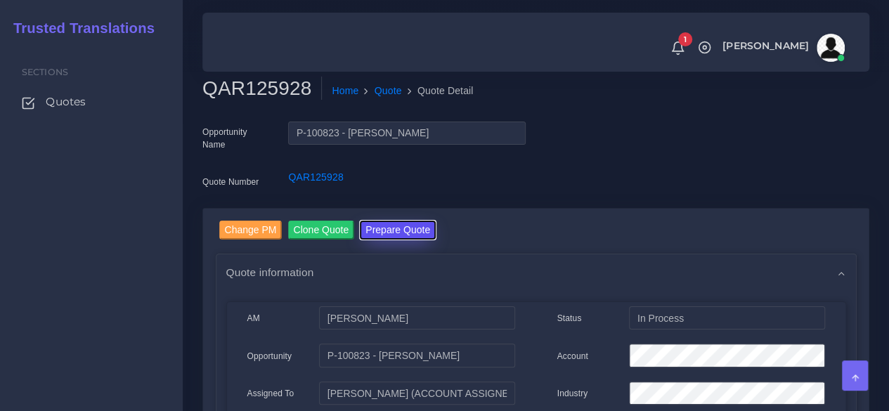
click at [412, 221] on button "Prepare Quote" at bounding box center [398, 230] width 76 height 19
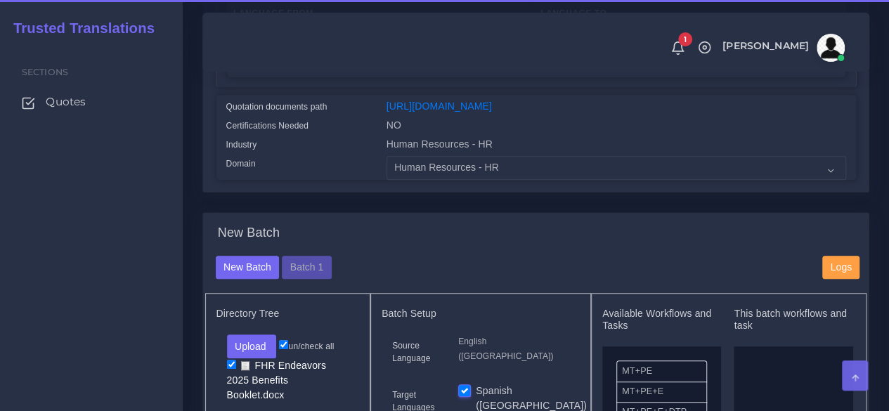
scroll to position [351, 0]
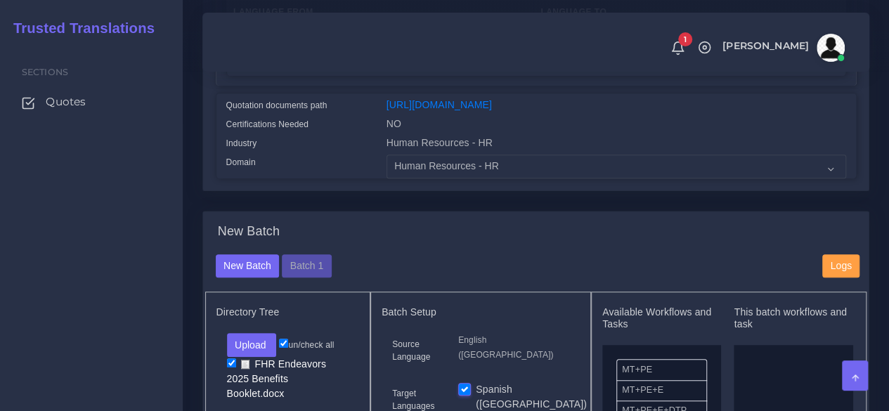
click at [328, 254] on div "New Batch" at bounding box center [536, 239] width 662 height 30
click at [318, 278] on button "Batch 1" at bounding box center [306, 266] width 49 height 24
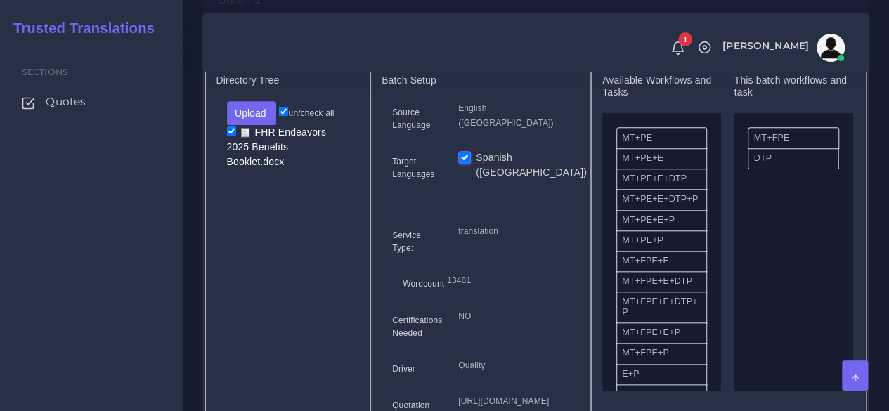
scroll to position [562, 0]
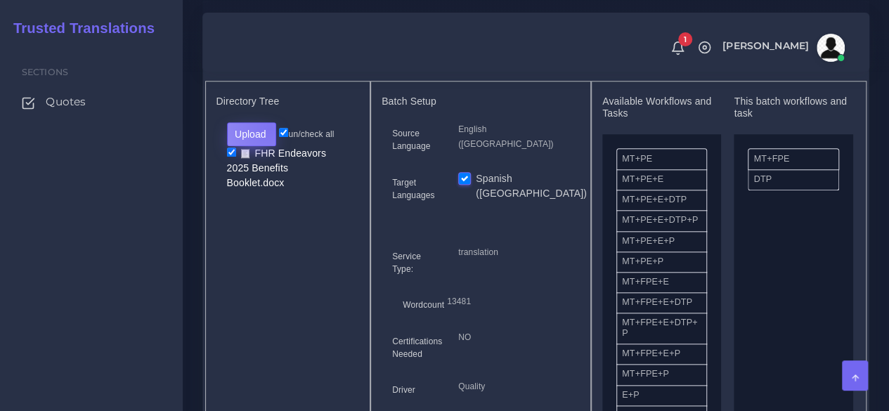
click at [268, 146] on button "Upload" at bounding box center [252, 134] width 50 height 24
click at [251, 196] on label "Files" at bounding box center [276, 187] width 97 height 18
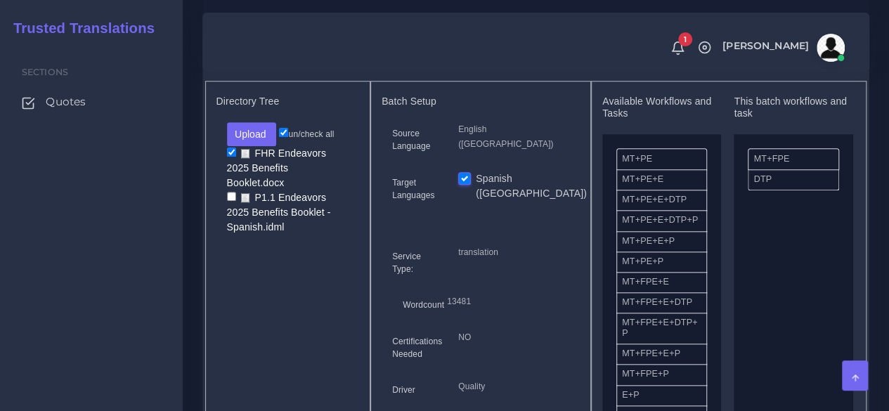
click at [228, 201] on input "checkbox" at bounding box center [231, 196] width 9 height 9
checkbox input "true"
click at [227, 157] on input "checkbox" at bounding box center [231, 152] width 9 height 9
checkbox input "false"
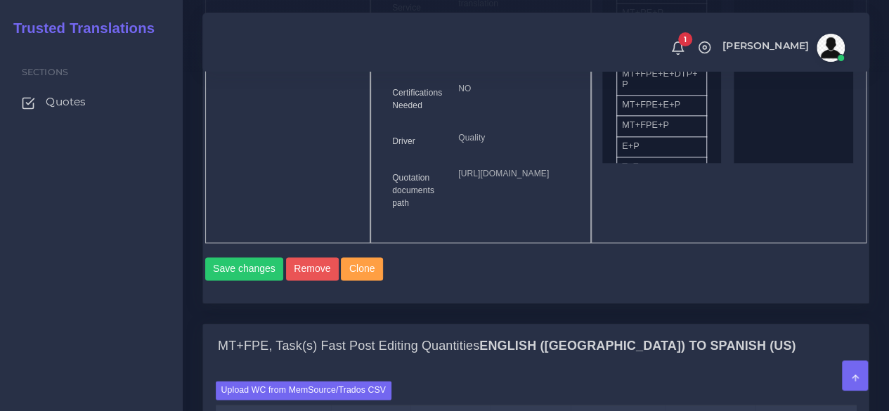
scroll to position [843, 0]
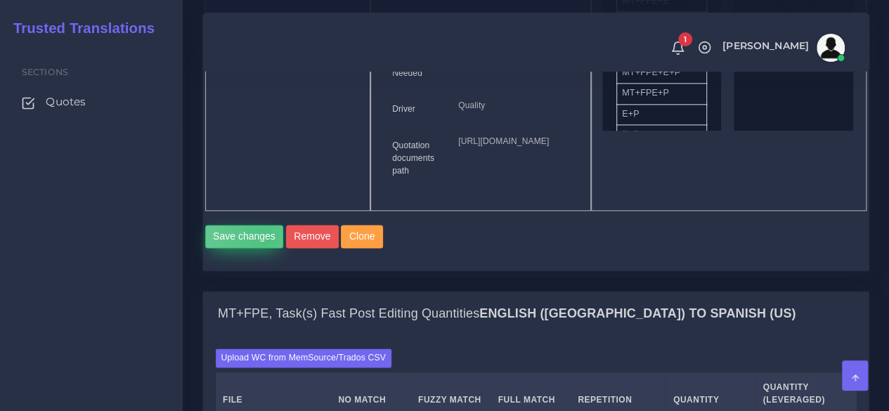
click at [263, 249] on button "Save changes" at bounding box center [244, 237] width 79 height 24
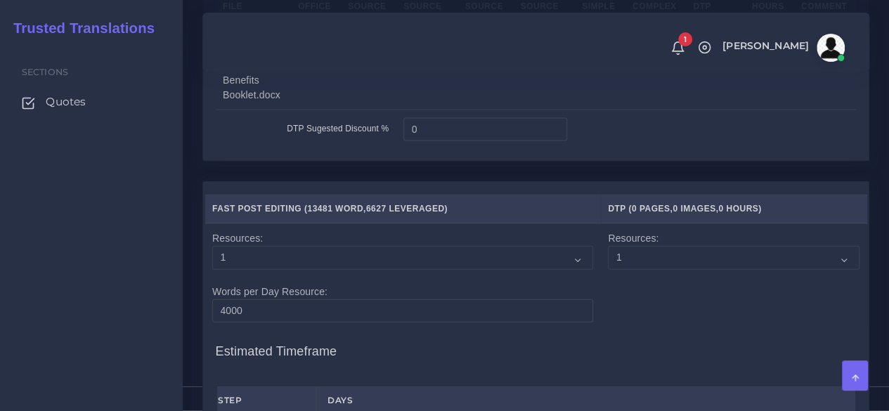
scroll to position [1475, 0]
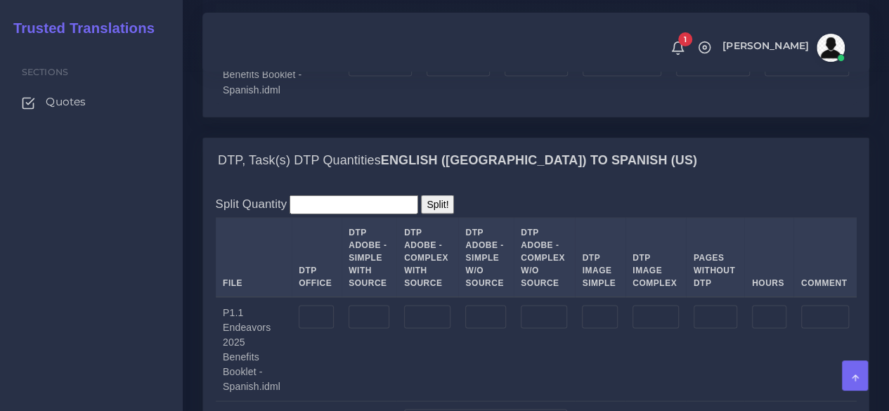
scroll to position [1335, 0]
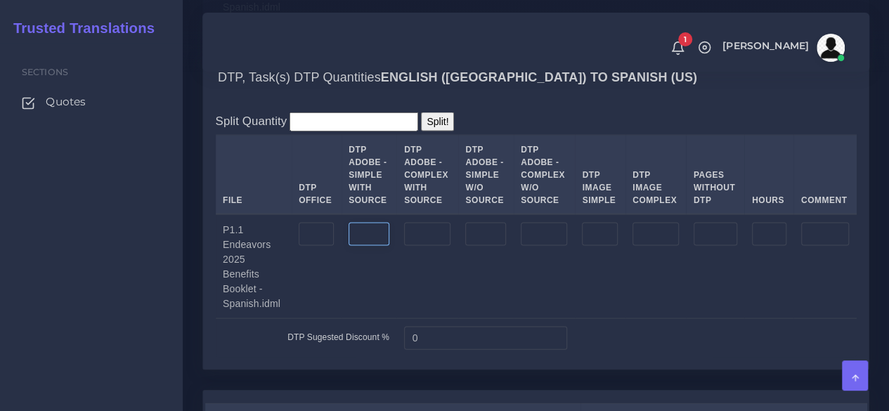
click at [377, 247] on input "number" at bounding box center [368, 235] width 41 height 24
type input "12"
click at [424, 247] on input "number" at bounding box center [427, 235] width 46 height 24
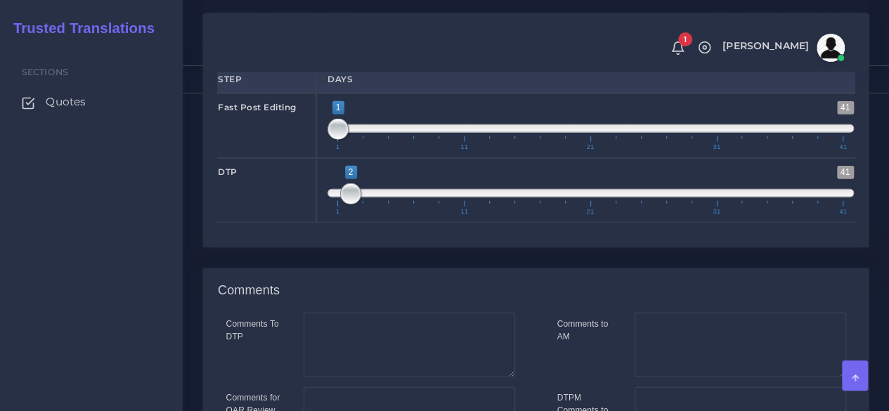
scroll to position [2037, 0]
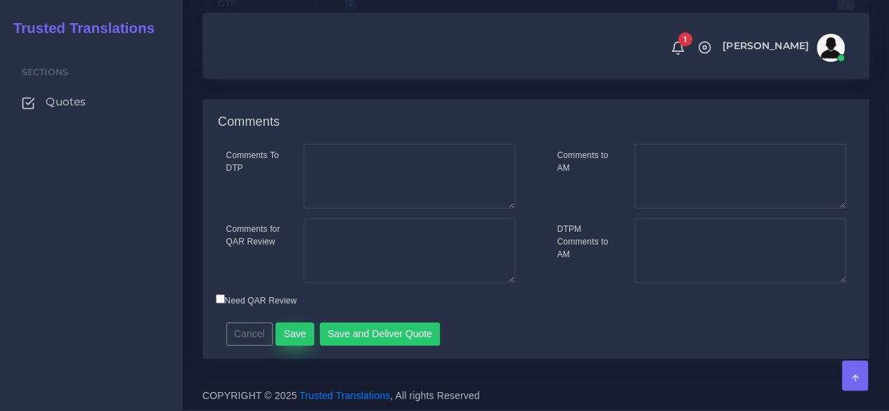
type input "20"
click at [299, 346] on button "Save" at bounding box center [294, 334] width 39 height 24
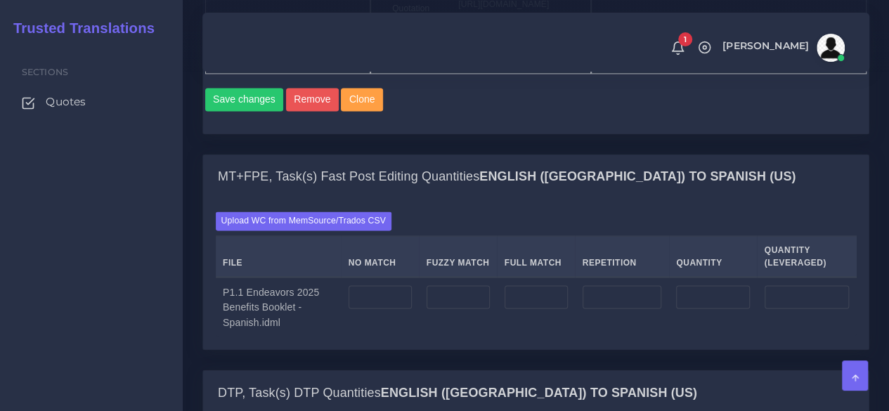
scroll to position [1194, 0]
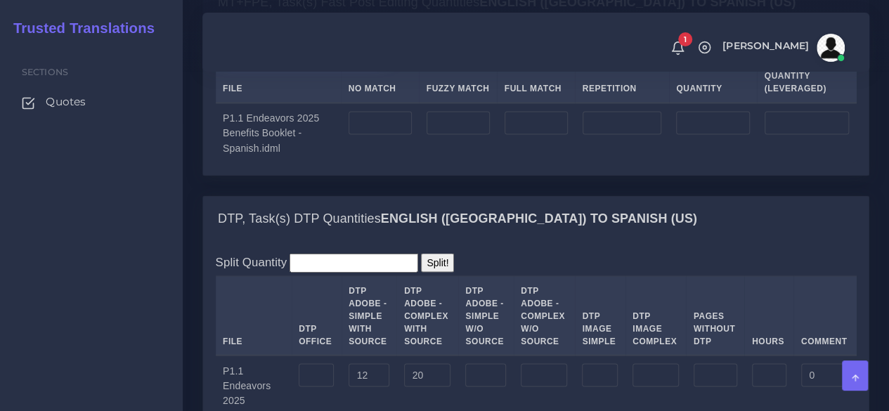
click at [291, 56] on label "Upload WC from MemSource/Trados CSV" at bounding box center [304, 46] width 176 height 19
click at [0, 0] on input "Upload WC from MemSource/Trados CSV" at bounding box center [0, 0] width 0 height 0
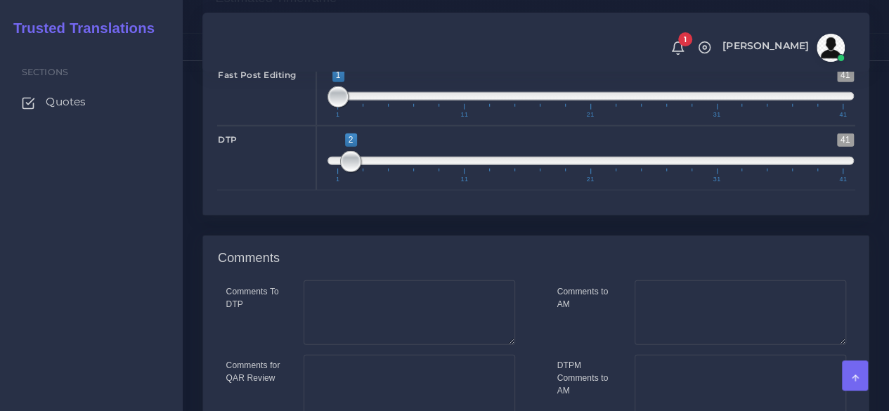
scroll to position [2108, 0]
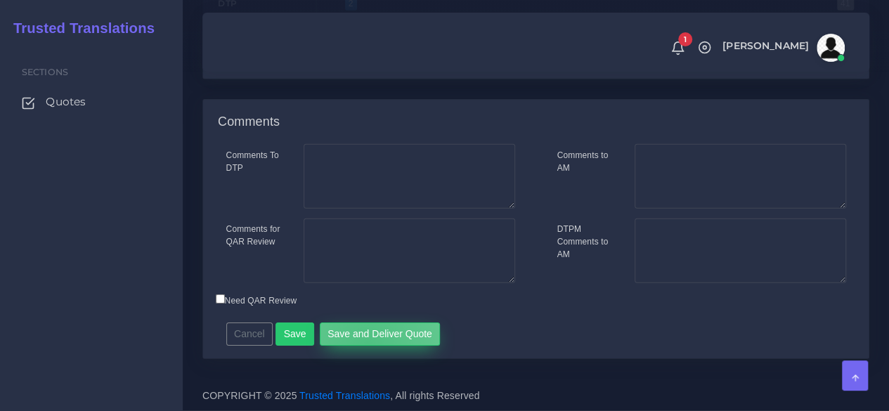
click at [361, 346] on button "Save and Deliver Quote" at bounding box center [380, 334] width 121 height 24
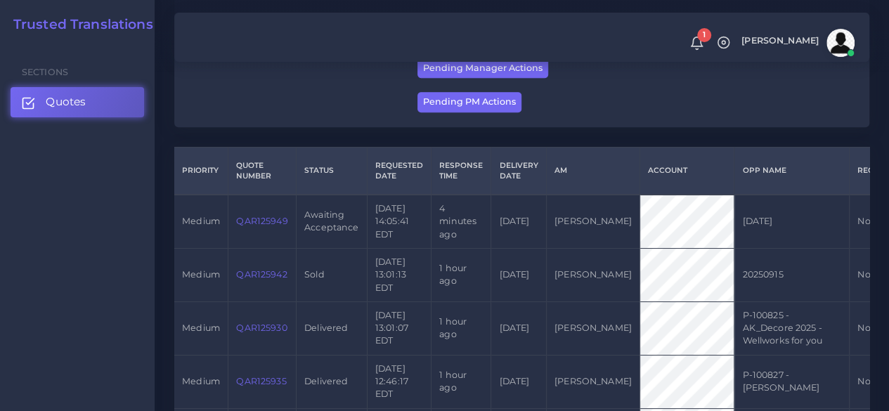
scroll to position [281, 0]
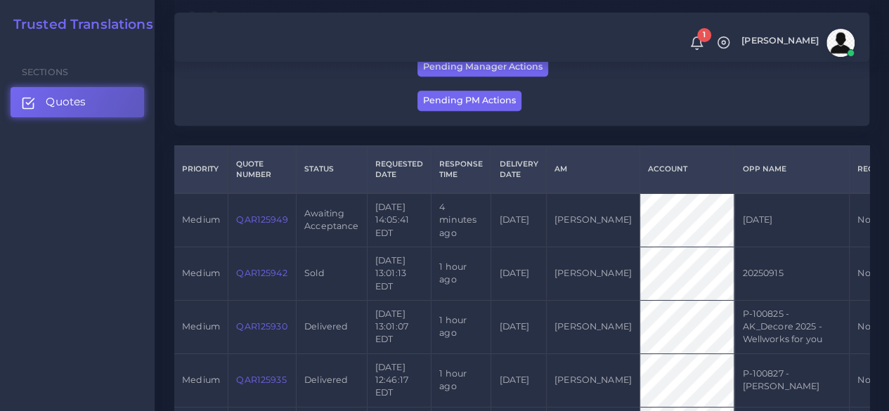
click at [266, 218] on link "QAR125949" at bounding box center [261, 219] width 51 height 11
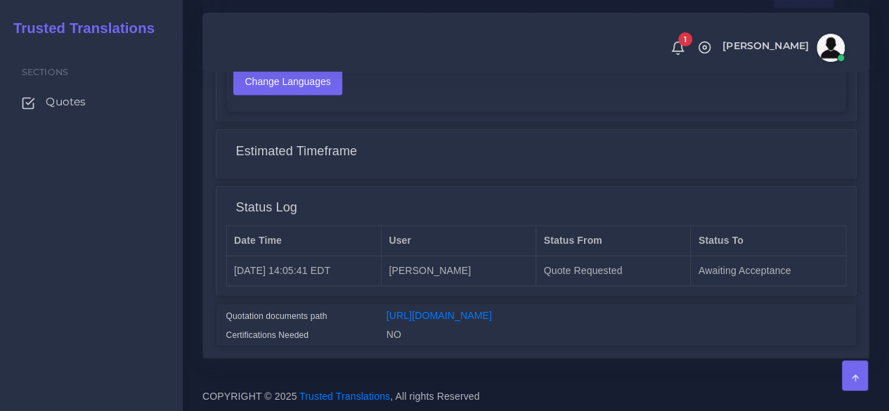
scroll to position [1259, 0]
click at [403, 309] on link "[URL][DOMAIN_NAME]" at bounding box center [438, 314] width 105 height 11
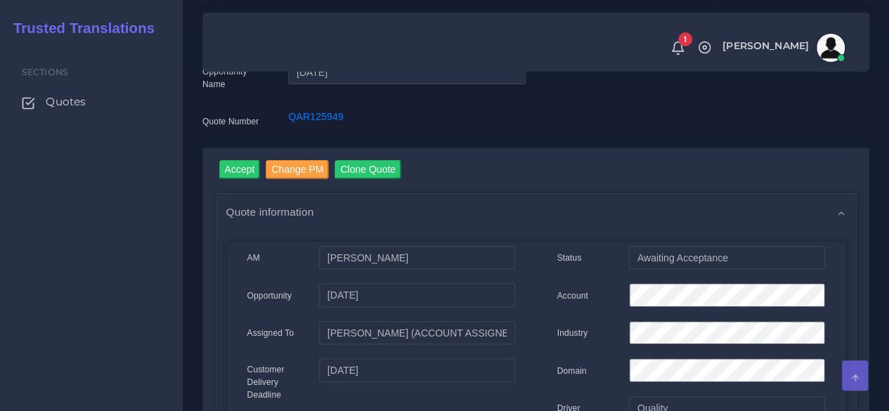
scroll to position [0, 0]
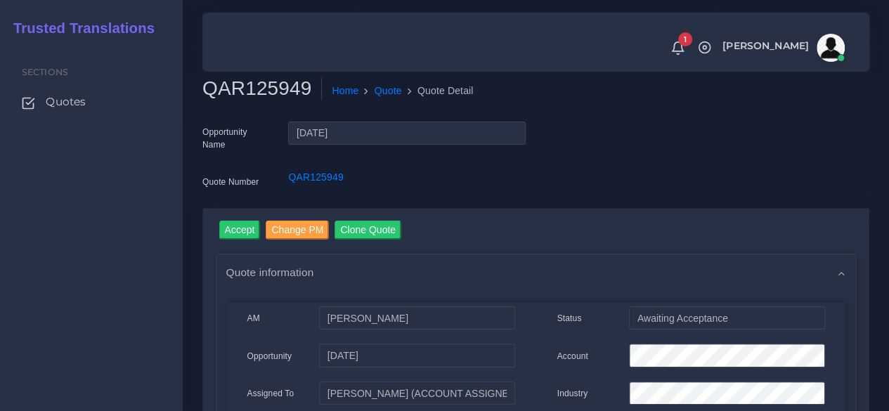
click at [249, 77] on h2 "QAR125949" at bounding box center [261, 89] width 119 height 24
copy h2 "QAR125949"
click at [247, 237] on input "Accept" at bounding box center [239, 230] width 41 height 19
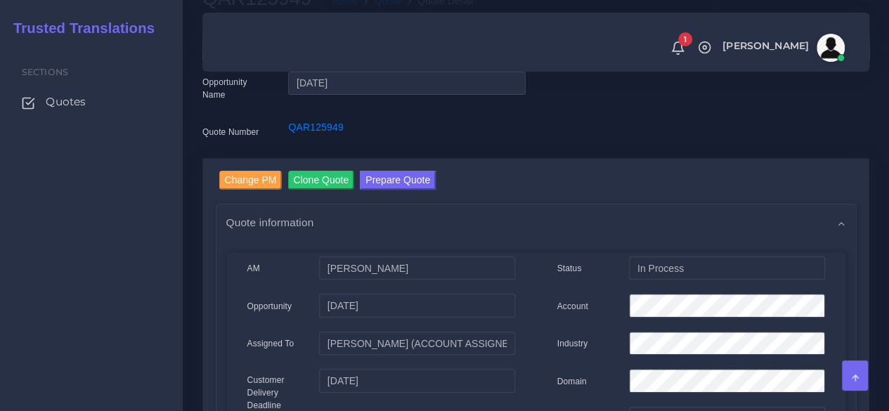
scroll to position [211, 0]
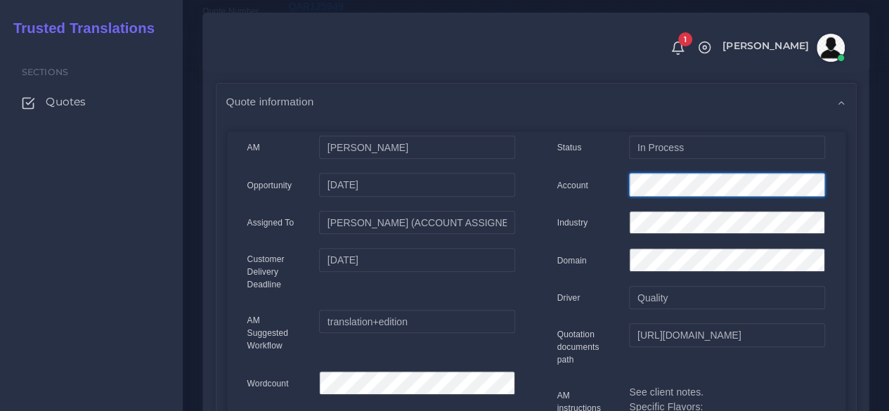
click at [576, 175] on div "Account" at bounding box center [691, 187] width 289 height 28
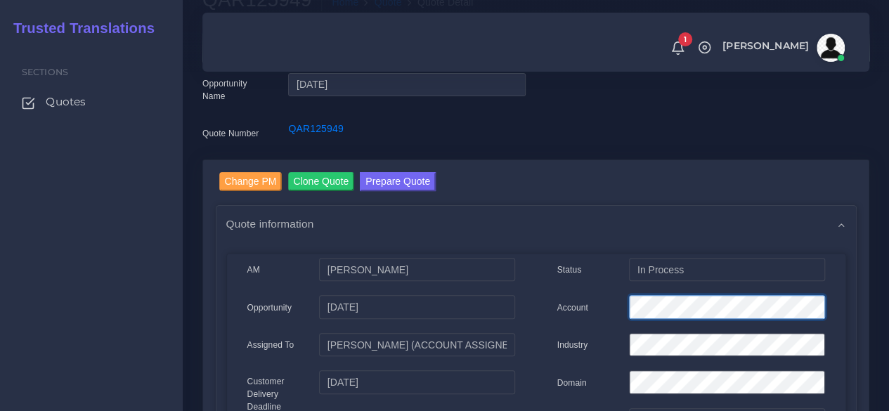
scroll to position [0, 0]
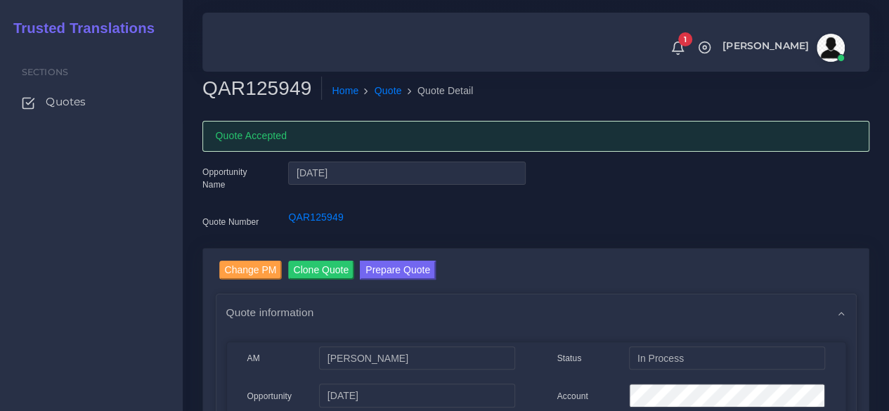
click at [402, 275] on button "Prepare Quote" at bounding box center [398, 270] width 76 height 19
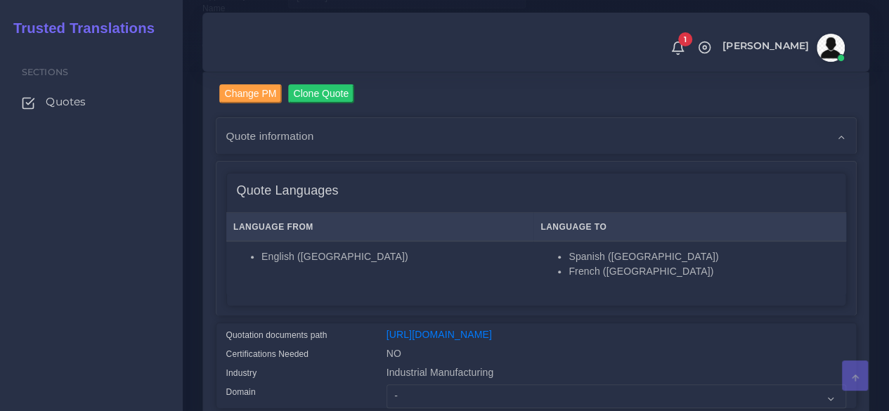
scroll to position [281, 0]
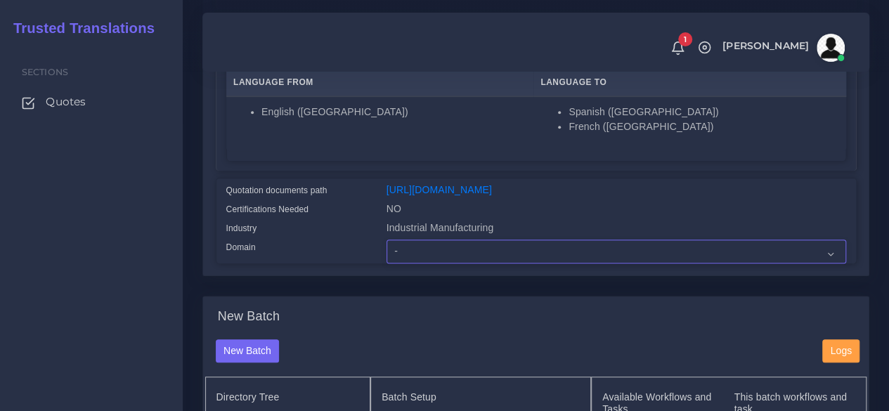
click at [422, 263] on select "- Advertising and Media Agriculture, Forestry and Fishing Architecture, Buildin…" at bounding box center [615, 252] width 459 height 24
select select "Industrial Manufacturing"
click at [386, 263] on select "- Advertising and Media Agriculture, Forestry and Fishing Architecture, Buildin…" at bounding box center [615, 252] width 459 height 24
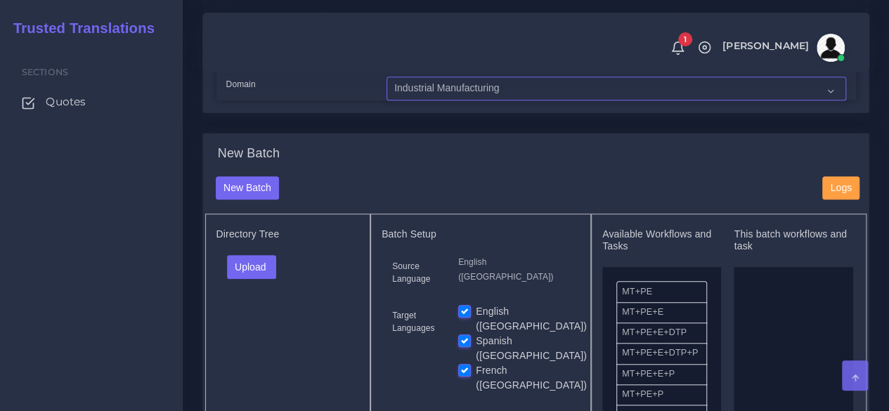
scroll to position [492, 0]
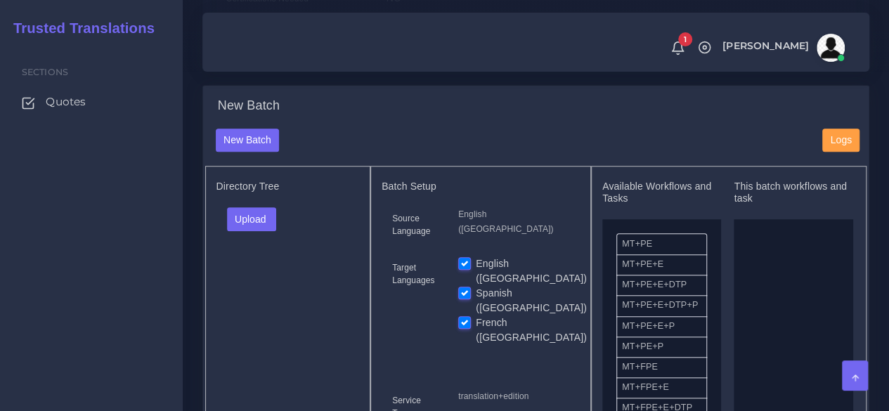
click at [249, 241] on div "Upload Folder Files un/check all" at bounding box center [287, 224] width 143 height 34
click at [255, 231] on button "Upload" at bounding box center [252, 219] width 50 height 24
click at [272, 281] on label "Files" at bounding box center [276, 272] width 97 height 18
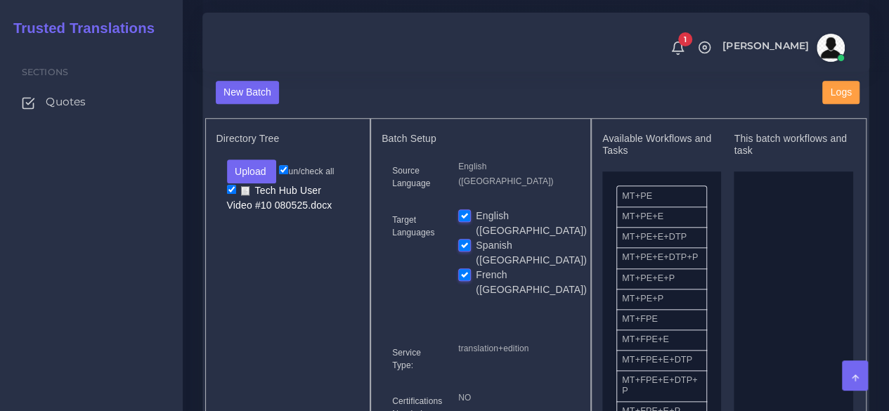
scroll to position [562, 0]
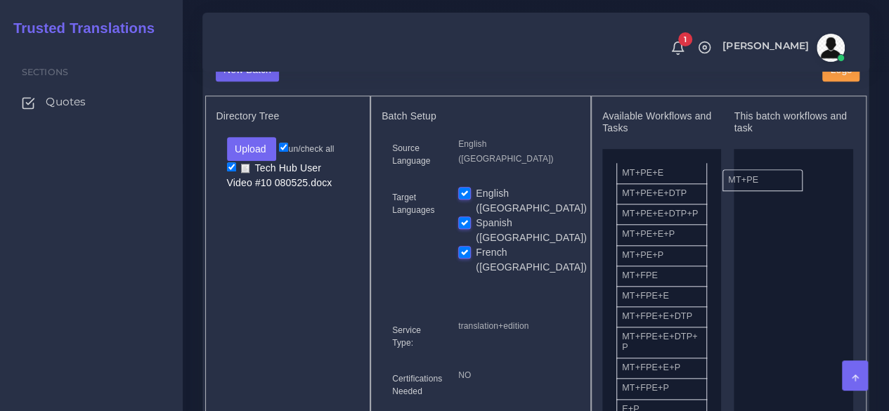
drag, startPoint x: 718, startPoint y: 208, endPoint x: 758, endPoint y: 205, distance: 40.1
click at [476, 216] on label "English ([GEOGRAPHIC_DATA])" at bounding box center [531, 201] width 111 height 30
click at [466, 199] on input "English ([GEOGRAPHIC_DATA])" at bounding box center [464, 192] width 13 height 13
checkbox input "false"
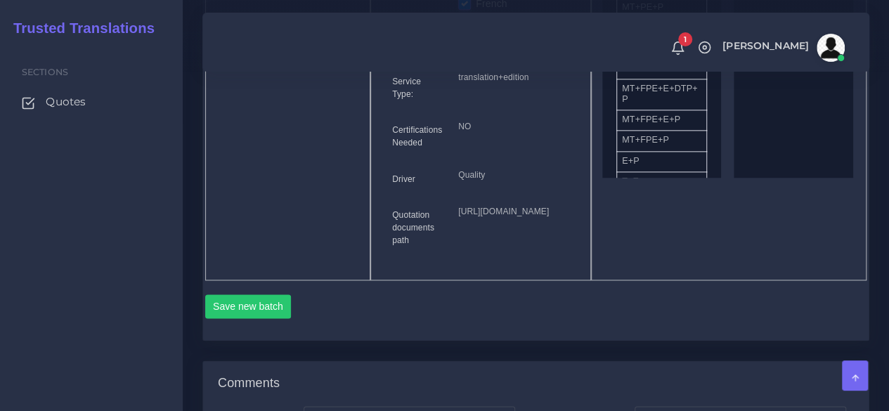
scroll to position [913, 0]
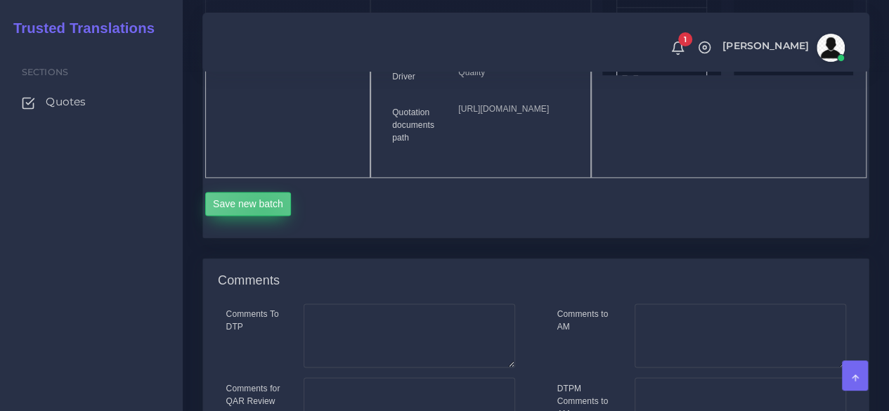
drag, startPoint x: 263, startPoint y: 263, endPoint x: 267, endPoint y: 256, distance: 8.8
click at [267, 216] on button "Save new batch" at bounding box center [248, 204] width 86 height 24
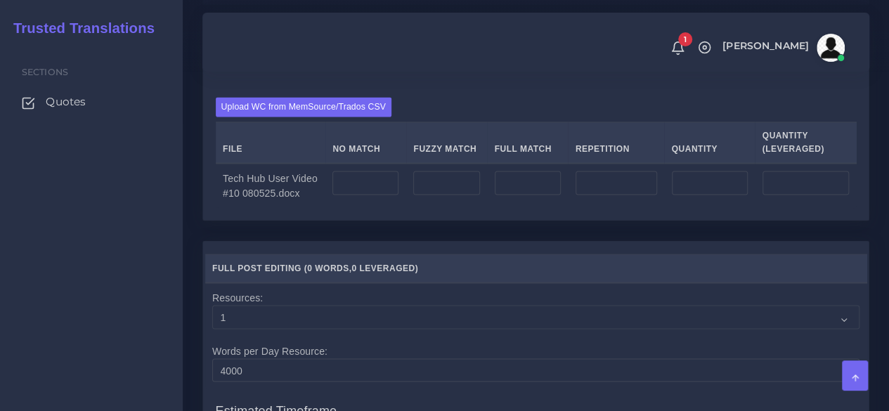
scroll to position [1194, 0]
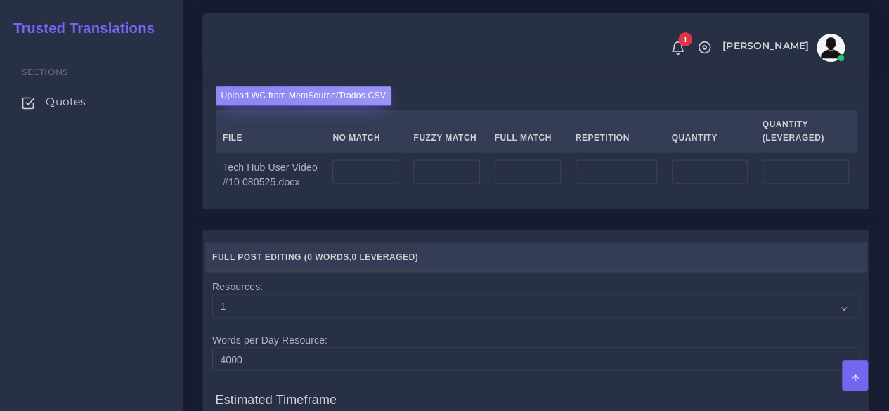
click at [250, 105] on label "Upload WC from MemSource/Trados CSV" at bounding box center [304, 95] width 176 height 19
click at [0, 0] on input "Upload WC from MemSource/Trados CSV" at bounding box center [0, 0] width 0 height 0
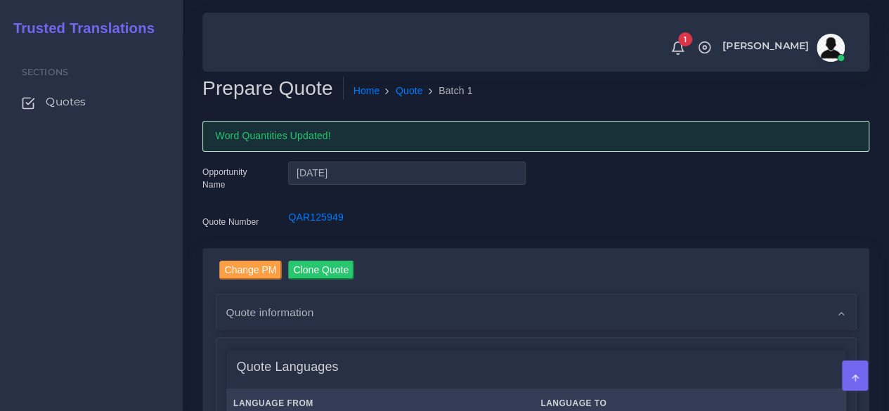
drag, startPoint x: 143, startPoint y: 232, endPoint x: 143, endPoint y: 240, distance: 7.8
click at [143, 236] on div "Sections Quotes" at bounding box center [91, 227] width 183 height 367
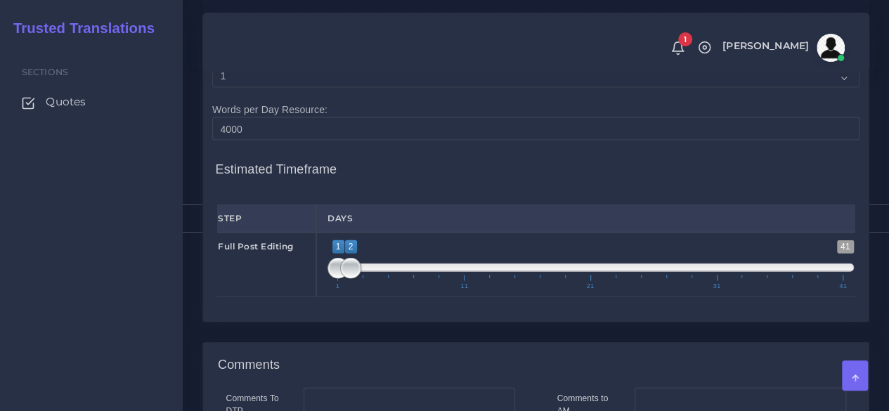
scroll to position [1475, 0]
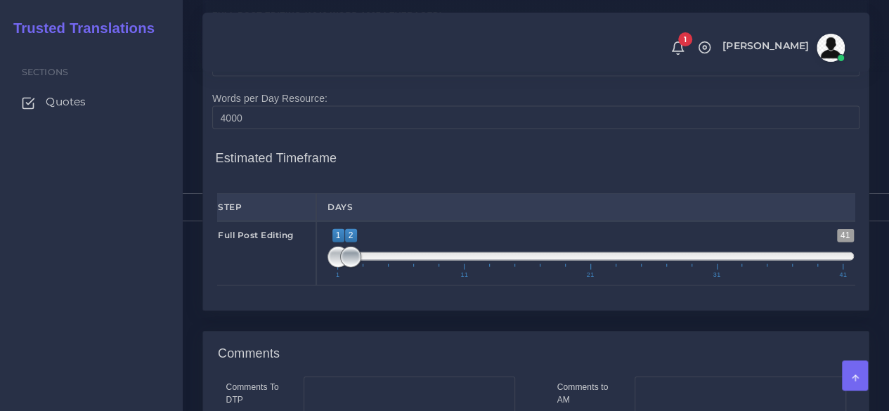
type input "1;1"
drag, startPoint x: 355, startPoint y: 299, endPoint x: 323, endPoint y: 301, distance: 31.7
click at [324, 286] on div "1 41 1 1 1 — 1 1 11 21 31 41 1;1" at bounding box center [590, 253] width 549 height 65
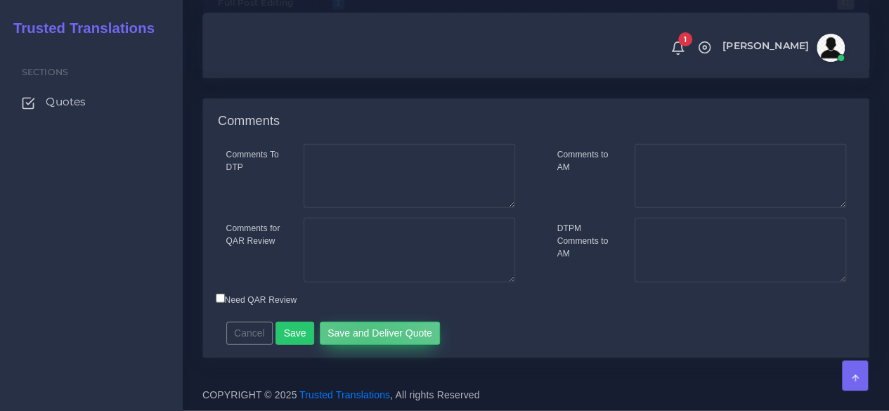
click at [363, 337] on button "Save and Deliver Quote" at bounding box center [380, 334] width 121 height 24
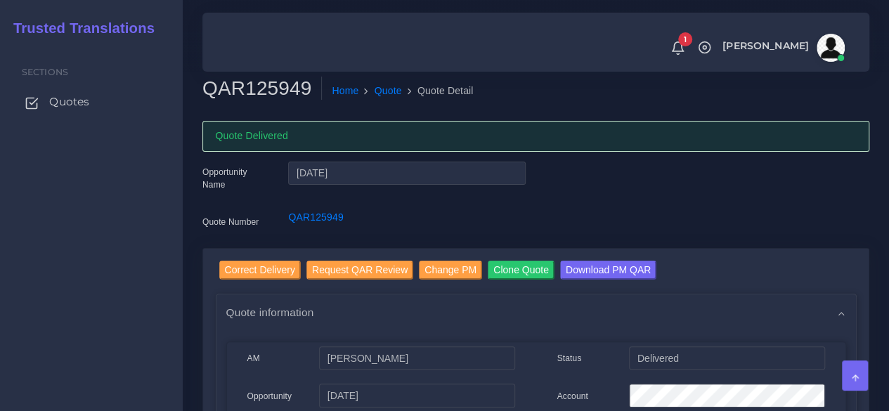
click at [90, 107] on link "Quotes" at bounding box center [92, 102] width 162 height 30
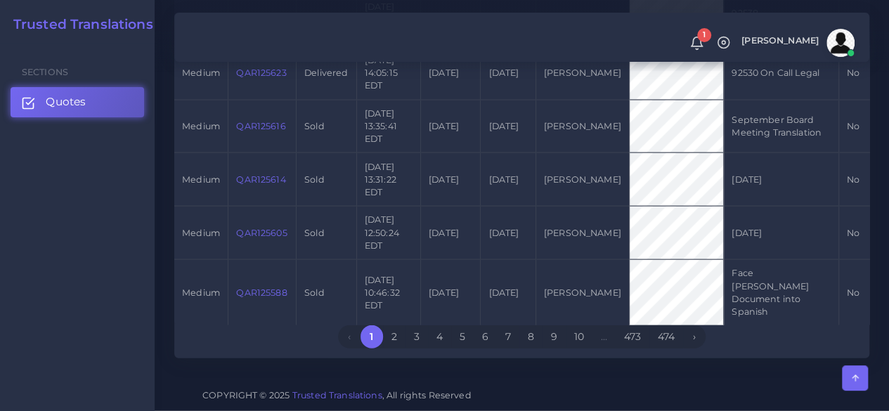
scroll to position [1827, 0]
click at [108, 109] on link "Quotes" at bounding box center [77, 102] width 133 height 30
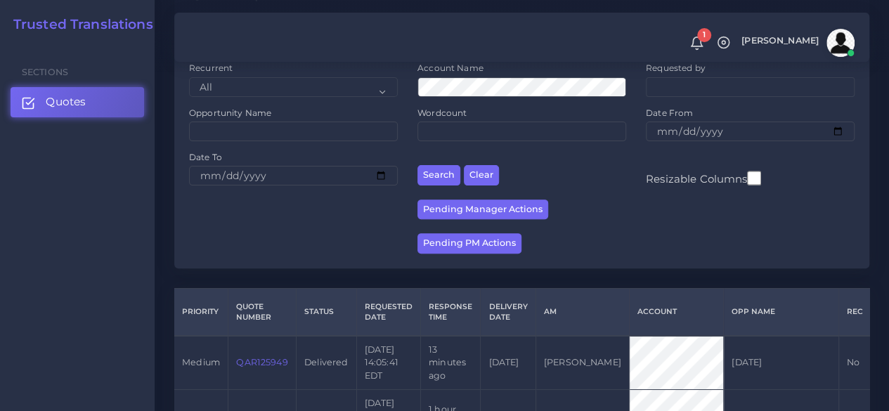
scroll to position [351, 0]
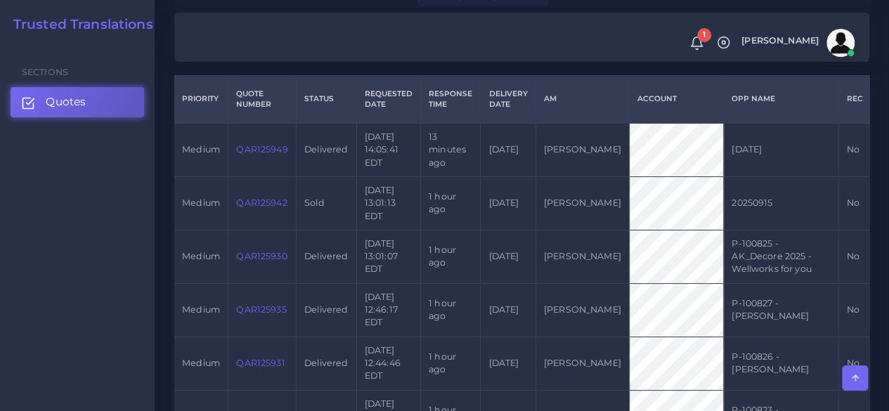
click at [267, 145] on link "QAR125949" at bounding box center [261, 149] width 51 height 11
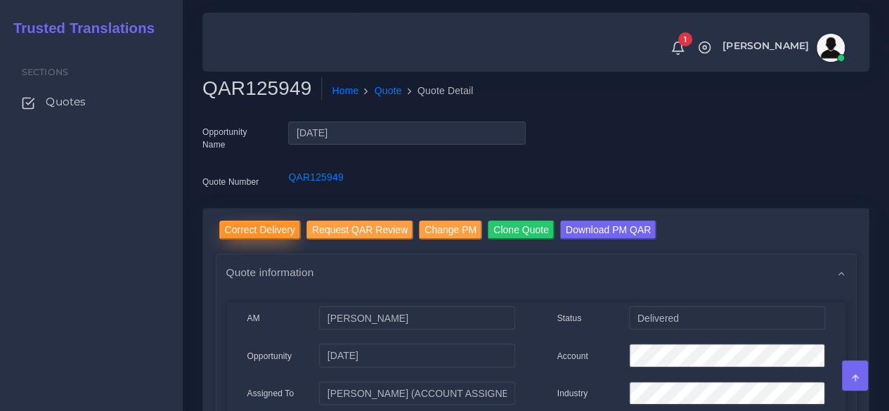
click at [254, 230] on input "Correct Delivery" at bounding box center [259, 230] width 81 height 19
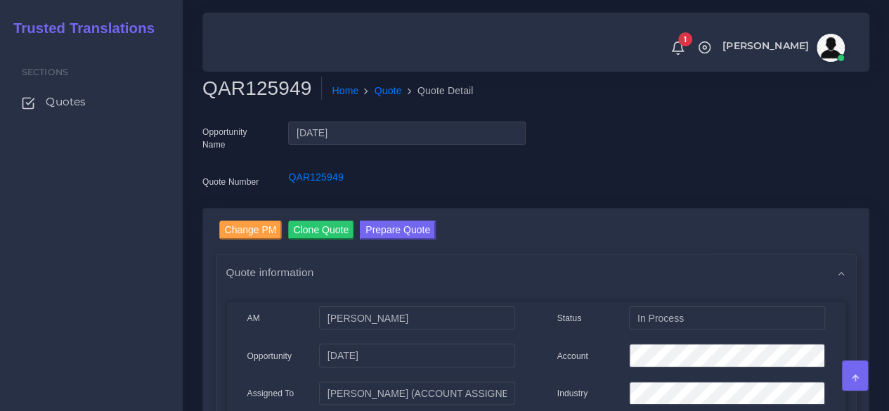
click at [152, 286] on div "Sections Quotes" at bounding box center [91, 227] width 183 height 367
click at [397, 228] on button "Prepare Quote" at bounding box center [398, 230] width 76 height 19
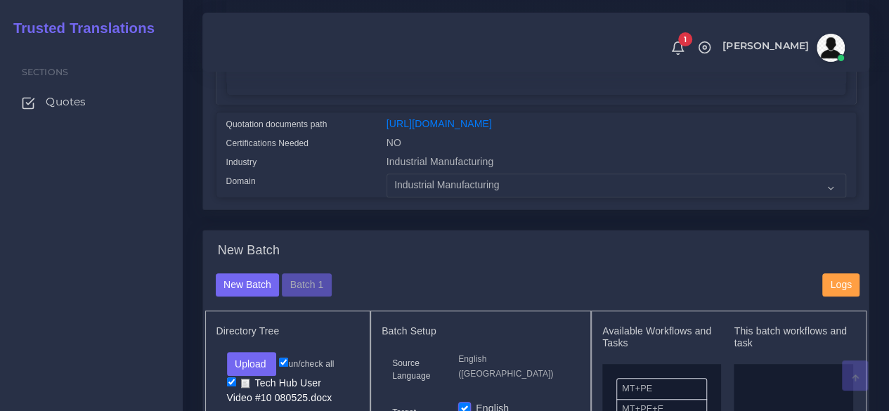
scroll to position [351, 0]
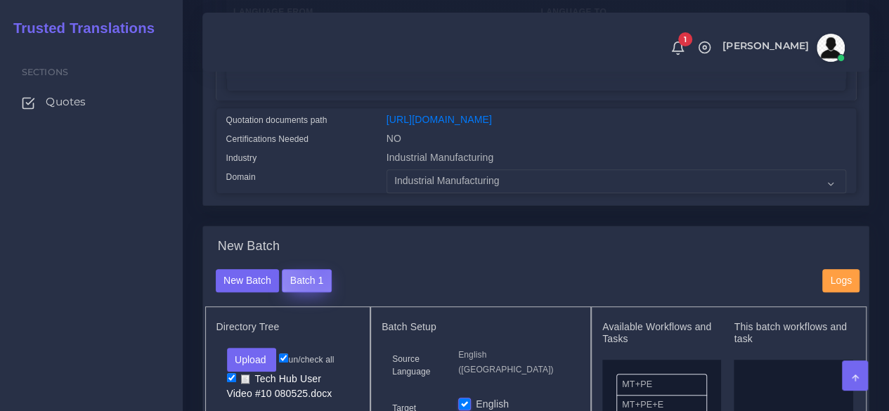
click at [318, 293] on button "Batch 1" at bounding box center [306, 281] width 49 height 24
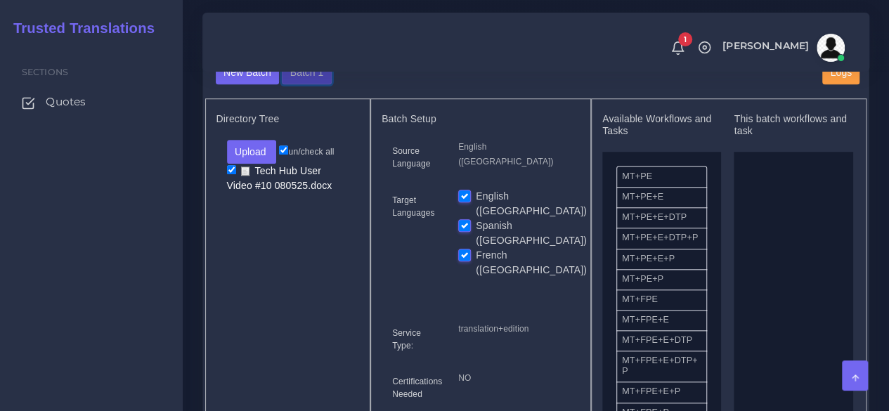
scroll to position [562, 0]
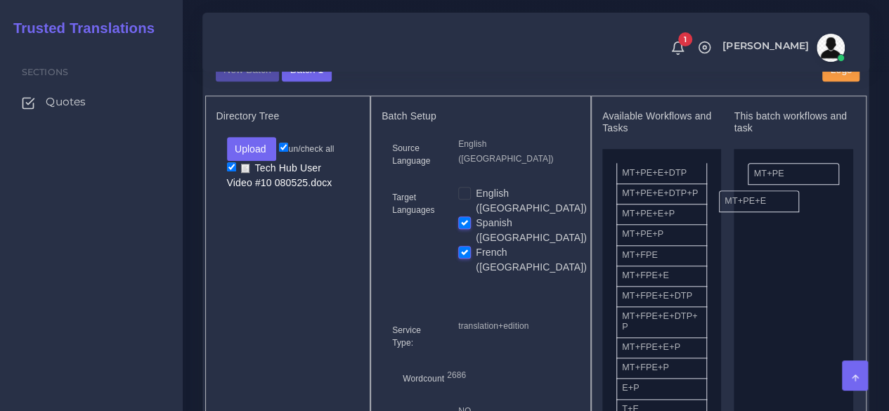
drag, startPoint x: 666, startPoint y: 199, endPoint x: 769, endPoint y: 226, distance: 106.2
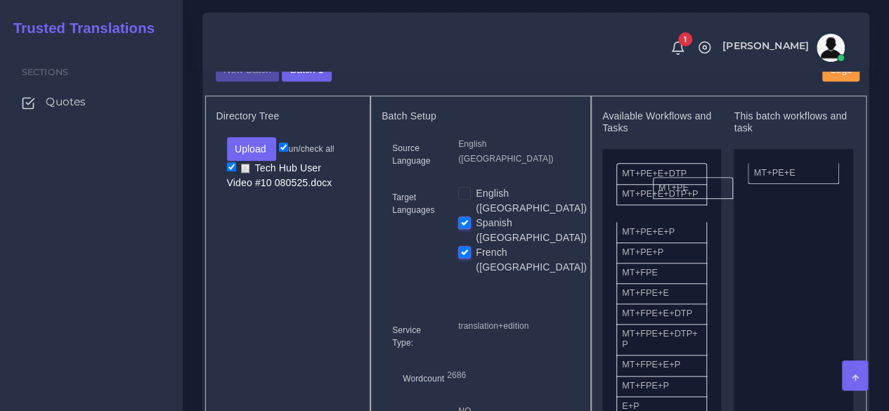
drag, startPoint x: 776, startPoint y: 199, endPoint x: 680, endPoint y: 213, distance: 96.6
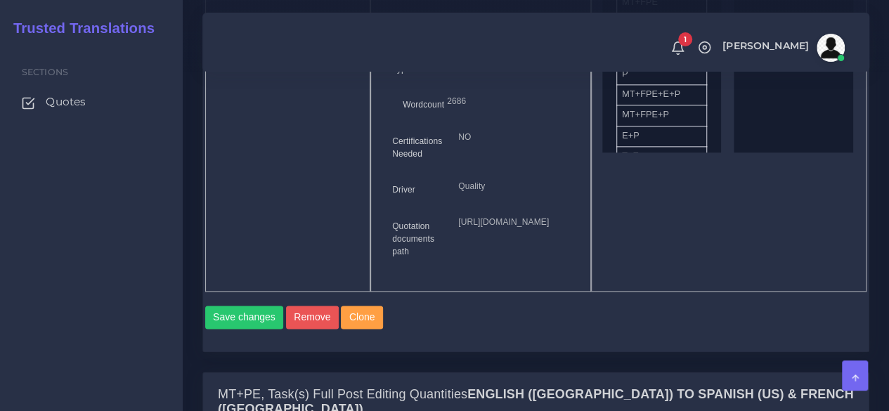
scroll to position [984, 0]
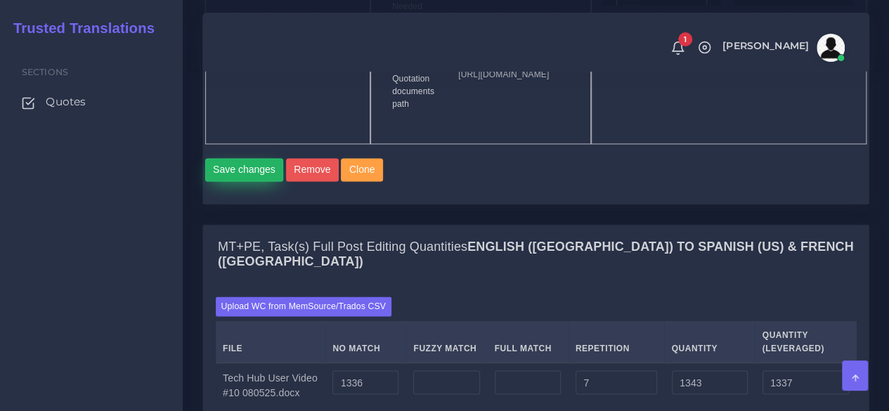
click at [260, 182] on button "Save changes" at bounding box center [244, 170] width 79 height 24
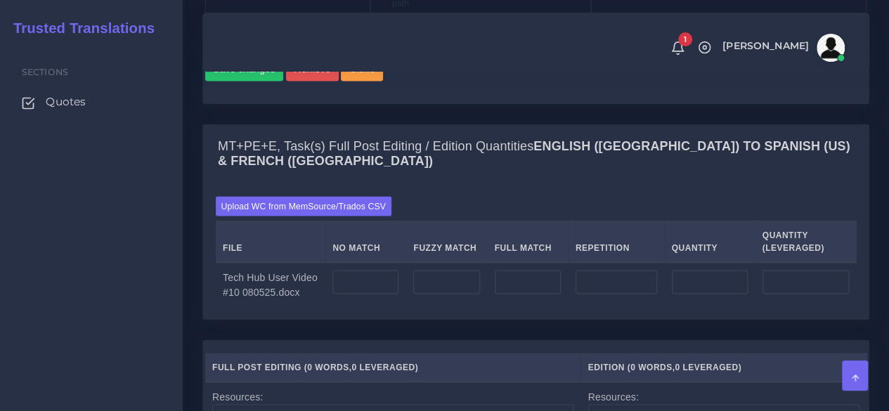
scroll to position [1194, 0]
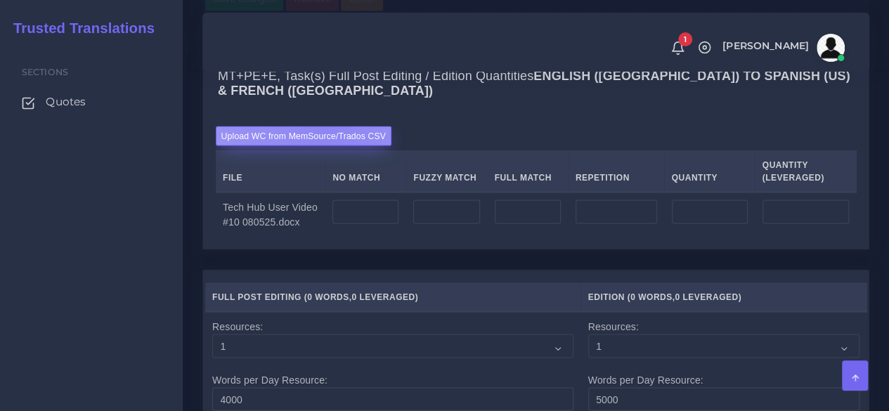
click at [326, 145] on label "Upload WC from MemSource/Trados CSV" at bounding box center [304, 135] width 176 height 19
click at [0, 0] on input "Upload WC from MemSource/Trados CSV" at bounding box center [0, 0] width 0 height 0
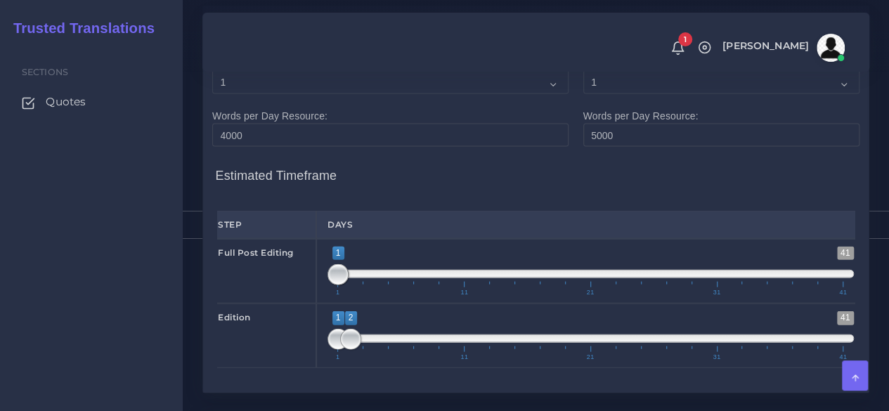
scroll to position [1475, 0]
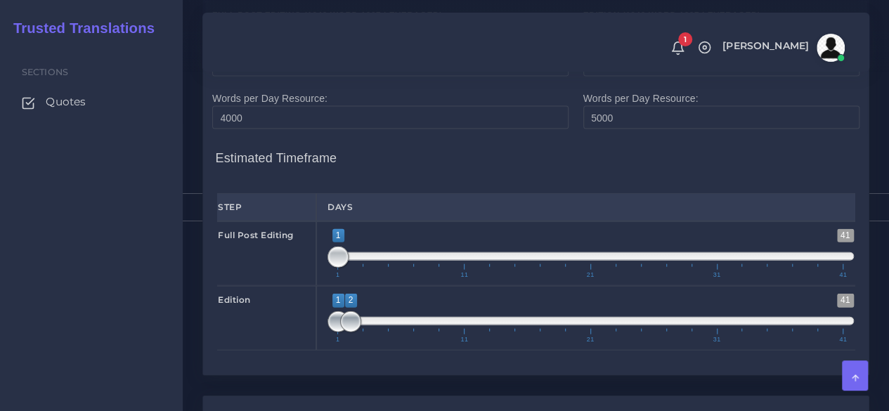
click at [337, 343] on span "1 41 1 2 1 — 2 1 11 21 31 41" at bounding box center [590, 318] width 526 height 49
type input "2;2"
click at [340, 332] on span at bounding box center [350, 321] width 21 height 21
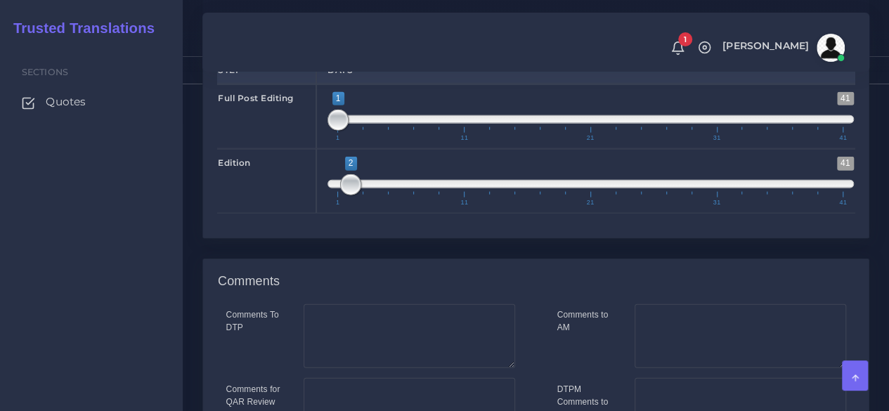
scroll to position [1822, 0]
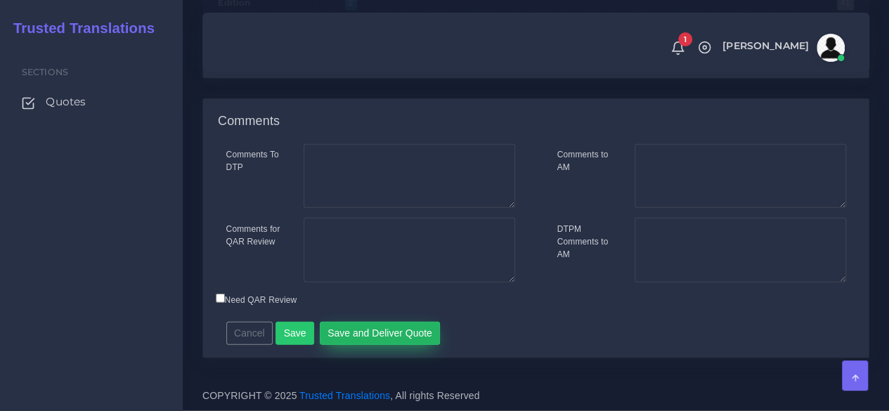
click at [336, 342] on button "Save and Deliver Quote" at bounding box center [380, 334] width 121 height 24
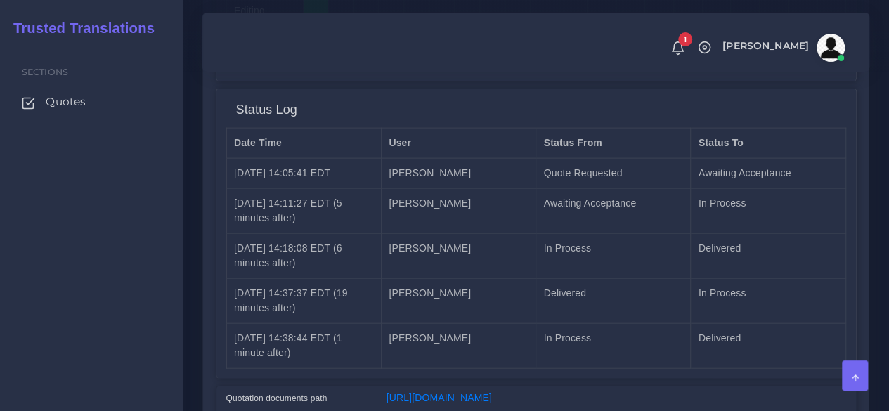
scroll to position [1596, 0]
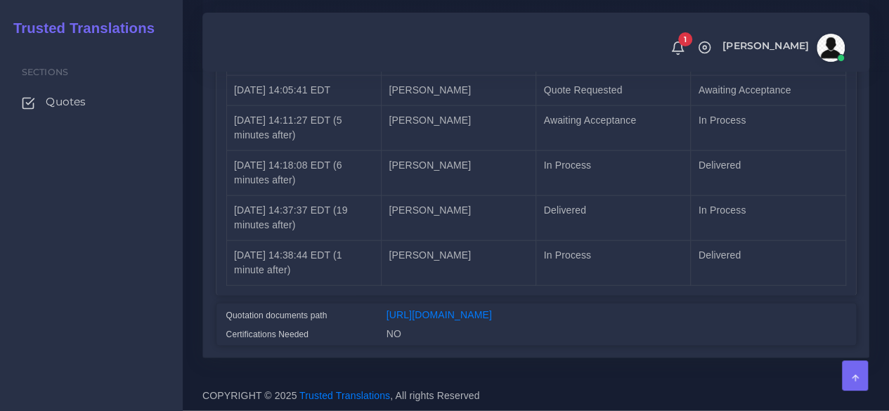
click at [107, 292] on div "Sections Quotes" at bounding box center [91, 227] width 183 height 367
click at [149, 226] on div "Sections Quotes" at bounding box center [91, 227] width 183 height 367
